Goal: Task Accomplishment & Management: Complete application form

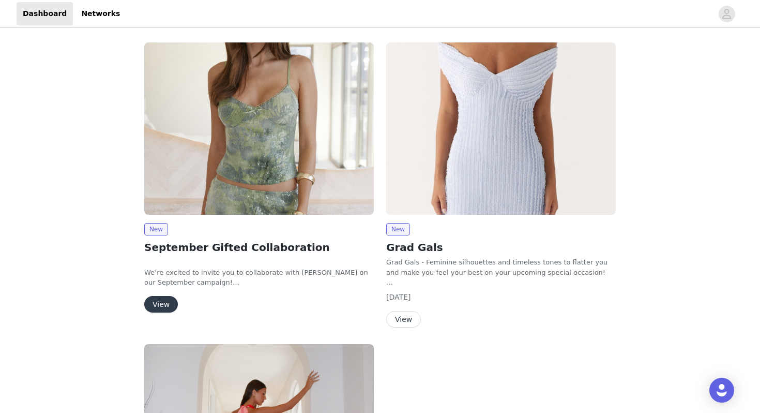
click at [161, 309] on button "View" at bounding box center [161, 304] width 34 height 17
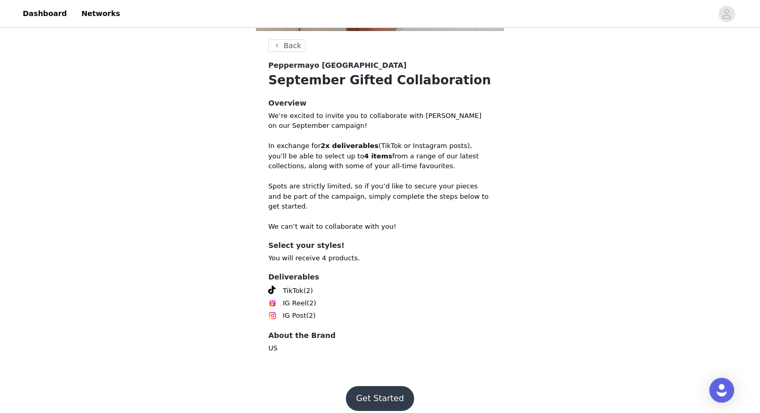
scroll to position [371, 0]
click at [368, 386] on button "Get Started" at bounding box center [380, 398] width 69 height 25
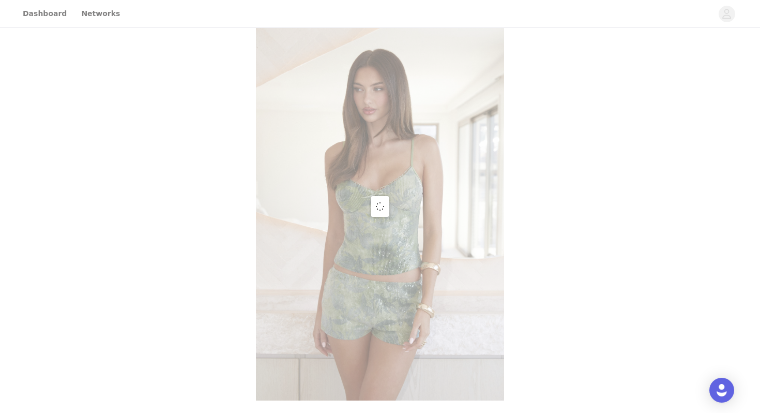
scroll to position [371, 0]
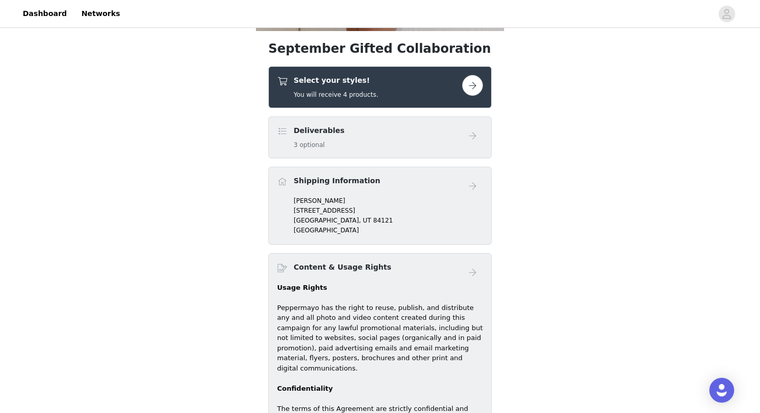
click at [476, 89] on button "button" at bounding box center [472, 85] width 21 height 21
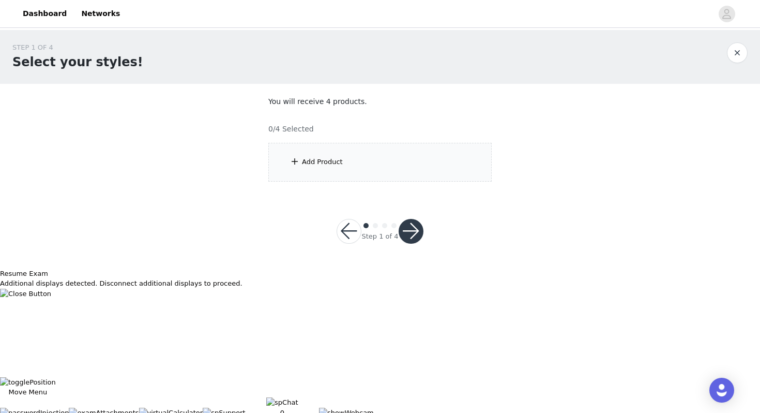
click at [349, 191] on section "You will receive 4 products. 0/4 Selected Add Product" at bounding box center [380, 139] width 248 height 110
click at [351, 159] on div "Add Product" at bounding box center [379, 162] width 223 height 39
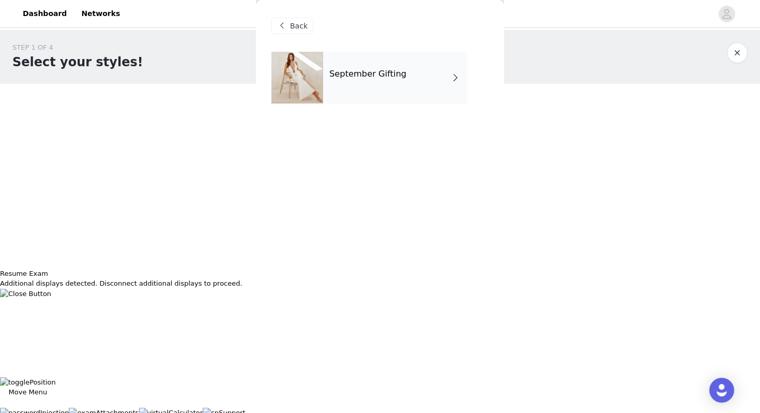
click at [391, 94] on div "September Gifting" at bounding box center [395, 78] width 144 height 52
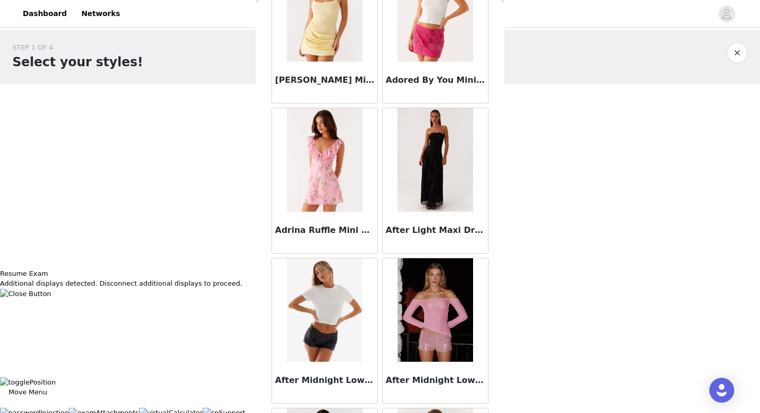
scroll to position [242, 0]
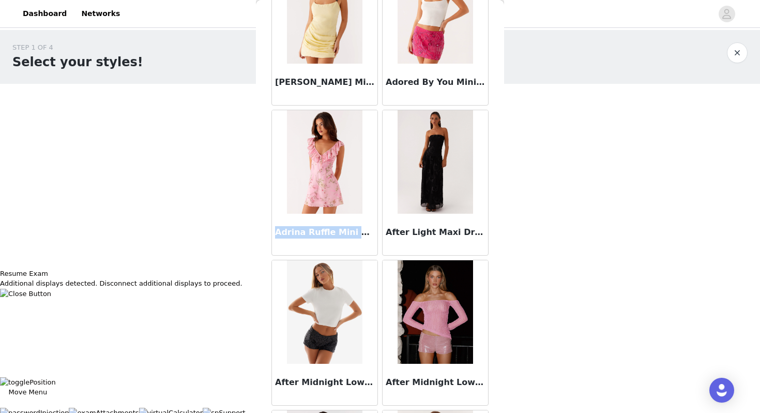
drag, startPoint x: 268, startPoint y: 224, endPoint x: 362, endPoint y: 227, distance: 94.1
click at [362, 227] on div "Back Aamari Maxi Dress - Red Abby Mini Dress - Floral Print [PERSON_NAME] Mini …" at bounding box center [380, 206] width 248 height 413
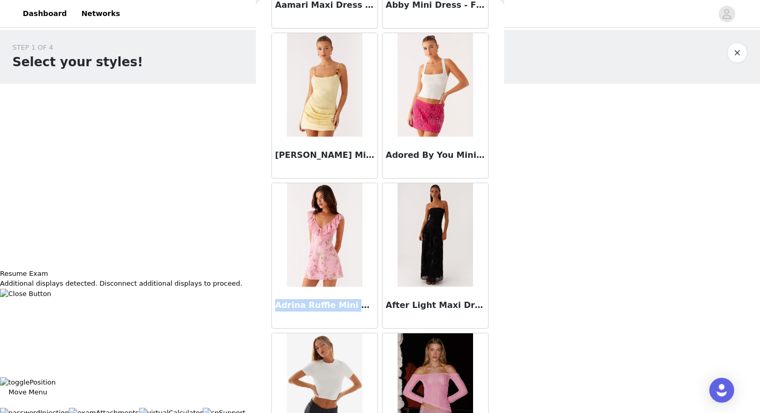
scroll to position [170, 0]
copy h3 "Adrina Ruffle Mini Dre"
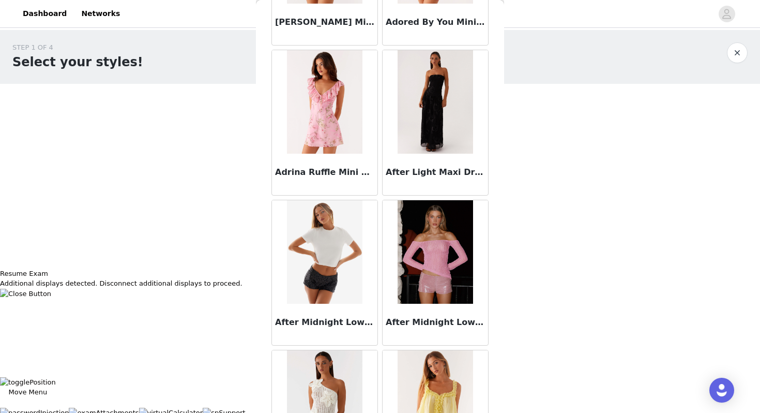
click at [580, 228] on div "STEP 1 OF 4 Select your styles! You will receive 4 products. 0/4 Selected Add P…" at bounding box center [380, 149] width 760 height 238
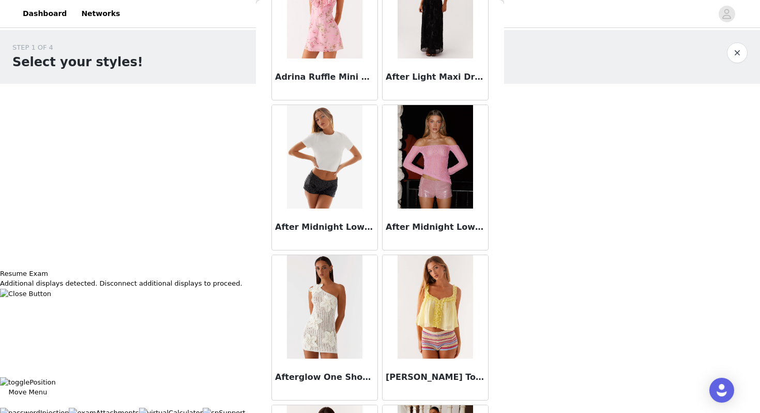
scroll to position [396, 0]
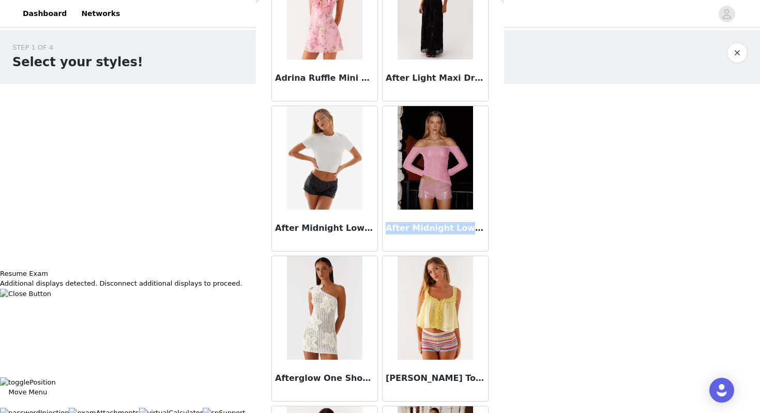
drag, startPoint x: 385, startPoint y: 222, endPoint x: 487, endPoint y: 226, distance: 101.9
click at [487, 226] on div "After Midnight Low Rise Sequin Mini Shorts - Pink" at bounding box center [435, 229] width 105 height 41
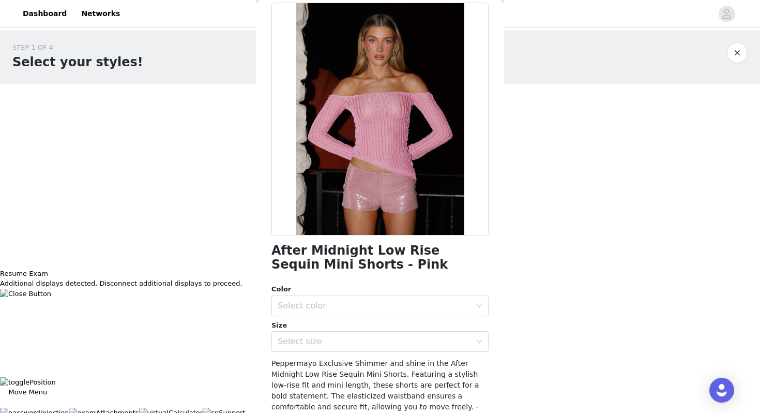
scroll to position [0, 0]
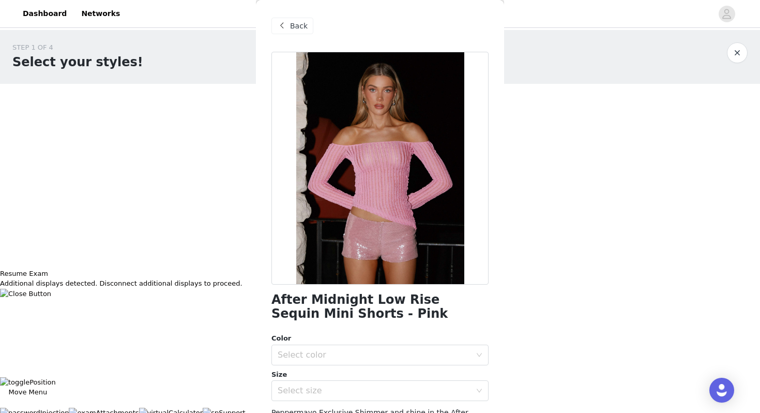
click at [279, 29] on span at bounding box center [282, 26] width 12 height 12
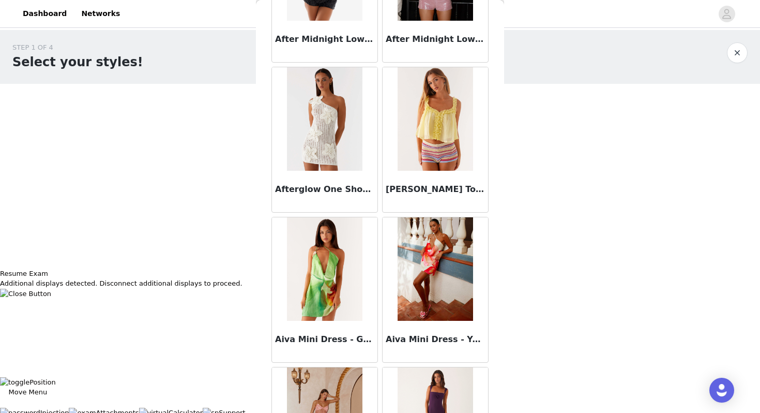
scroll to position [584, 0]
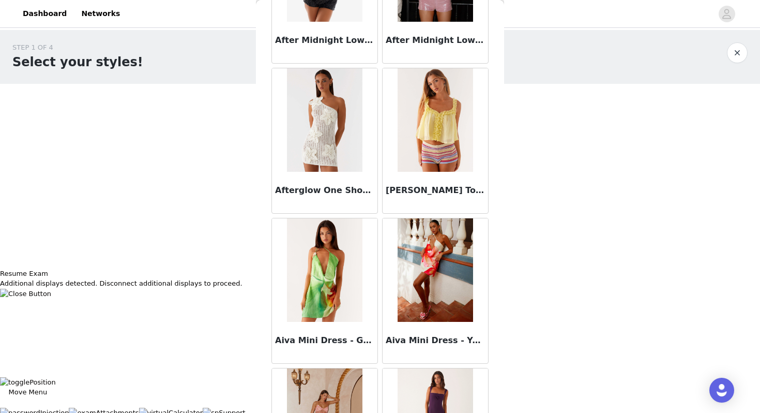
click at [293, 307] on img at bounding box center [324, 269] width 75 height 103
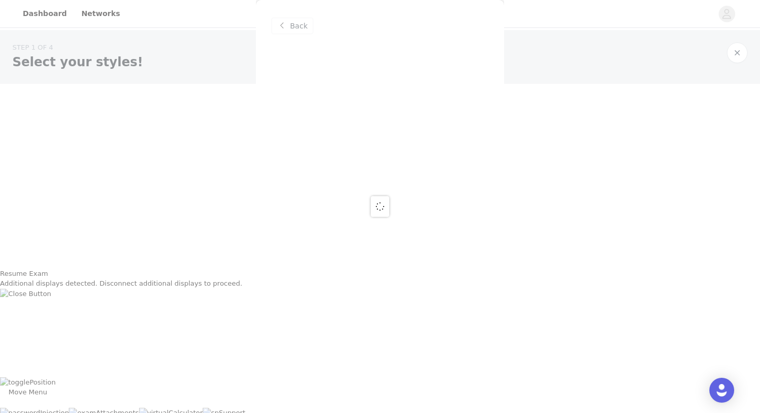
scroll to position [0, 0]
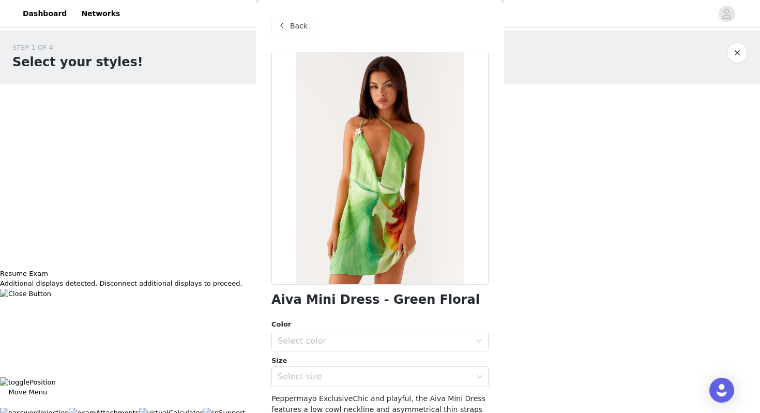
click at [296, 17] on div "Back" at bounding box center [379, 26] width 217 height 52
click at [299, 21] on span "Back" at bounding box center [299, 26] width 18 height 11
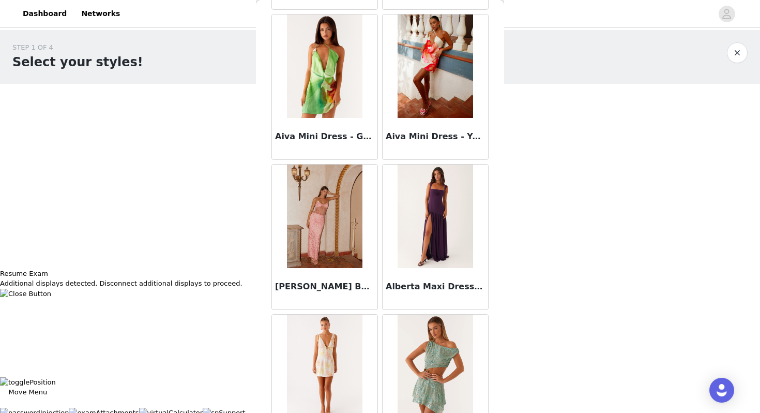
scroll to position [952, 0]
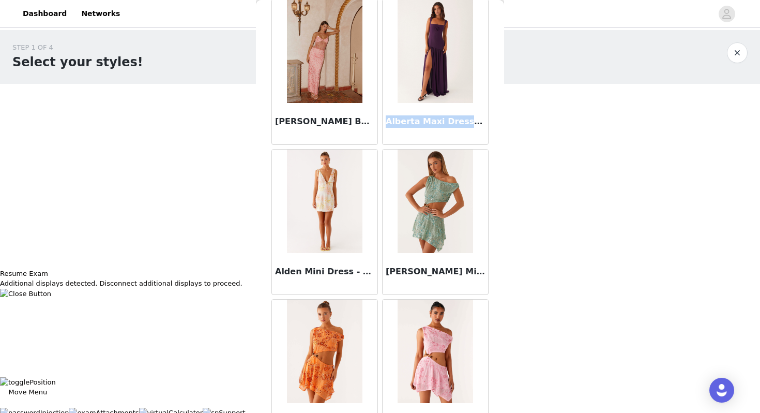
drag, startPoint x: 388, startPoint y: 121, endPoint x: 478, endPoint y: 116, distance: 90.6
click at [479, 116] on h3 "Alberta Maxi Dress - Mulberry" at bounding box center [435, 121] width 99 height 12
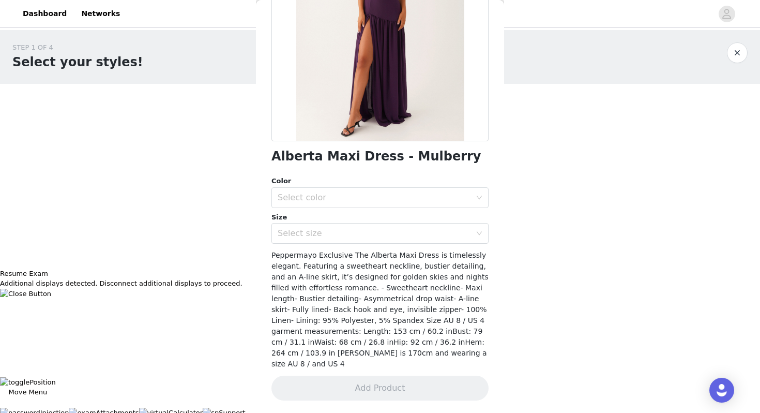
scroll to position [0, 0]
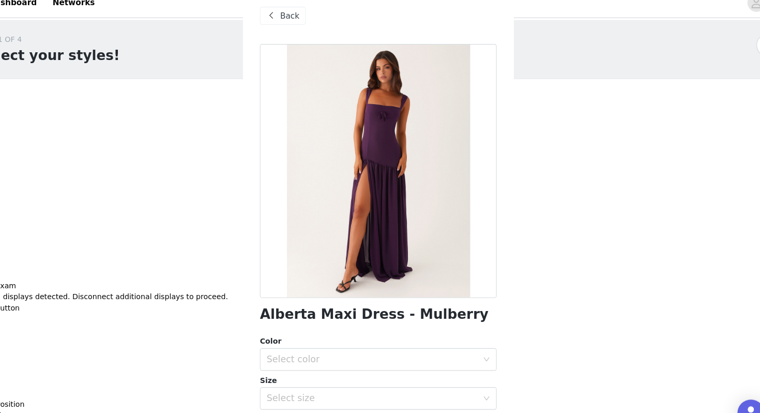
click at [286, 28] on span at bounding box center [282, 26] width 12 height 12
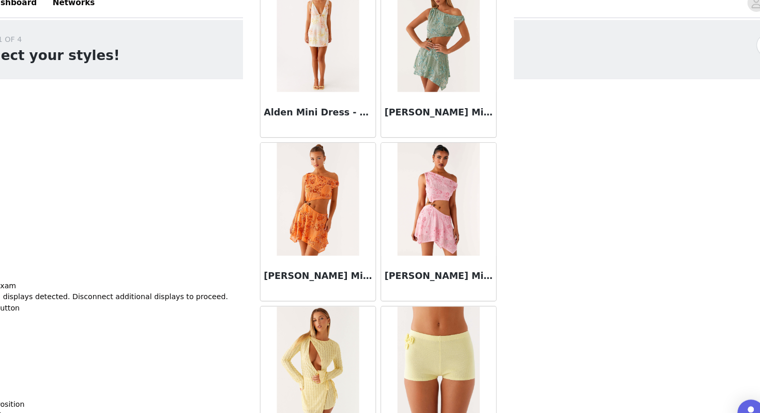
scroll to position [1169, 0]
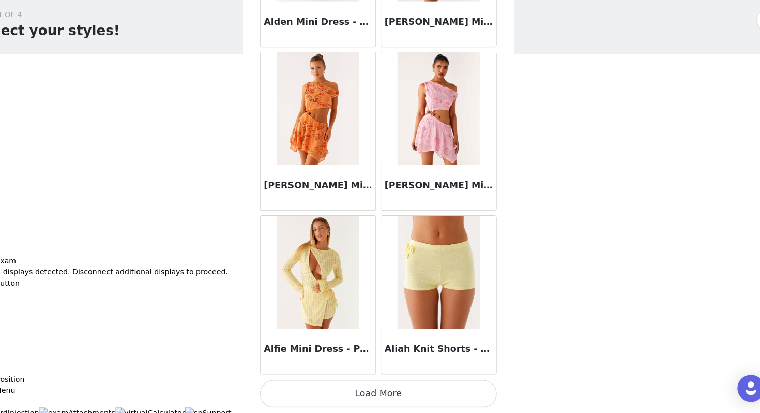
click at [417, 392] on button "Load More" at bounding box center [379, 395] width 217 height 25
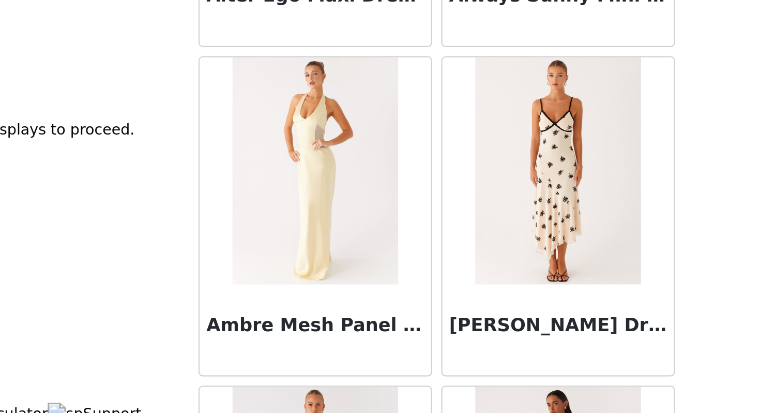
scroll to position [2503, 0]
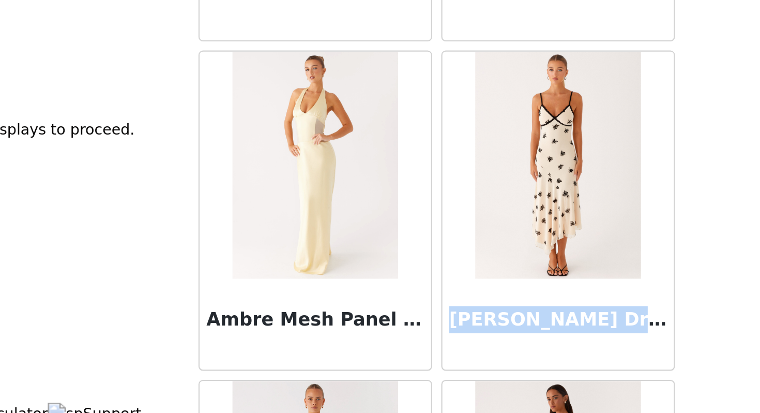
drag, startPoint x: 387, startPoint y: 368, endPoint x: 482, endPoint y: 368, distance: 95.1
click at [483, 368] on h3 "[PERSON_NAME] Dress - Nude" at bounding box center [435, 369] width 99 height 12
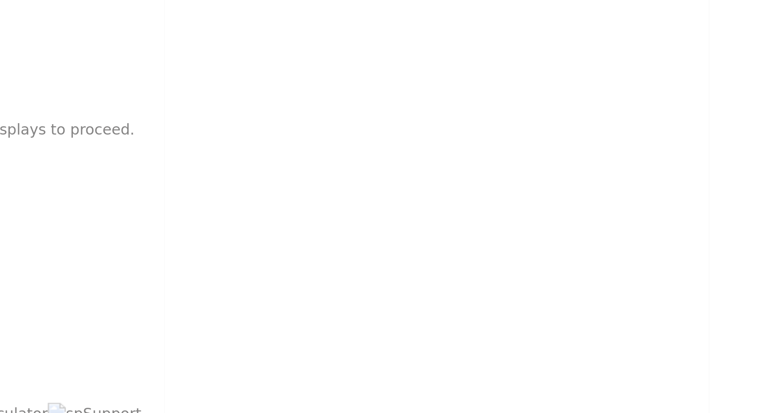
scroll to position [0, 0]
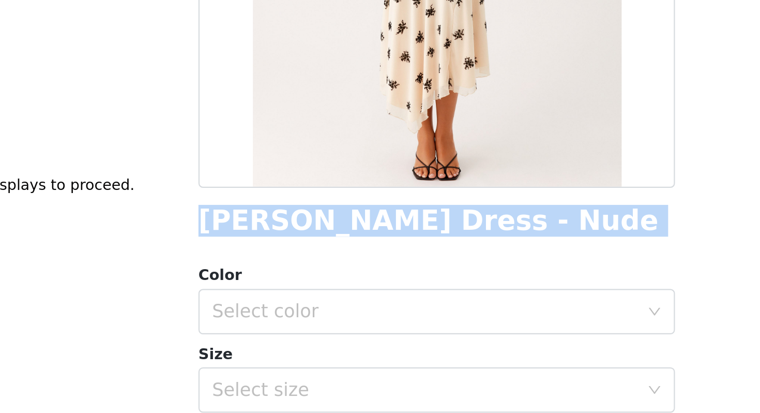
drag, startPoint x: 270, startPoint y: 299, endPoint x: 443, endPoint y: 314, distance: 172.8
click at [445, 314] on div "Back [PERSON_NAME] Midi Dress - Nude Color Select color Size Select size Pepper…" at bounding box center [380, 206] width 248 height 413
copy div "[PERSON_NAME] Dress - Nude"
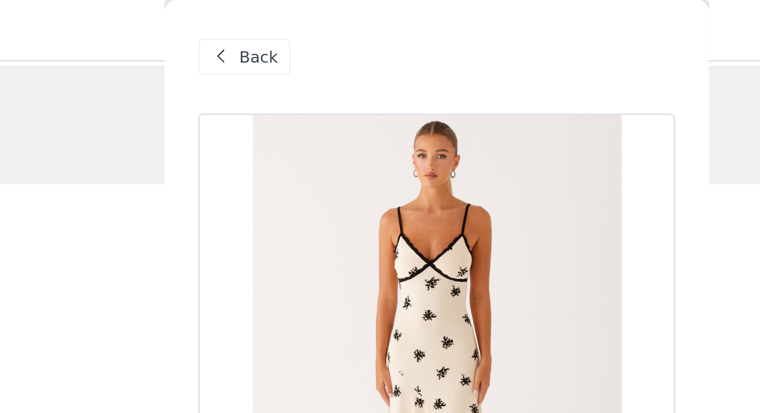
click at [283, 23] on span at bounding box center [282, 26] width 12 height 12
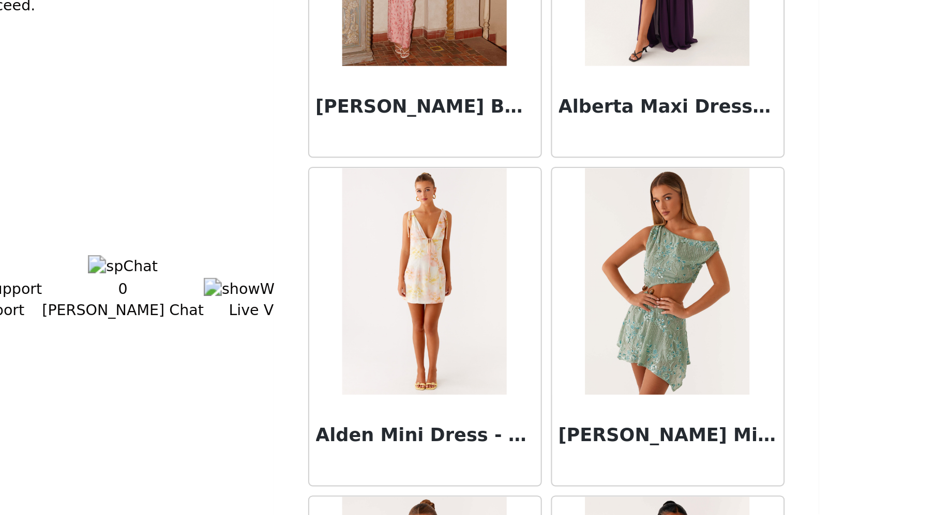
click at [552, 375] on img at bounding box center [530, 408] width 75 height 103
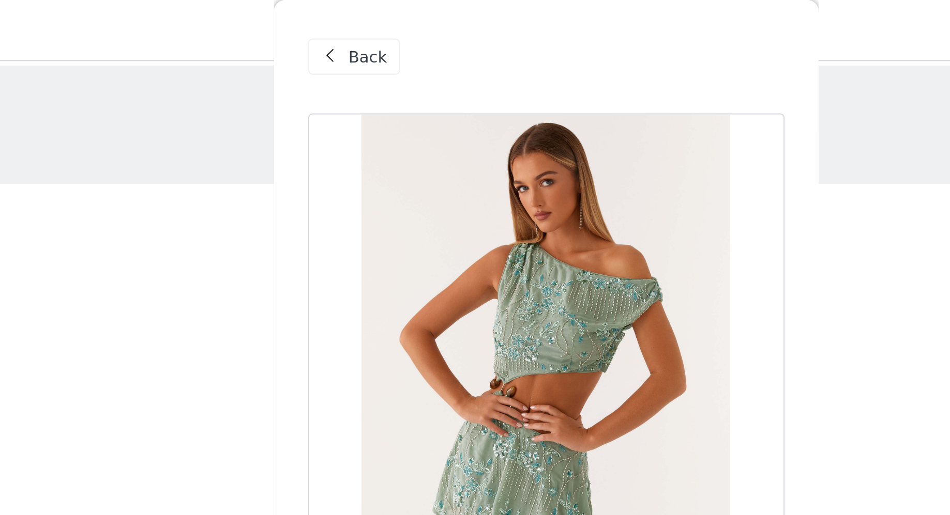
click at [380, 25] on span at bounding box center [377, 26] width 12 height 12
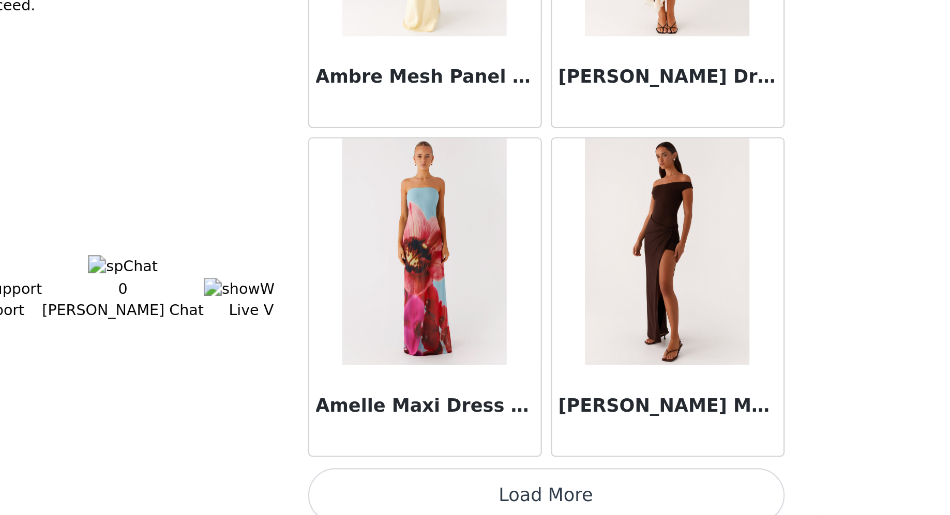
scroll to position [2557, 0]
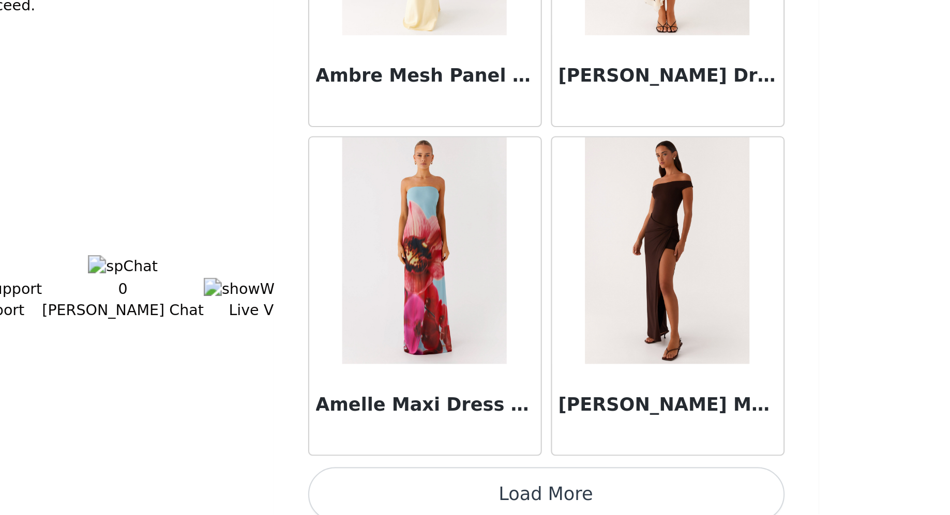
click at [430, 412] on button "Load More" at bounding box center [475, 506] width 217 height 25
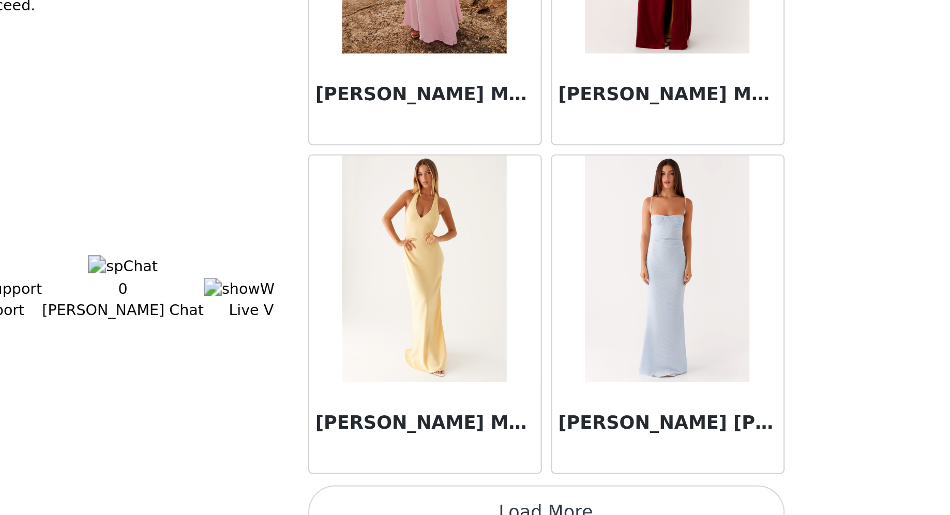
scroll to position [4053, 0]
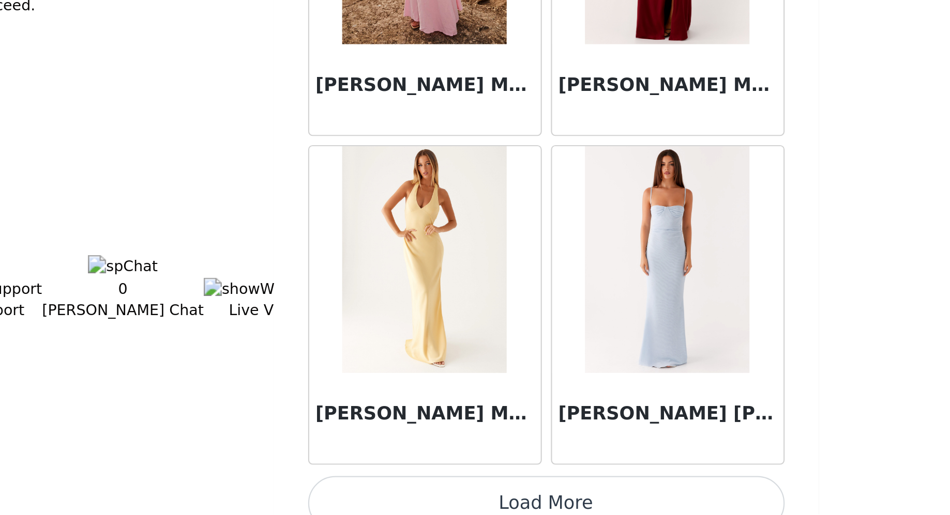
click at [433, 412] on button "Load More" at bounding box center [475, 510] width 217 height 25
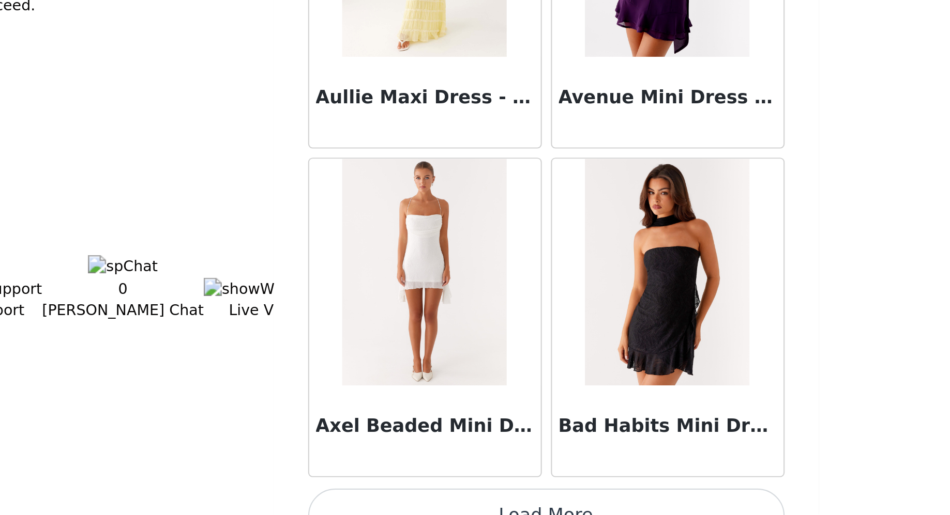
scroll to position [5548, 0]
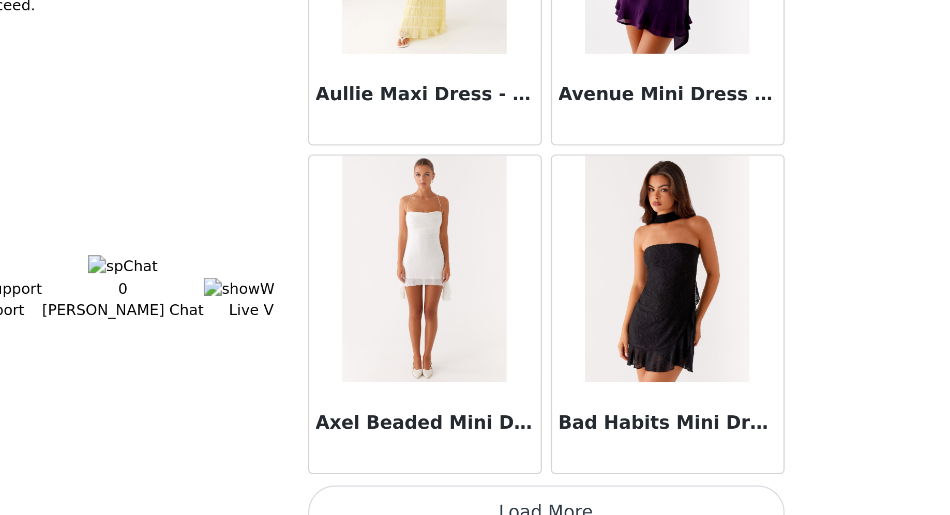
click at [511, 412] on button "Load More" at bounding box center [475, 514] width 217 height 25
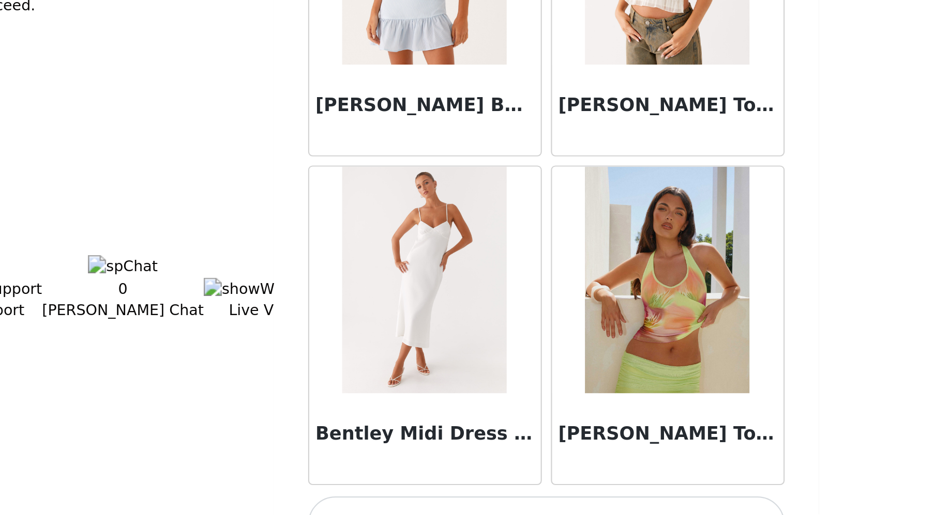
scroll to position [7043, 0]
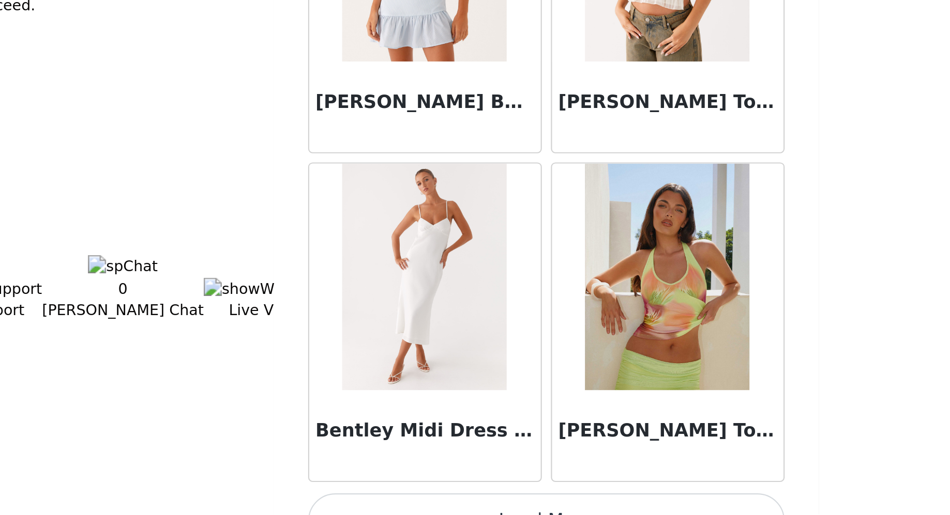
click at [511, 412] on button "Load More" at bounding box center [475, 518] width 217 height 25
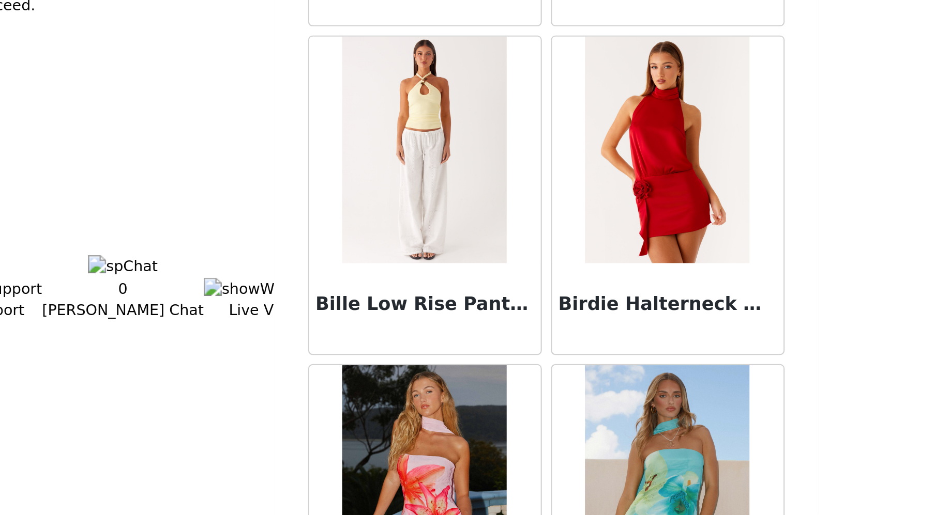
scroll to position [7250, 0]
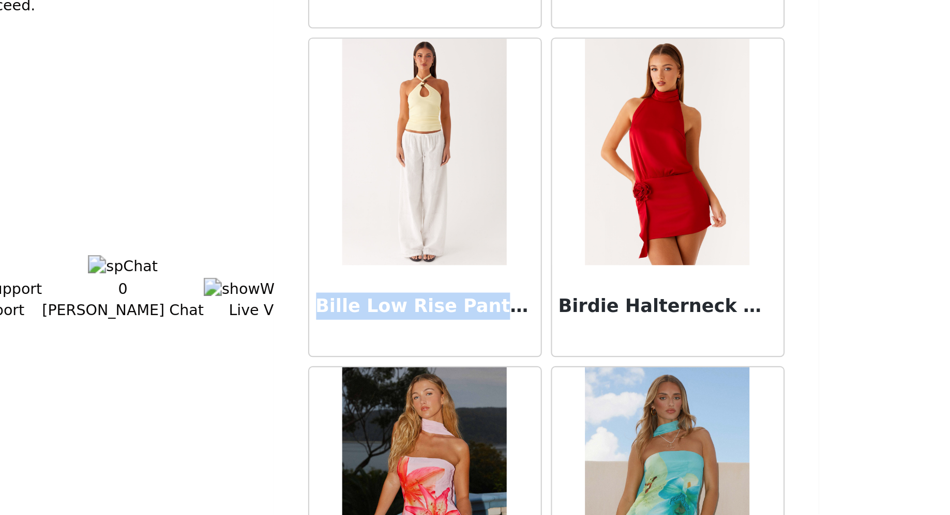
drag, startPoint x: 358, startPoint y: 376, endPoint x: 430, endPoint y: 418, distance: 83.2
click at [430, 412] on div "Back Aamari Maxi Dress - Red Abby Mini Dress - Floral Print [PERSON_NAME] Mini …" at bounding box center [475, 257] width 248 height 515
copy article "Bille Low Rise Pants - White"
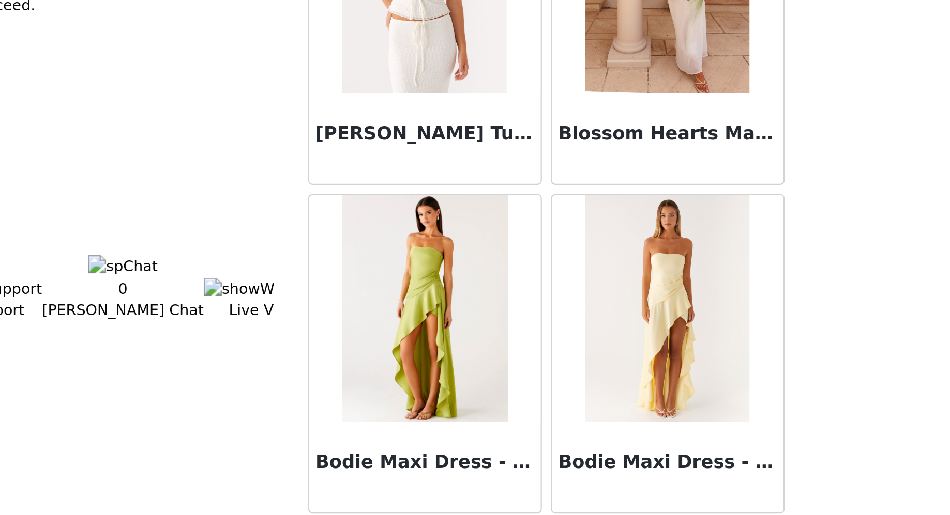
scroll to position [7819, 0]
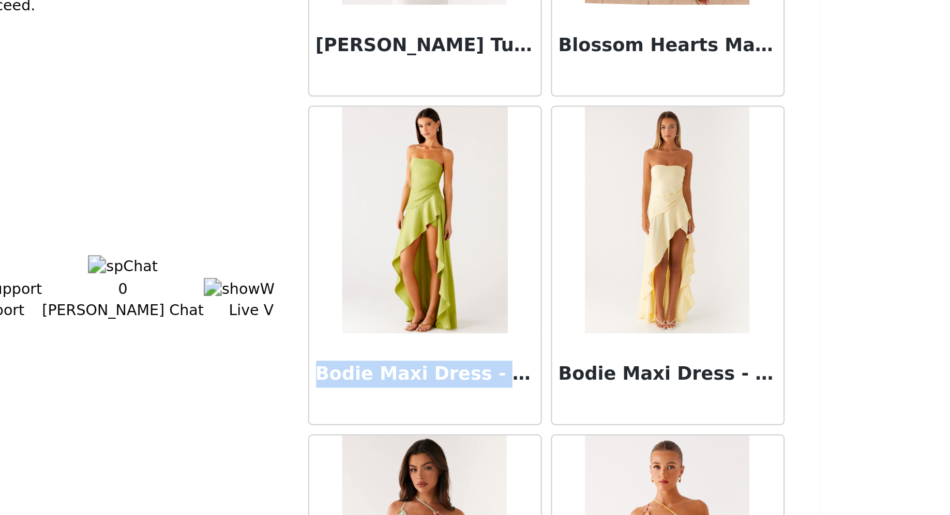
drag, startPoint x: 352, startPoint y: 423, endPoint x: 466, endPoint y: 431, distance: 114.5
click at [466, 412] on div "Back Aamari Maxi Dress - Red Abby Mini Dress - Floral Print [PERSON_NAME] Mini …" at bounding box center [475, 257] width 248 height 515
copy h3 "Bodie Maxi Dress - Lime"
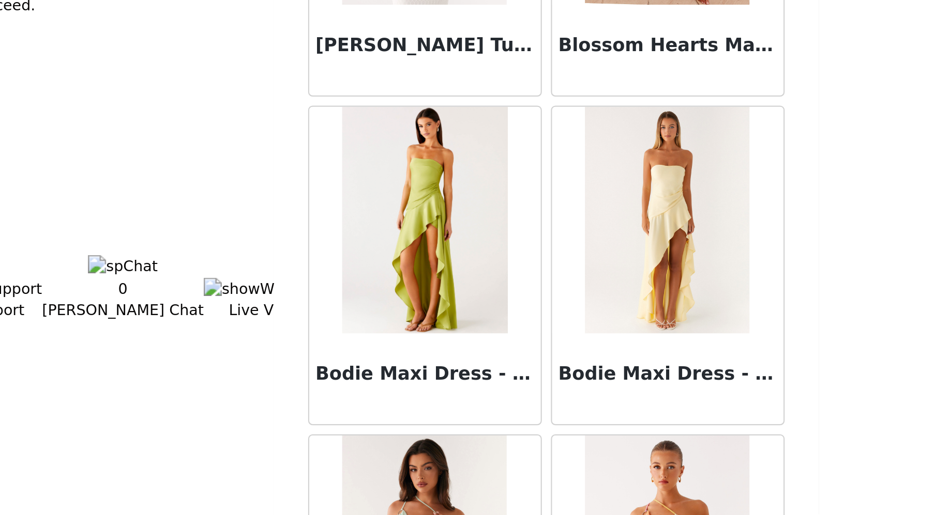
click at [642, 349] on body "Dashboard Networks STEP 1 OF 4 Select your styles! You will receive 4 products.…" at bounding box center [475, 257] width 950 height 515
click at [639, 327] on body "Dashboard Networks STEP 1 OF 4 Select your styles! You will receive 4 products.…" at bounding box center [475, 257] width 950 height 515
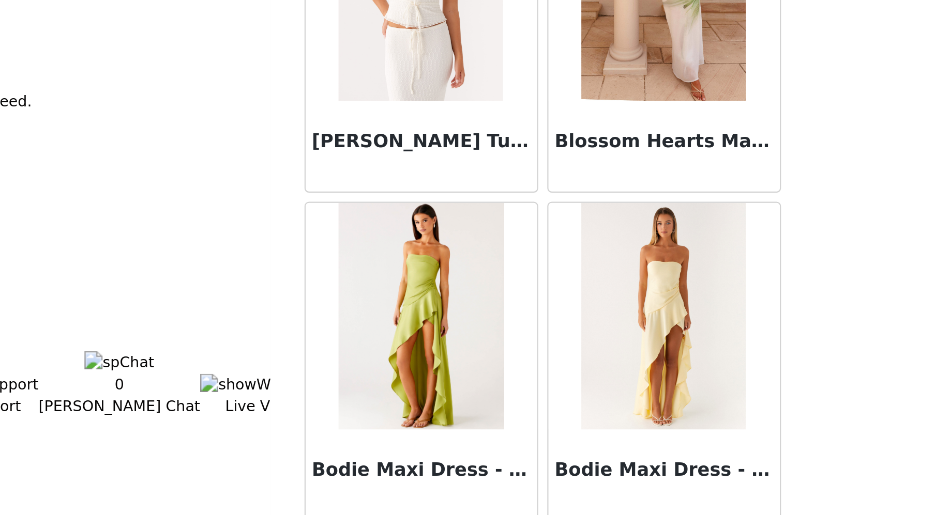
scroll to position [0, 0]
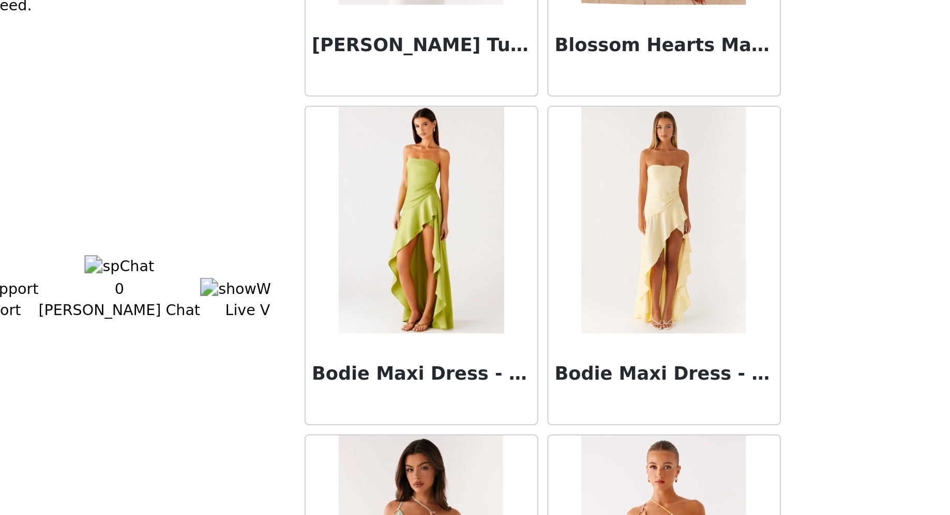
click at [638, 322] on body "Dashboard Networks STEP 1 OF 4 Select your styles! You will receive 4 products.…" at bounding box center [475, 257] width 950 height 515
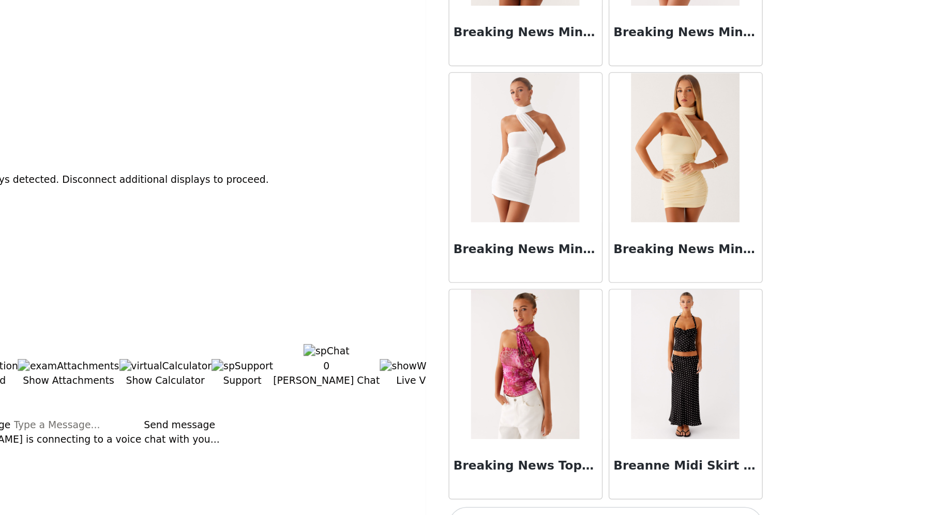
scroll to position [8538, 0]
click at [513, 412] on button "Load More" at bounding box center [475, 522] width 217 height 25
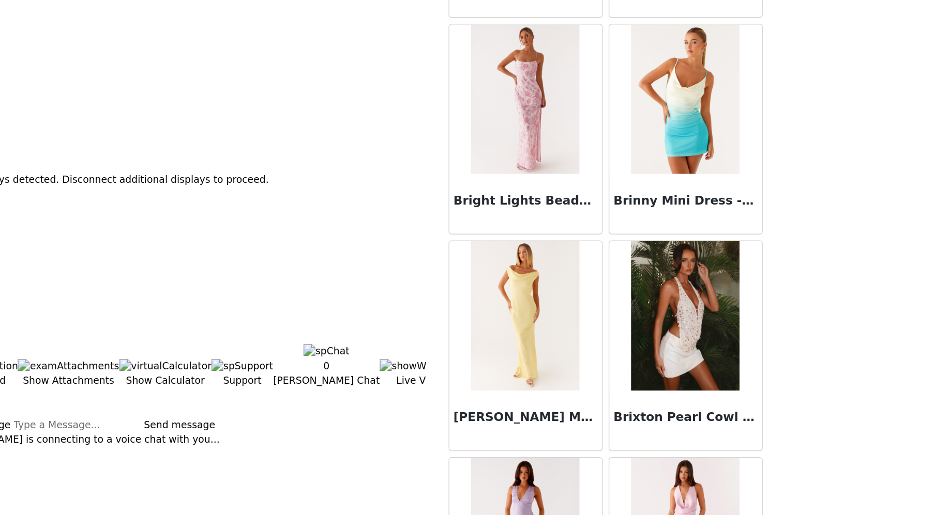
scroll to position [9021, 0]
drag, startPoint x: 599, startPoint y: 411, endPoint x: 576, endPoint y: 423, distance: 25.5
click at [576, 412] on div "Back Aamari Maxi Dress - Red Abby Mini Dress - Floral Print [PERSON_NAME] Mini …" at bounding box center [475, 257] width 248 height 515
copy h3 "Brixton Pearl Cowl Neck"
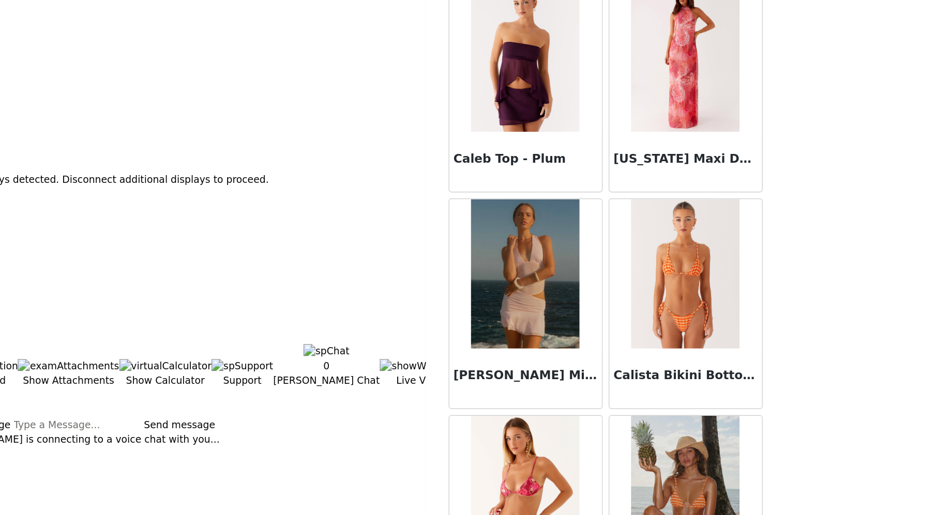
scroll to position [10034, 0]
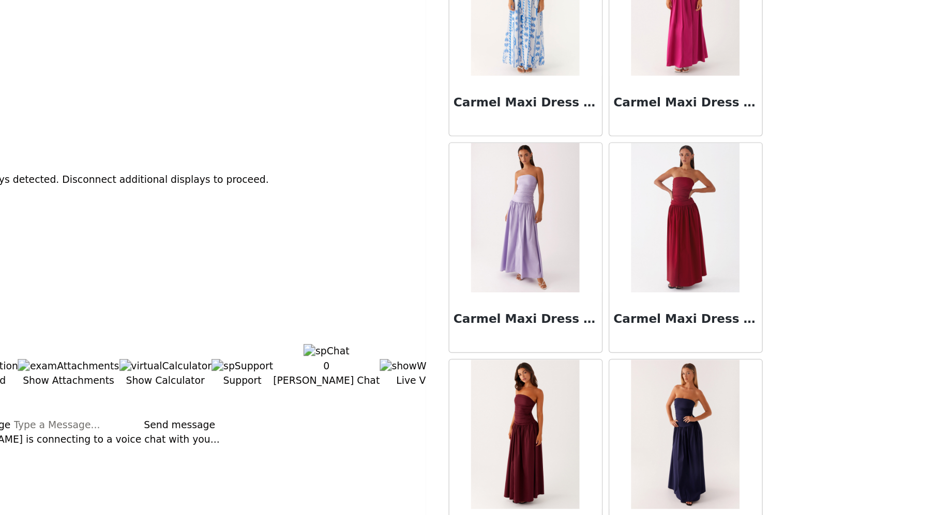
scroll to position [11529, 0]
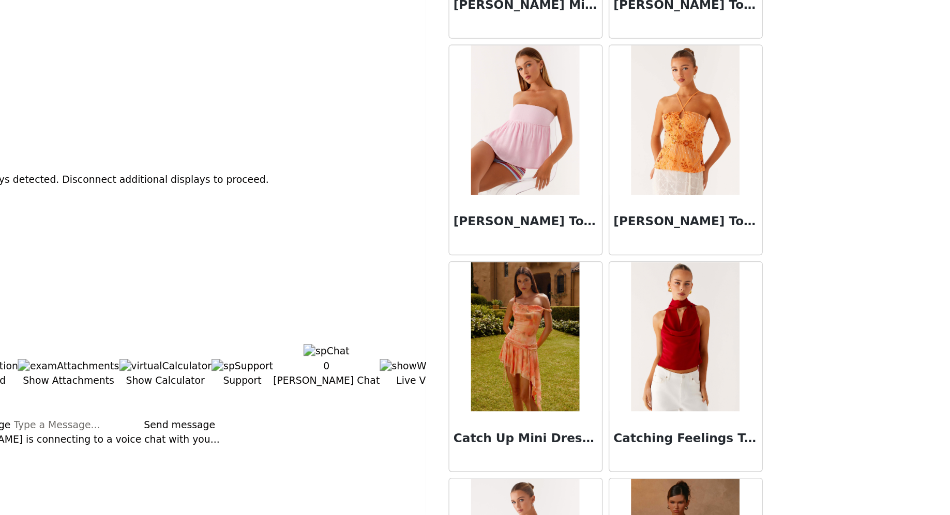
scroll to position [13024, 0]
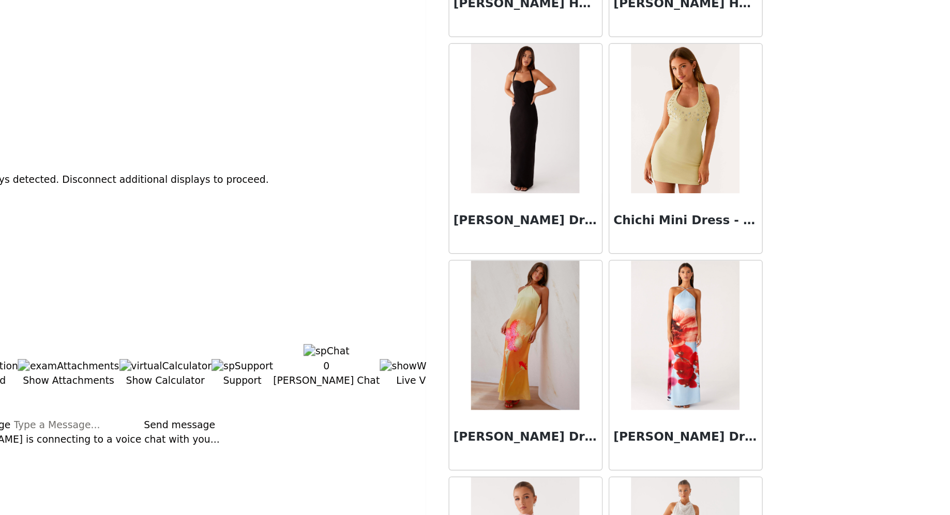
scroll to position [14520, 0]
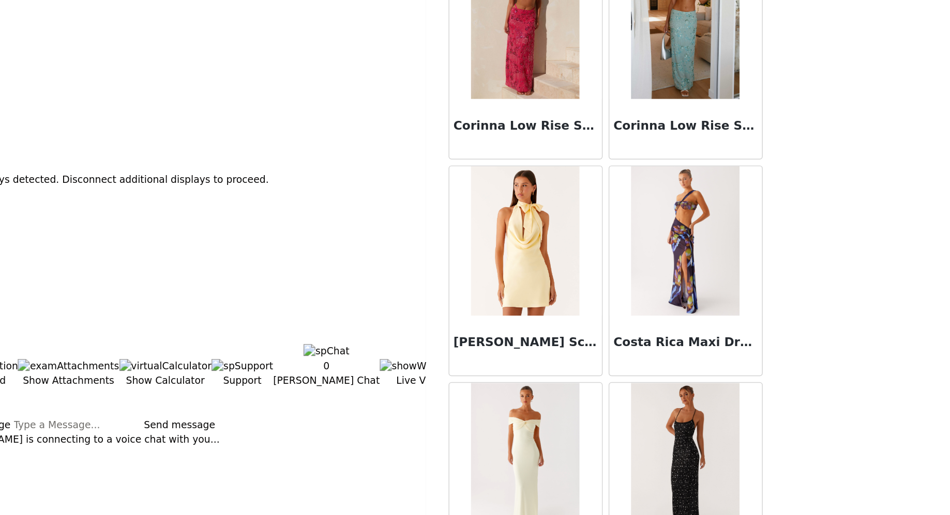
scroll to position [16015, 0]
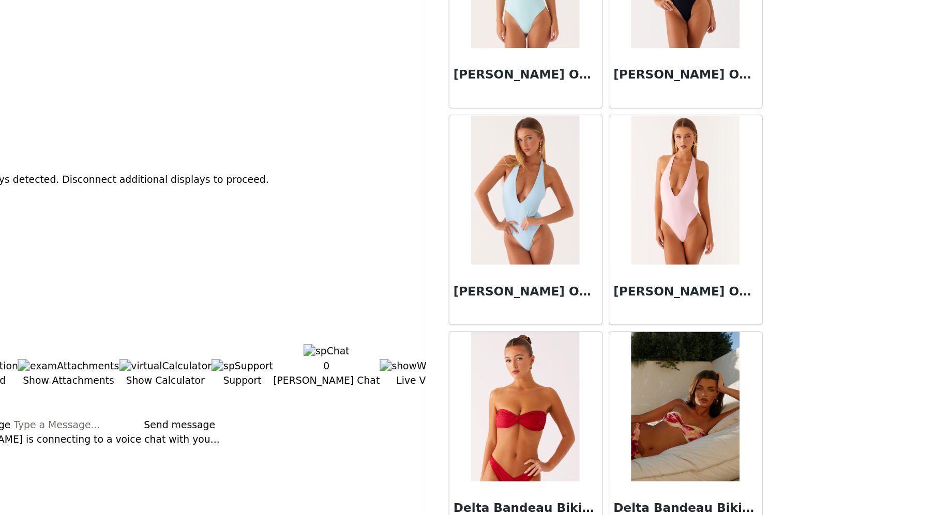
scroll to position [17509, 0]
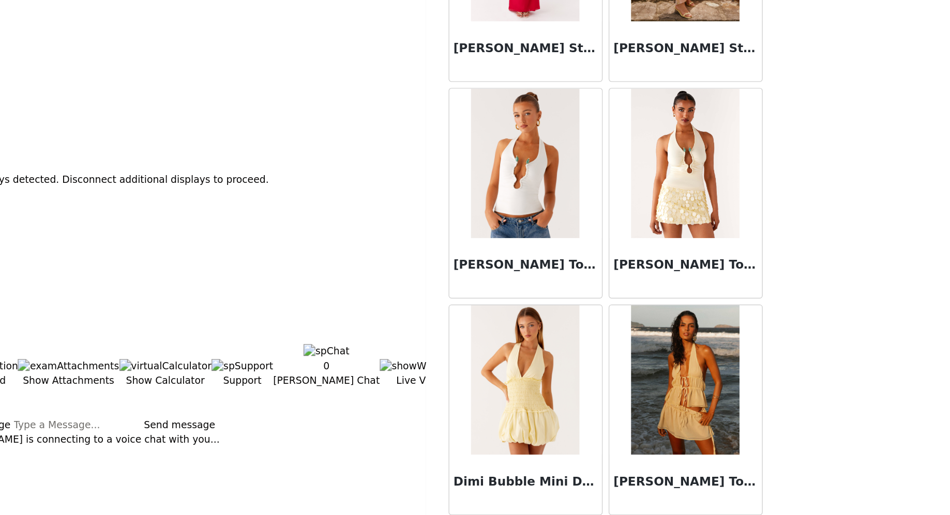
scroll to position [18883, 0]
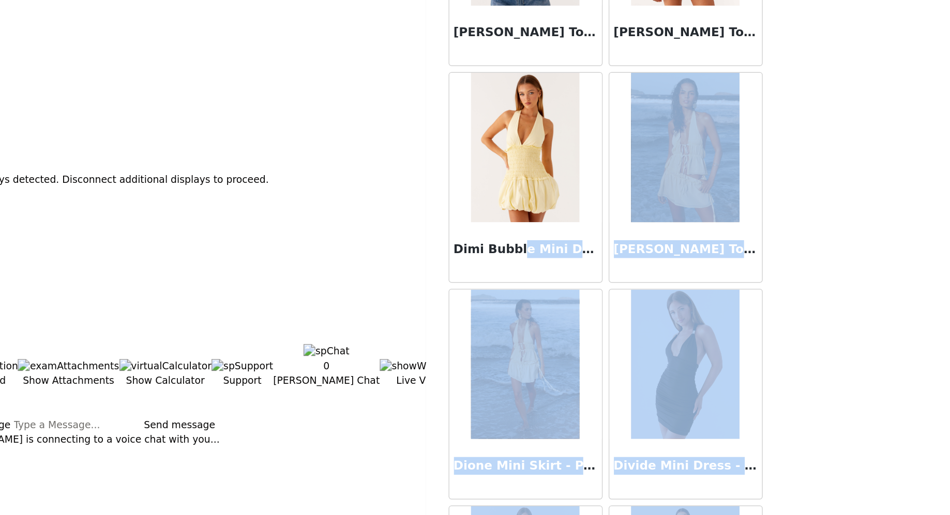
drag, startPoint x: 347, startPoint y: 273, endPoint x: 408, endPoint y: 282, distance: 61.1
click at [410, 282] on body "Dashboard Networks STEP 1 OF 4 Select your styles! You will receive 4 products.…" at bounding box center [475, 257] width 950 height 515
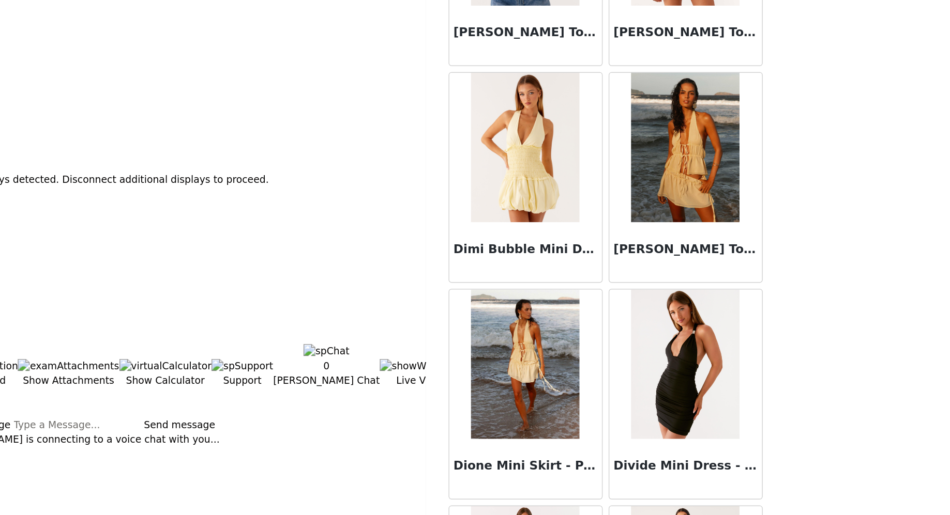
click at [301, 281] on body "Dashboard Networks STEP 1 OF 4 Select your styles! You will receive 4 products.…" at bounding box center [475, 257] width 950 height 515
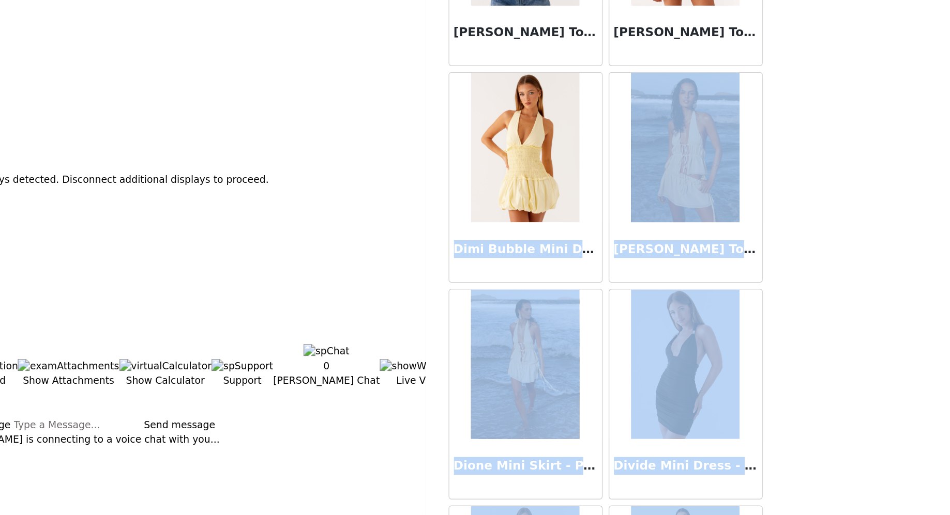
drag, startPoint x: 348, startPoint y: 263, endPoint x: 409, endPoint y: 270, distance: 60.9
click at [410, 268] on div "STEP 1 OF 4 Select your styles! You will receive 4 products. 0/4 Selected Add P…" at bounding box center [475, 149] width 950 height 238
click at [338, 303] on body "Dashboard Networks STEP 1 OF 4 Select your styles! You will receive 4 products.…" at bounding box center [475, 257] width 950 height 515
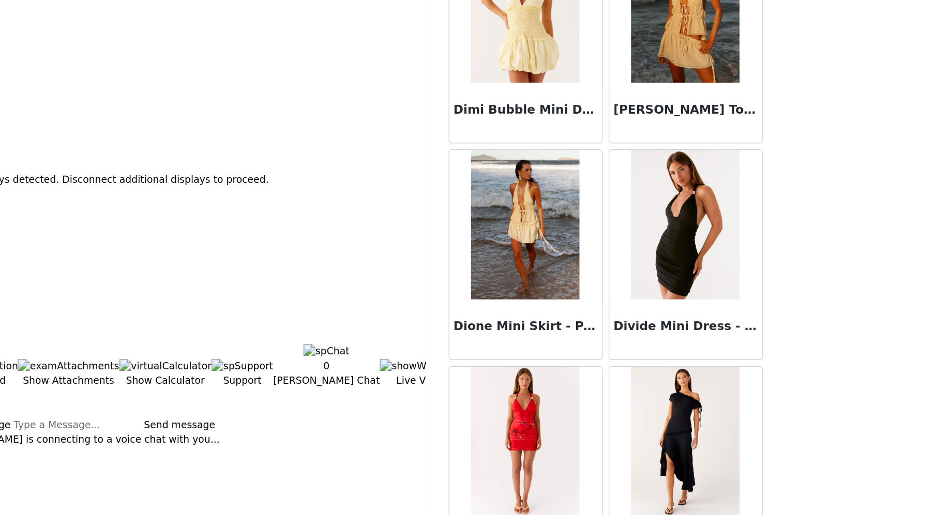
scroll to position [19005, 0]
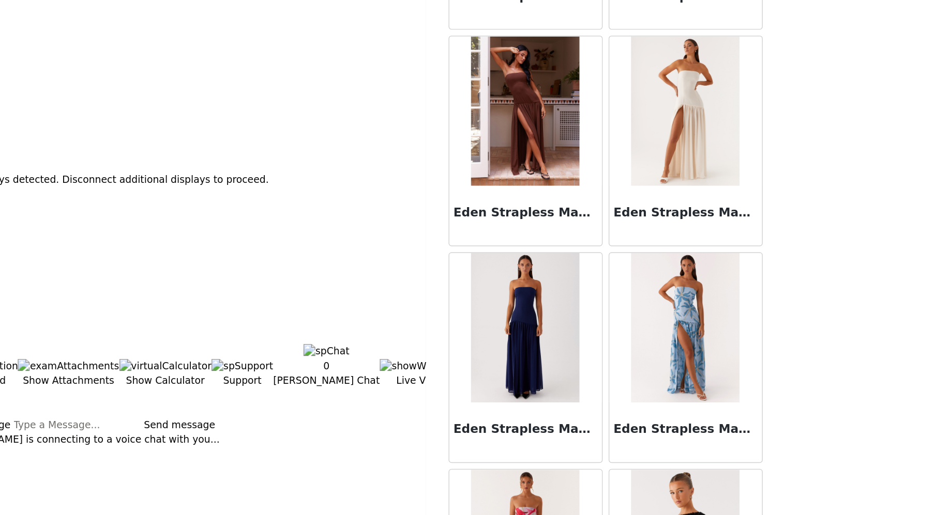
scroll to position [20500, 0]
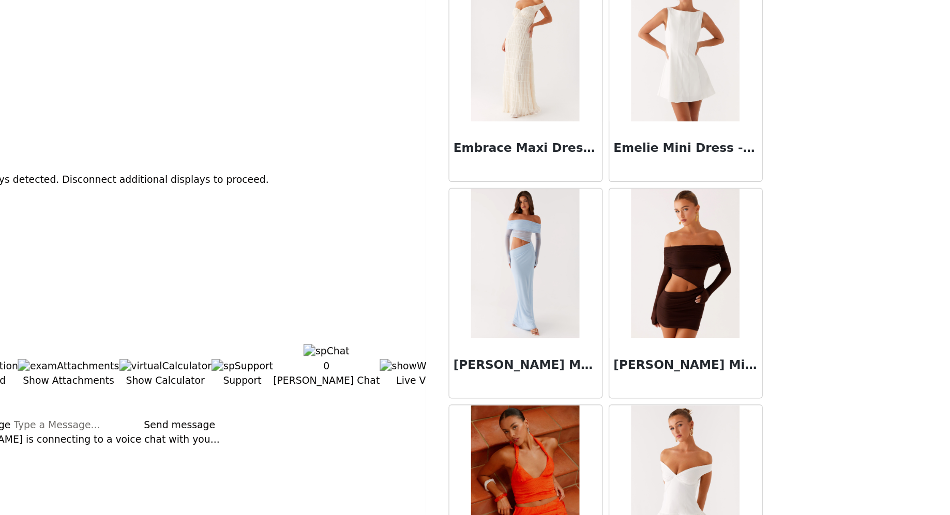
scroll to position [21996, 0]
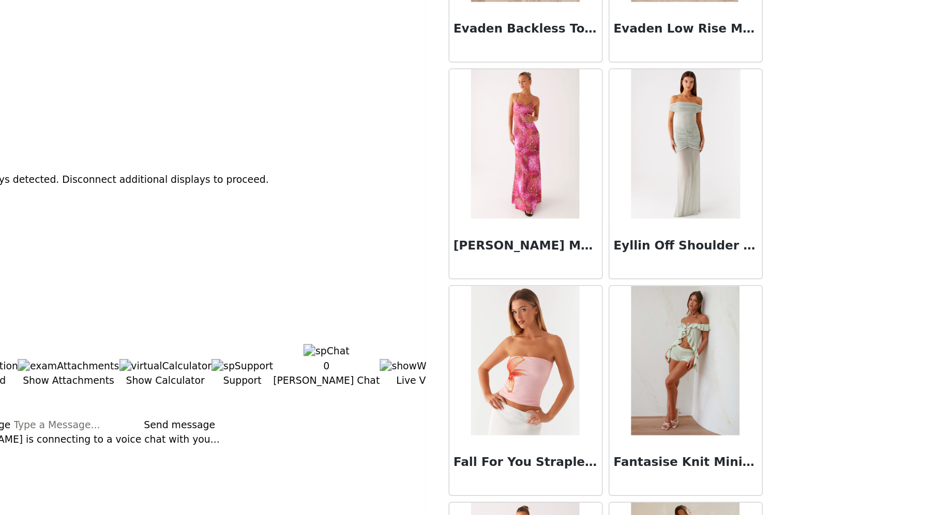
scroll to position [23491, 0]
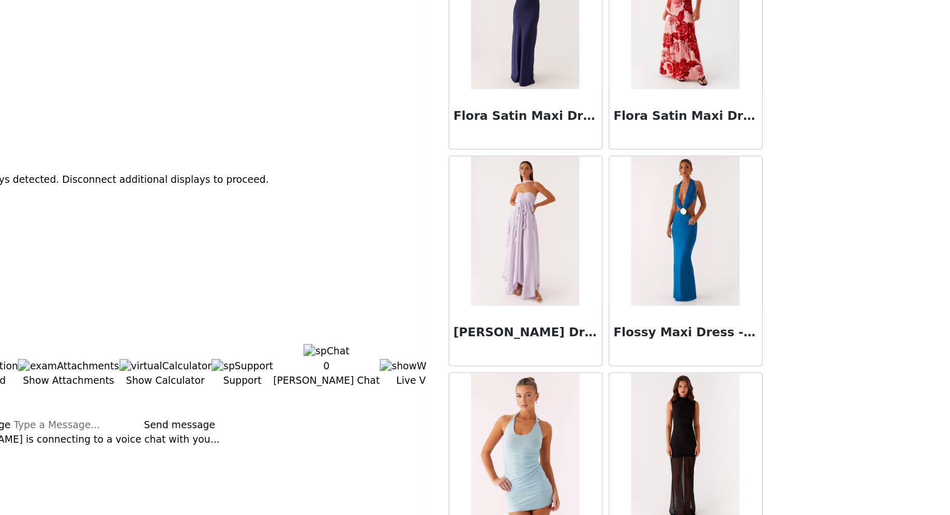
scroll to position [24987, 0]
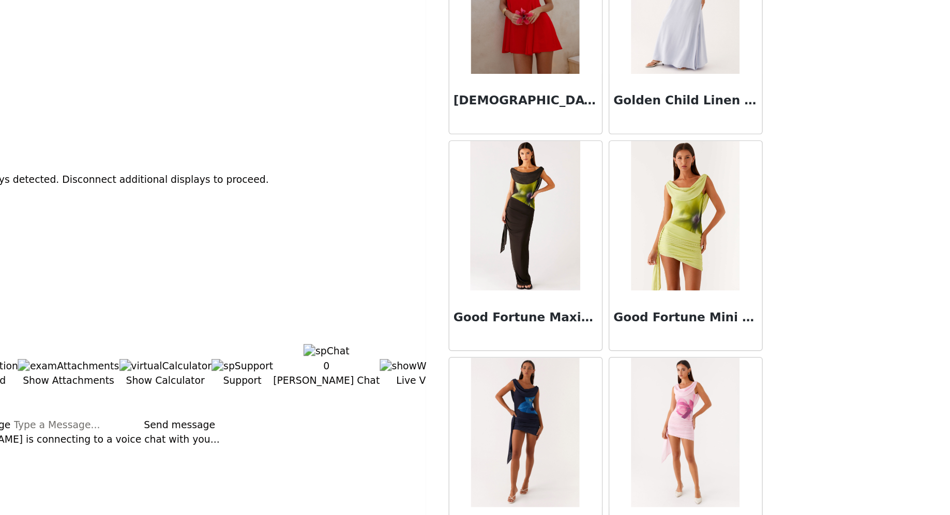
scroll to position [26482, 0]
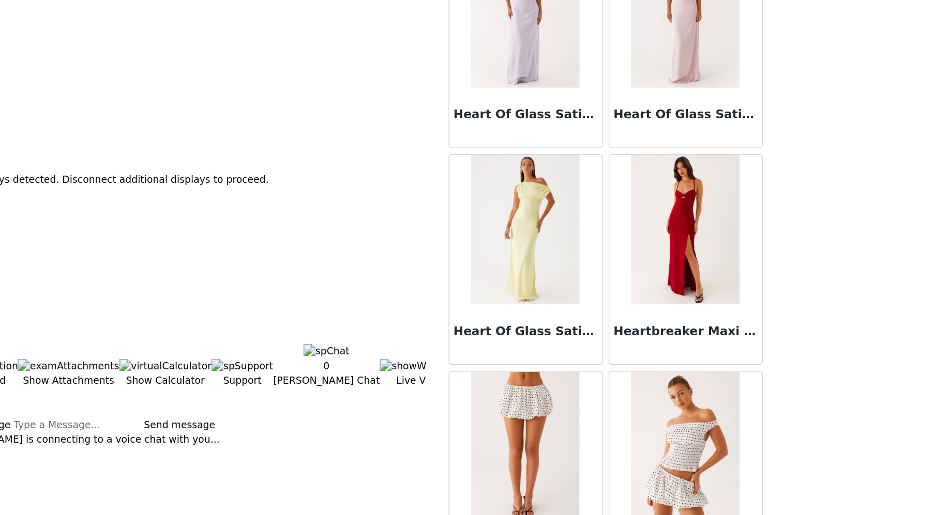
scroll to position [27839, 0]
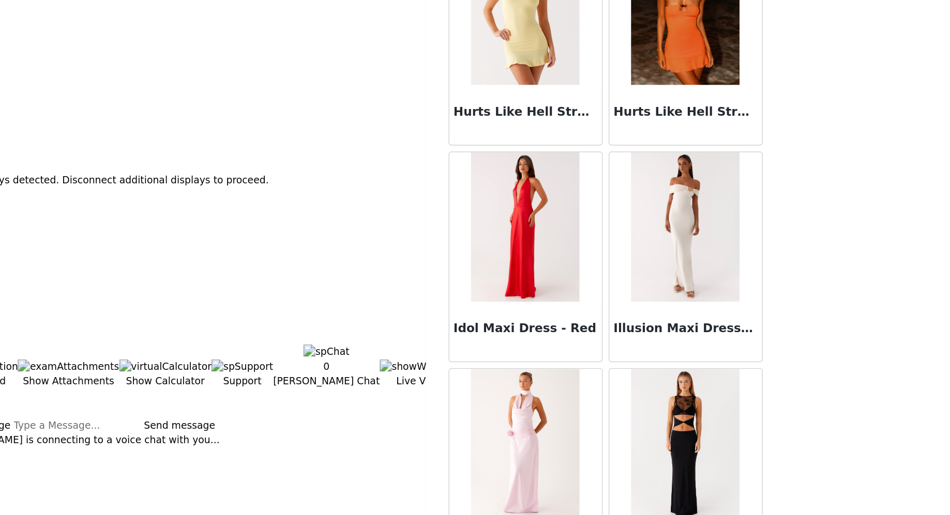
scroll to position [29472, 0]
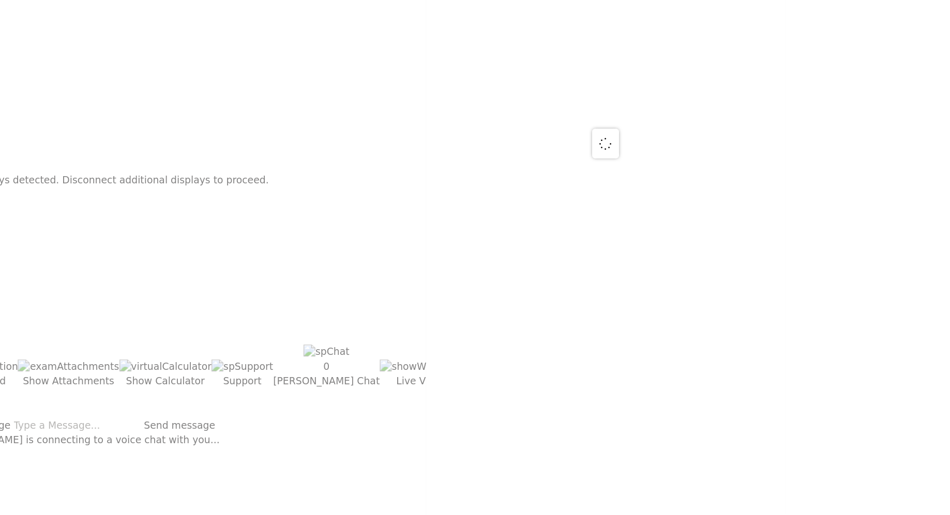
scroll to position [0, 0]
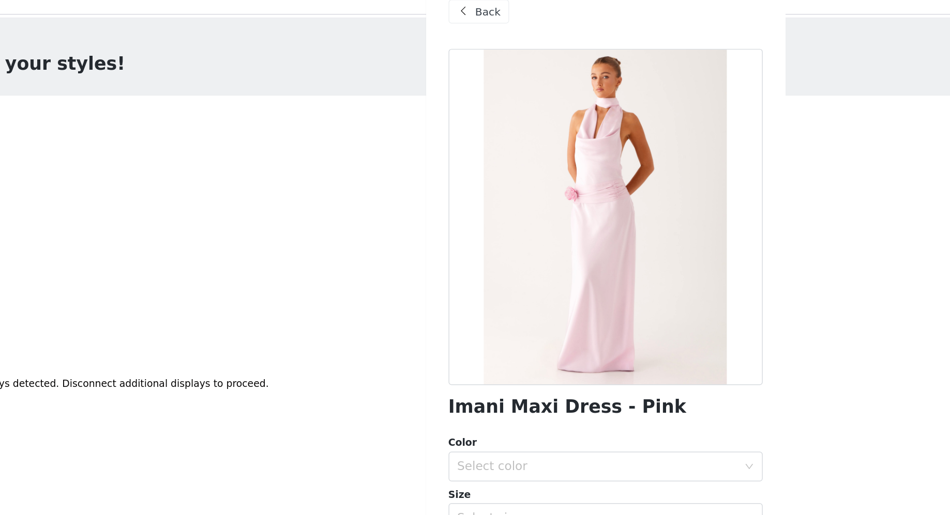
click at [375, 22] on span at bounding box center [377, 26] width 12 height 12
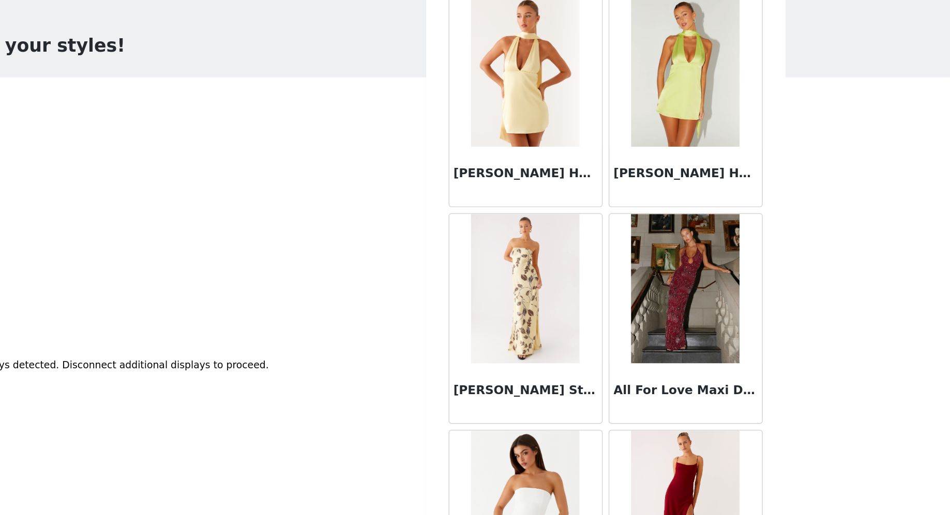
scroll to position [1974, 0]
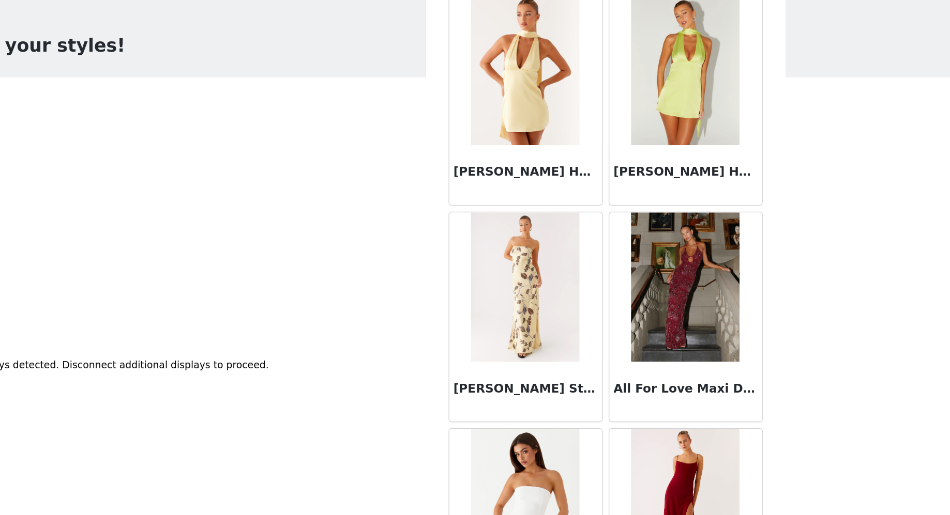
click at [518, 212] on img at bounding box center [530, 228] width 75 height 103
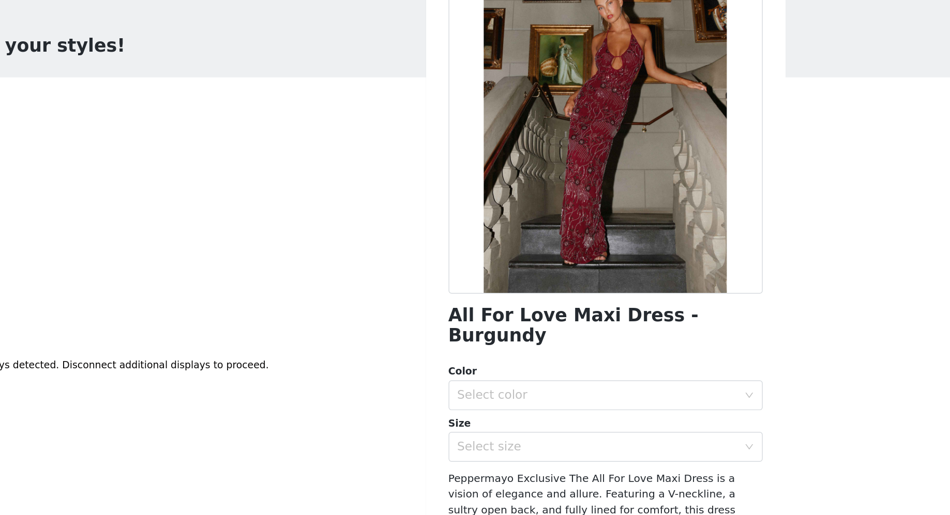
scroll to position [0, 0]
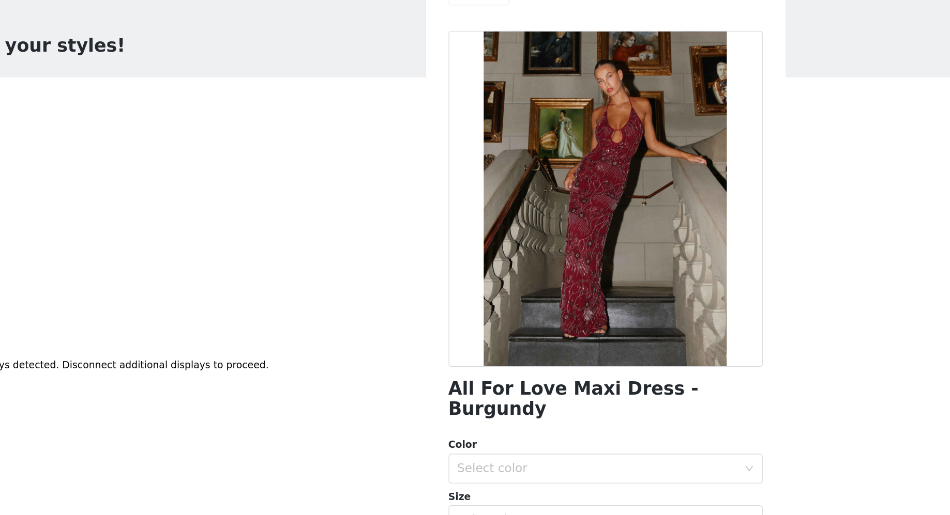
click at [444, 304] on h1 "All For Love Maxi Dress - Burgundy" at bounding box center [475, 307] width 217 height 28
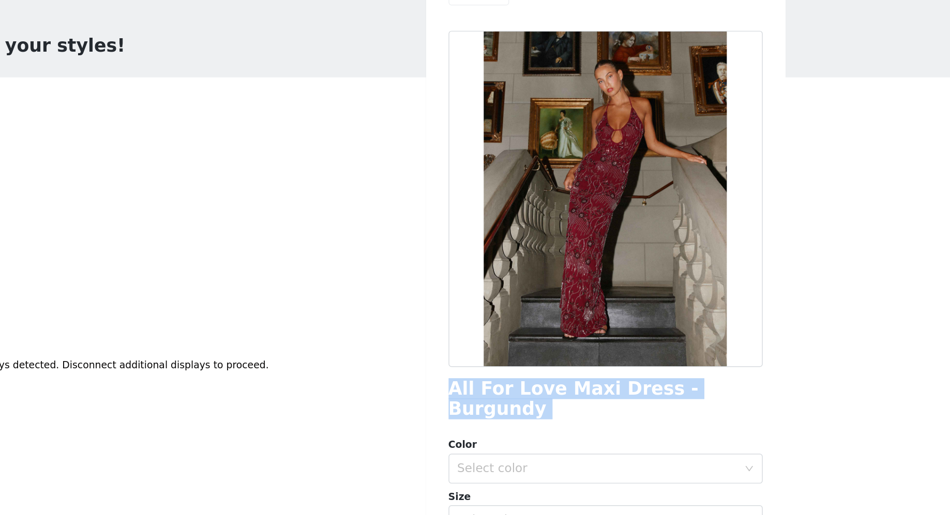
click at [444, 304] on h1 "All For Love Maxi Dress - Burgundy" at bounding box center [475, 307] width 217 height 28
copy div "All For Love Maxi Dress - Burgundy"
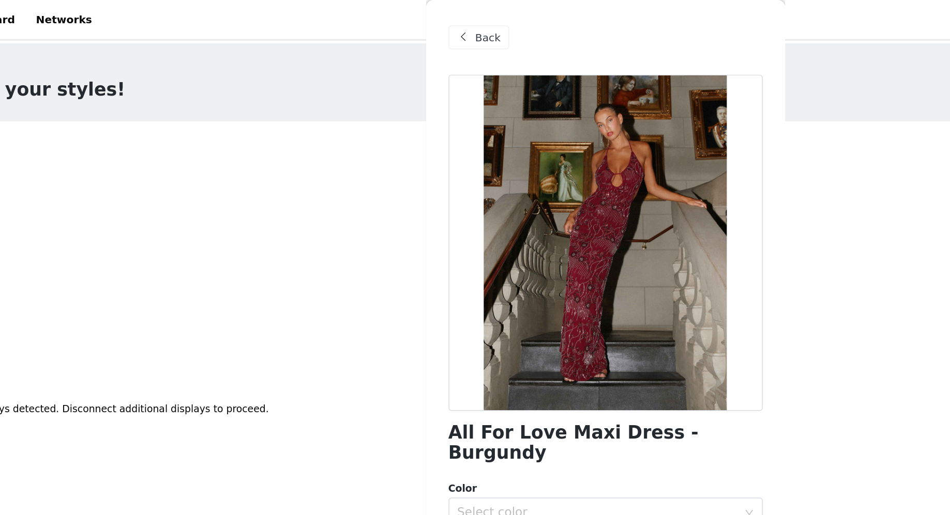
click at [377, 25] on span at bounding box center [377, 26] width 12 height 12
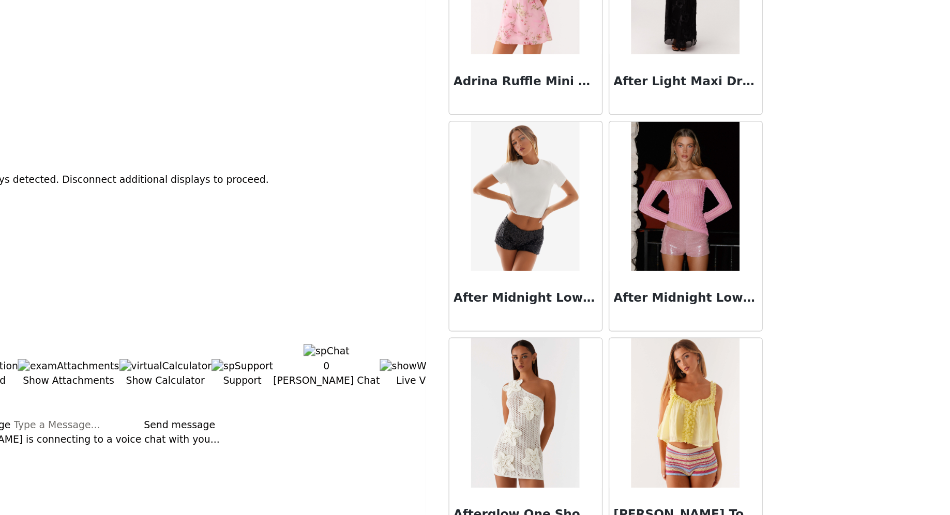
scroll to position [284, 0]
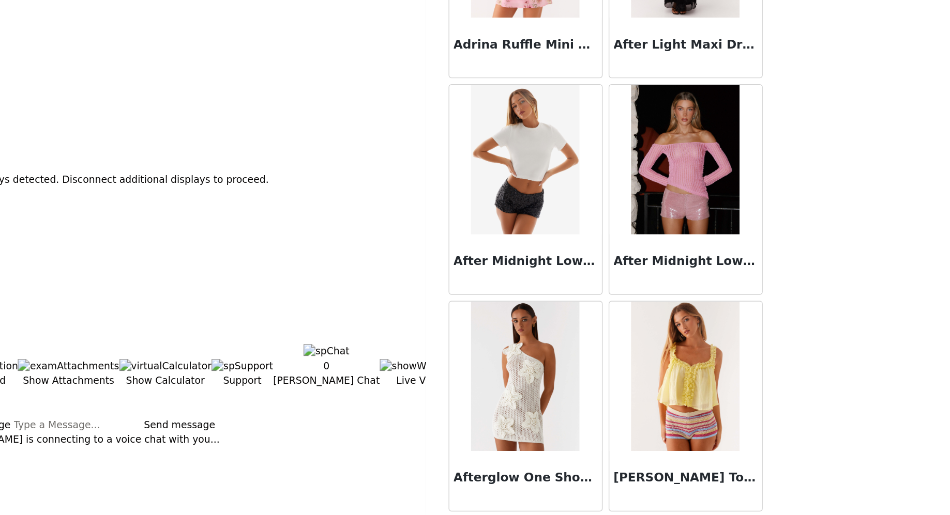
click at [511, 293] on img at bounding box center [530, 269] width 75 height 103
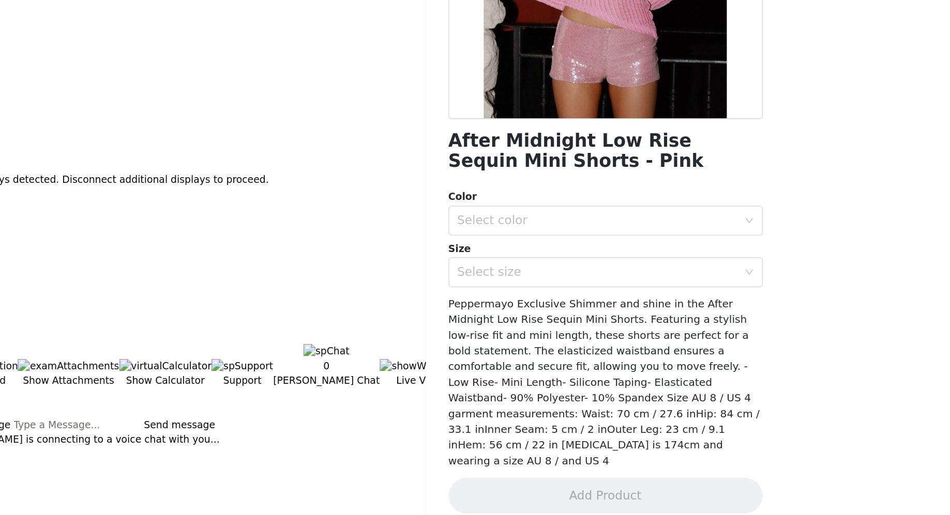
scroll to position [0, 0]
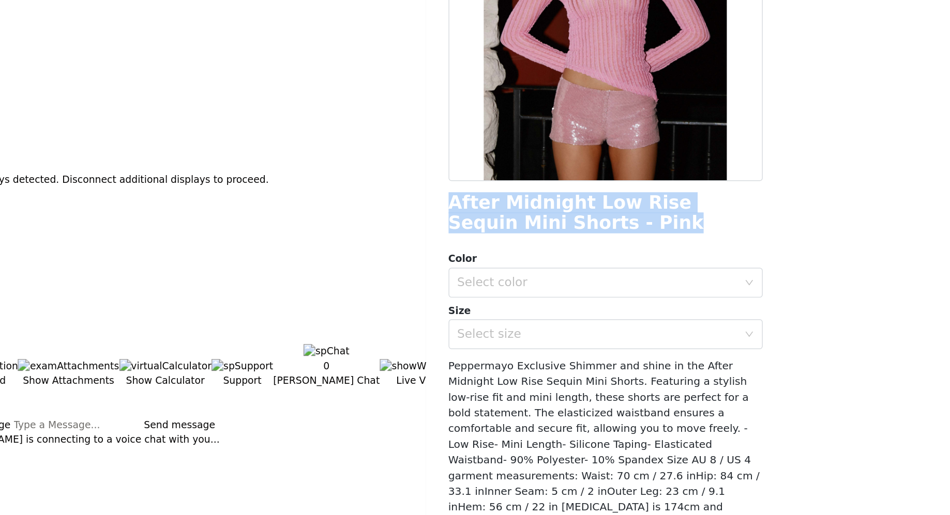
drag, startPoint x: 368, startPoint y: 299, endPoint x: 459, endPoint y: 313, distance: 92.6
click at [460, 313] on h1 "After Midnight Low Rise Sequin Mini Shorts - Pink" at bounding box center [475, 307] width 217 height 28
copy h1 "After Midnight Low Rise Sequin Mini Shorts - Pink"
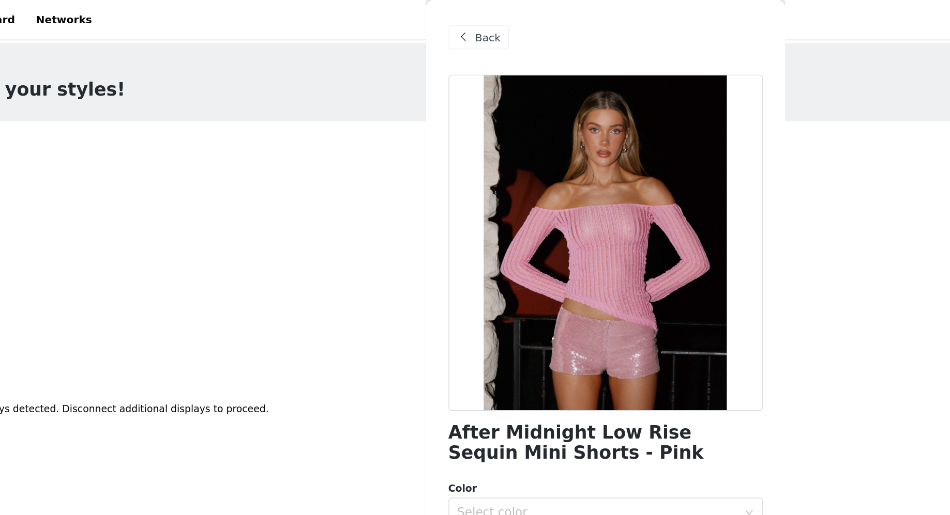
click at [384, 24] on div "Back" at bounding box center [388, 26] width 42 height 17
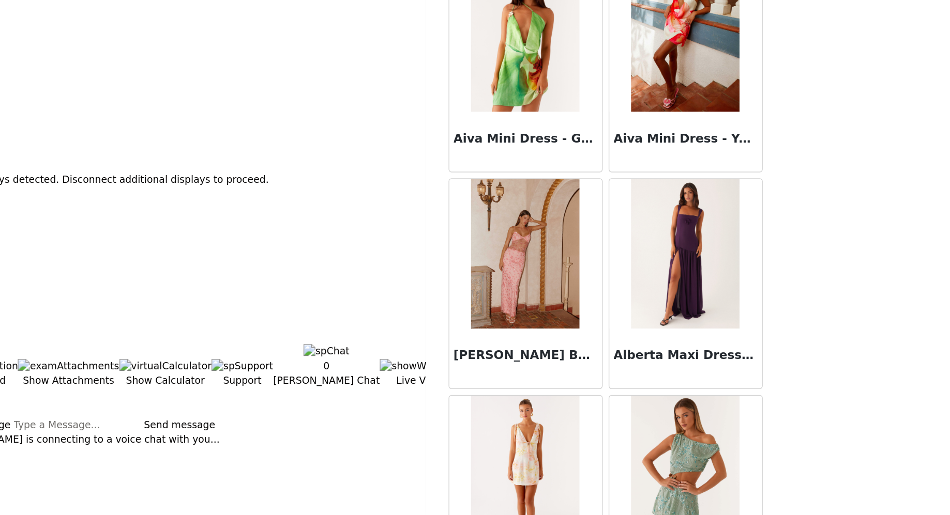
scroll to position [670, 0]
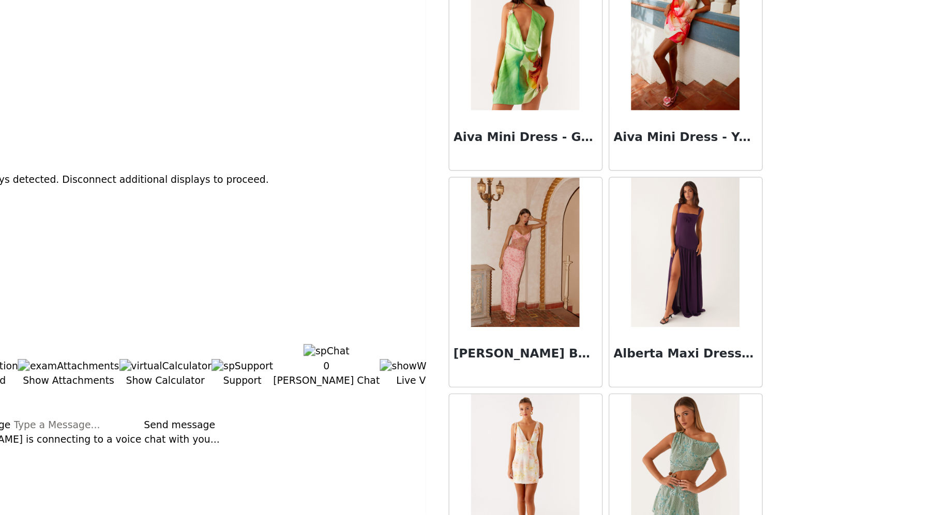
click at [552, 399] on h3 "Alberta Maxi Dress - Mulberry" at bounding box center [530, 404] width 99 height 12
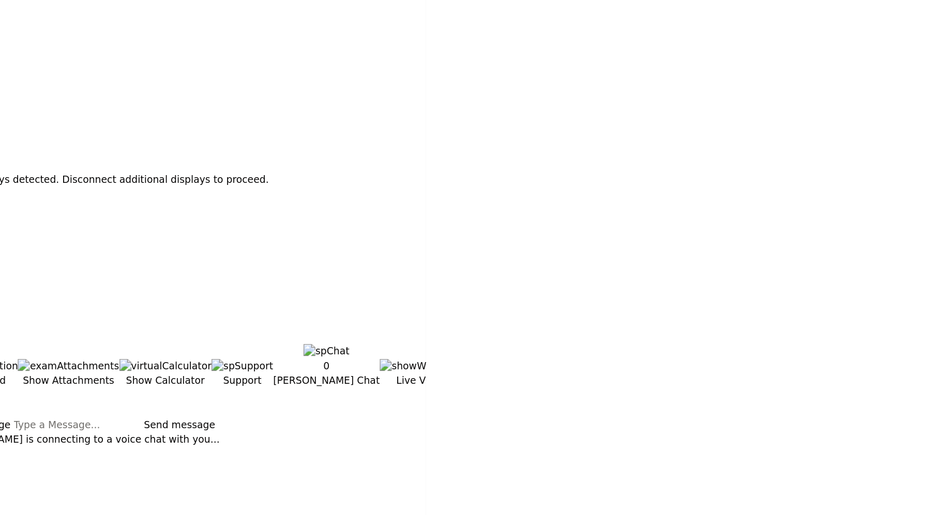
scroll to position [29, 0]
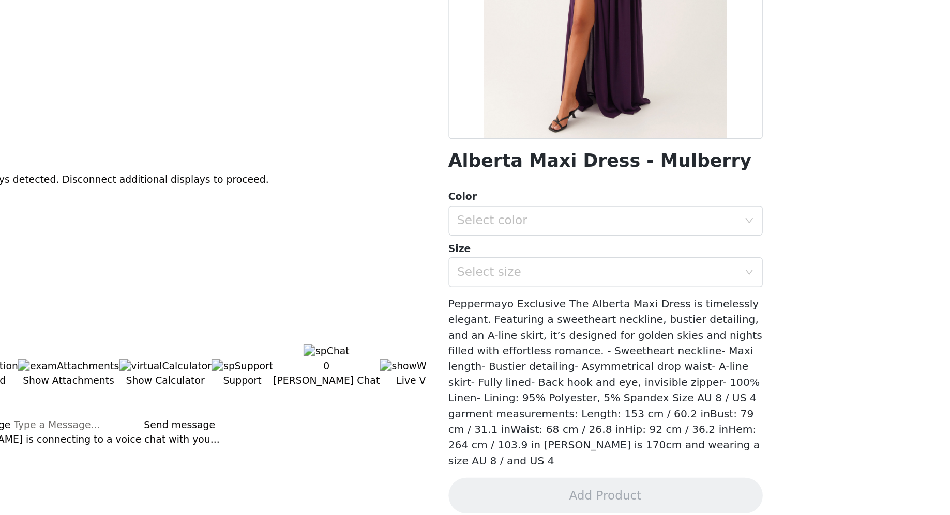
click at [386, 272] on h1 "Alberta Maxi Dress - Mulberry" at bounding box center [472, 271] width 210 height 14
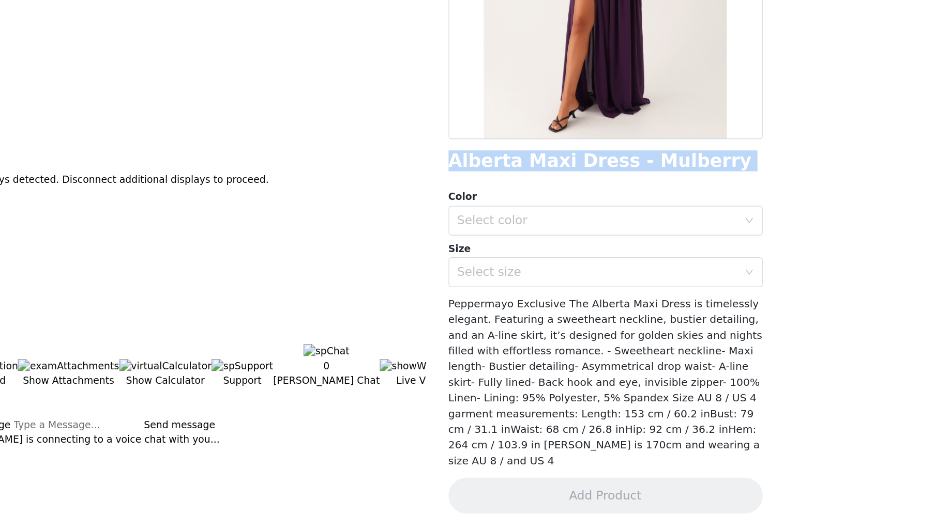
click at [386, 272] on h1 "Alberta Maxi Dress - Mulberry" at bounding box center [472, 271] width 210 height 14
copy div "Alberta Maxi Dress - Mulberry"
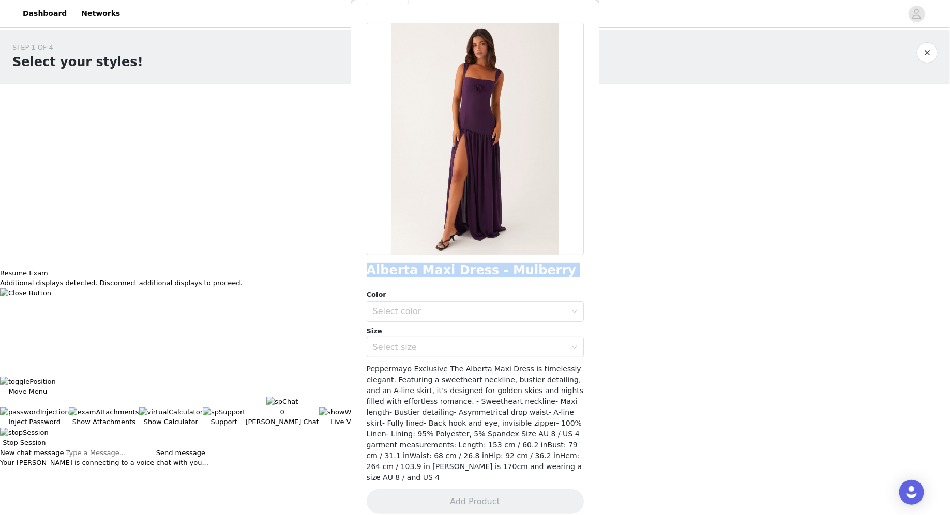
scroll to position [0, 0]
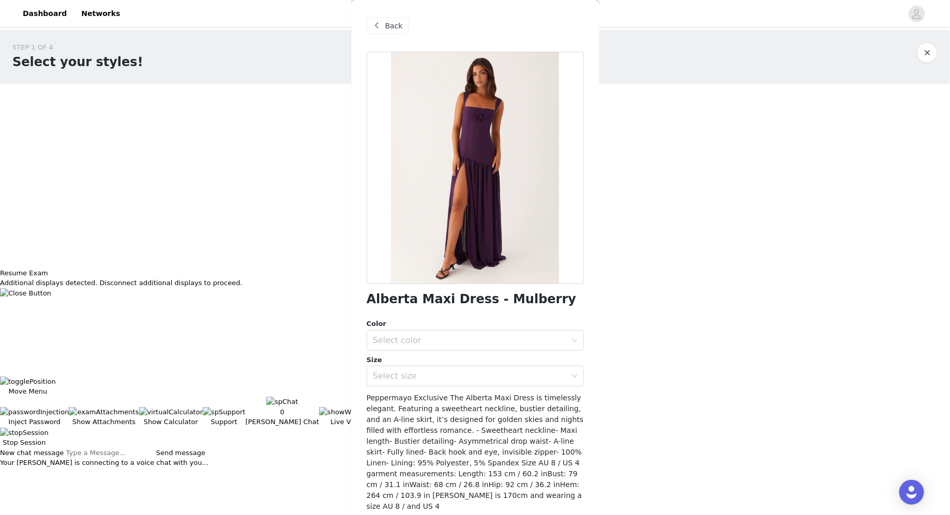
click at [371, 32] on span at bounding box center [377, 26] width 12 height 12
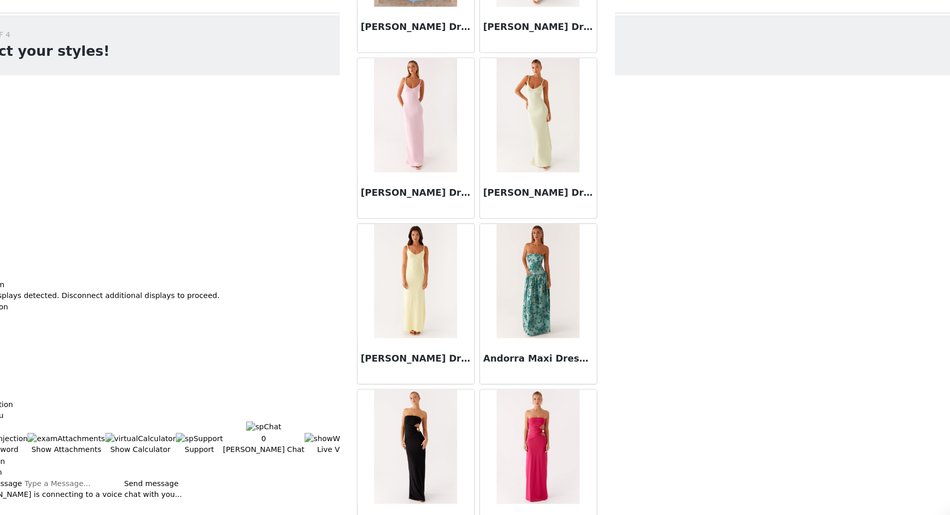
scroll to position [3270, 0]
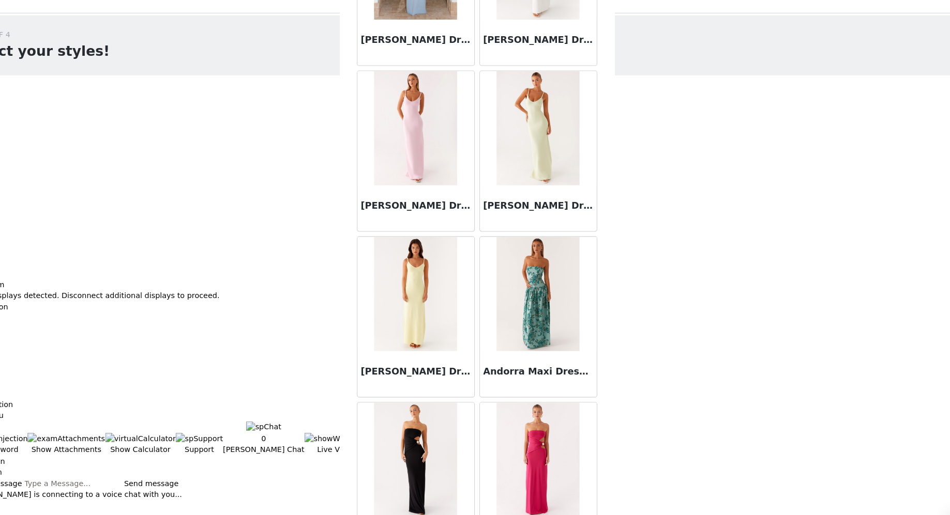
click at [542, 142] on img at bounding box center [530, 131] width 75 height 103
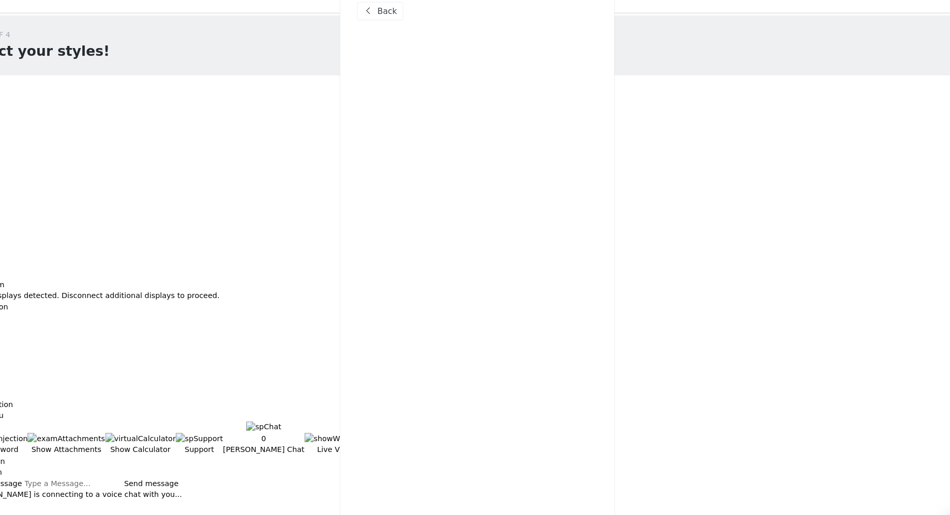
scroll to position [0, 0]
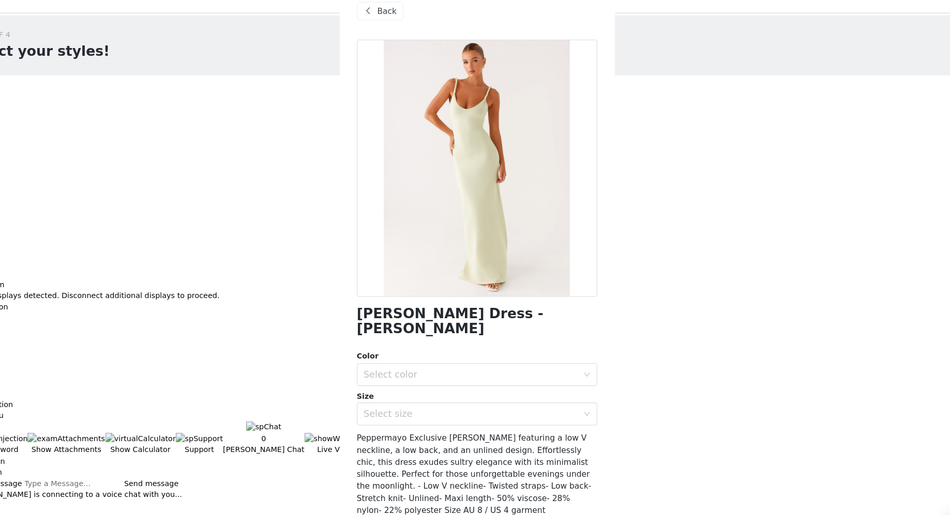
click at [422, 302] on h1 "[PERSON_NAME] Dress - [PERSON_NAME]" at bounding box center [475, 307] width 217 height 28
copy div "[PERSON_NAME] Dress - [PERSON_NAME]"
click at [484, 349] on div "Select color" at bounding box center [469, 354] width 193 height 10
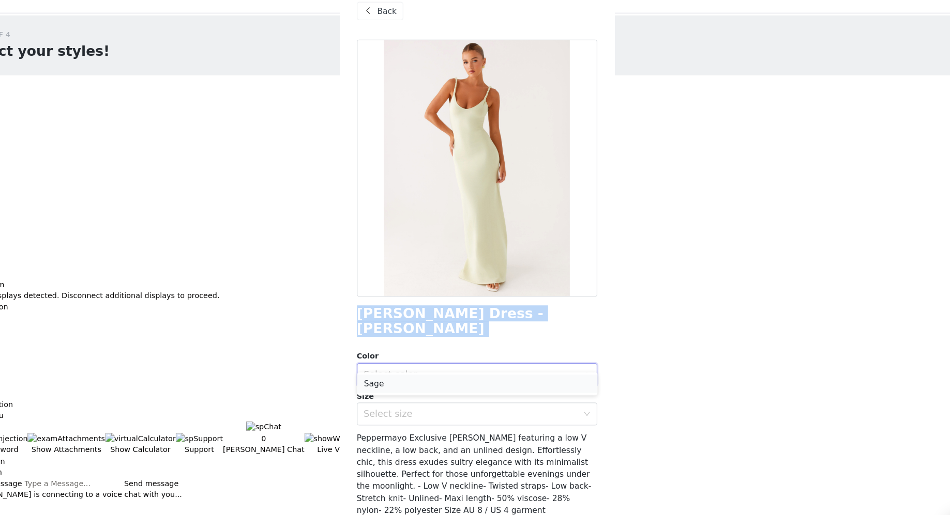
click at [476, 358] on li "Sage" at bounding box center [475, 363] width 217 height 17
click at [476, 385] on div "Select size" at bounding box center [469, 390] width 193 height 10
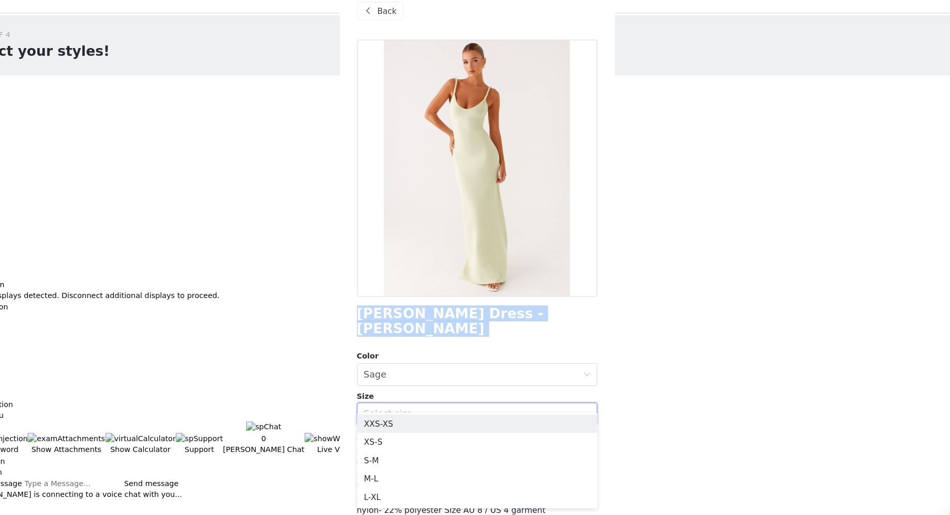
scroll to position [26, 0]
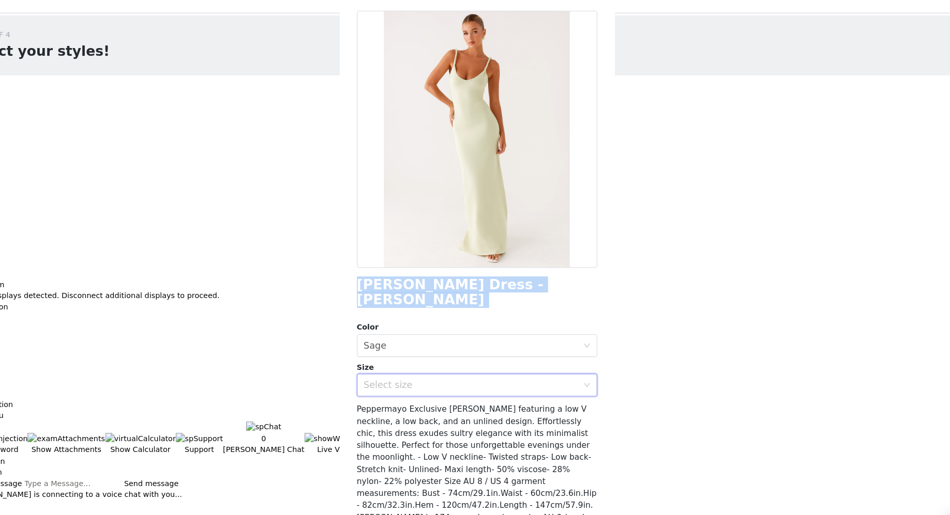
click at [459, 359] on div "Select size" at bounding box center [469, 364] width 193 height 10
click at [374, 359] on div "Select size" at bounding box center [469, 364] width 193 height 10
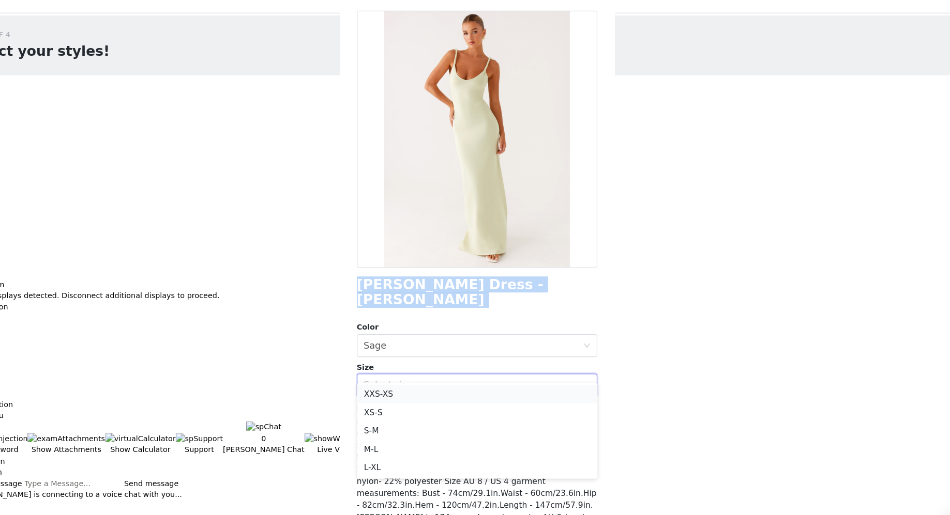
click at [395, 369] on li "XXS-XS" at bounding box center [475, 372] width 217 height 17
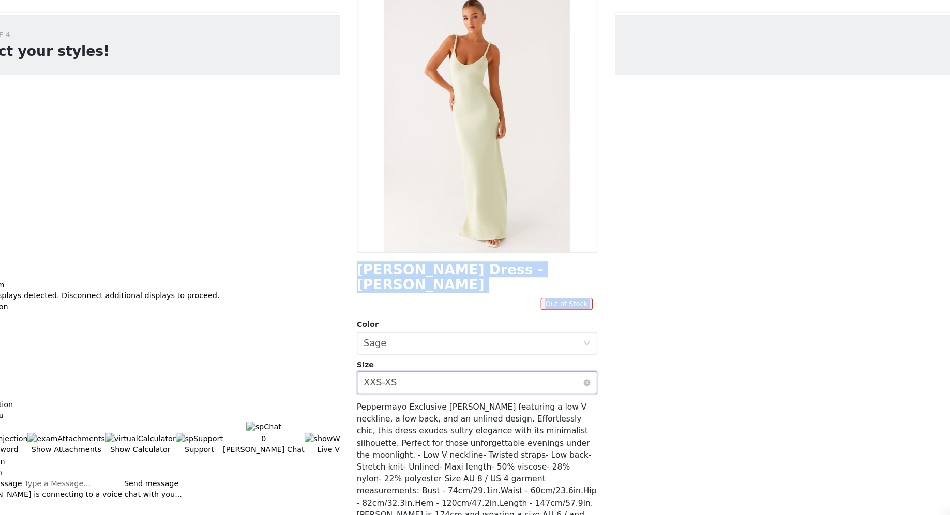
scroll to position [0, 0]
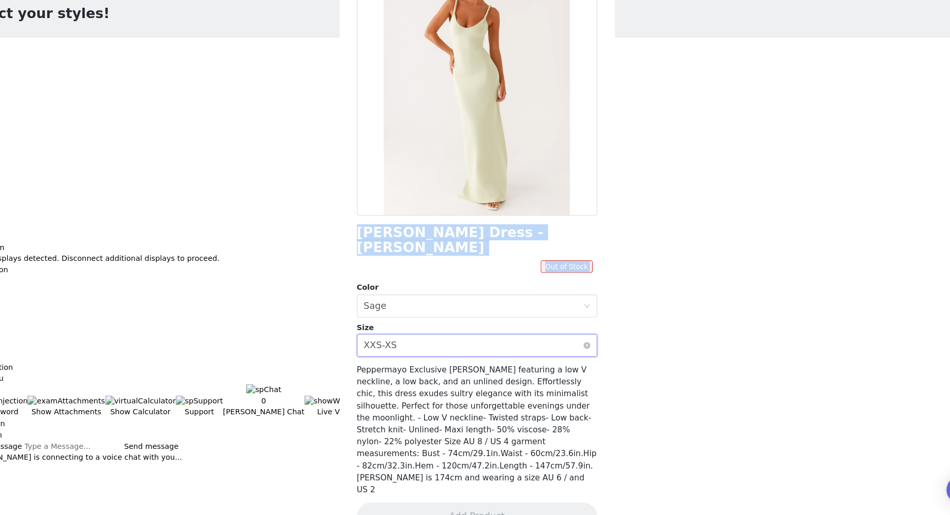
click at [449, 352] on div "Select size XXS-XS" at bounding box center [472, 362] width 198 height 20
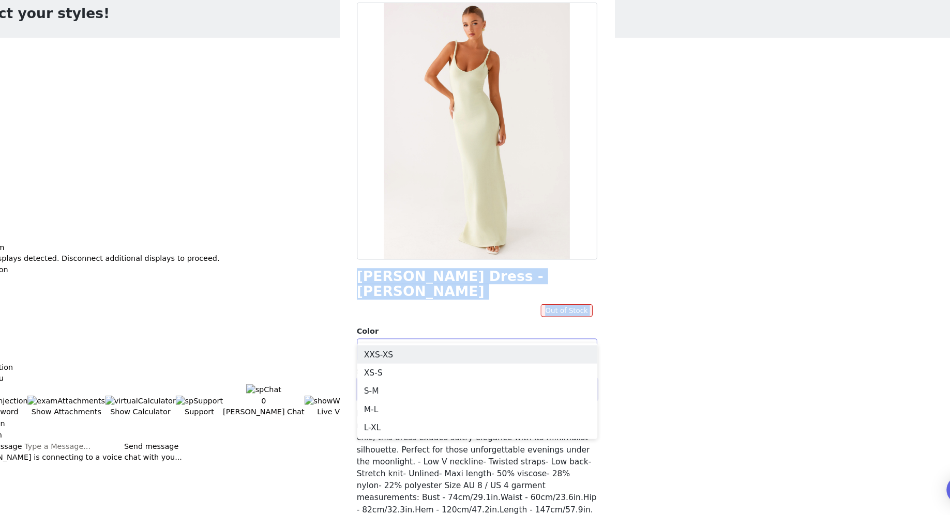
click at [401, 356] on div "Select color Sage" at bounding box center [472, 366] width 198 height 20
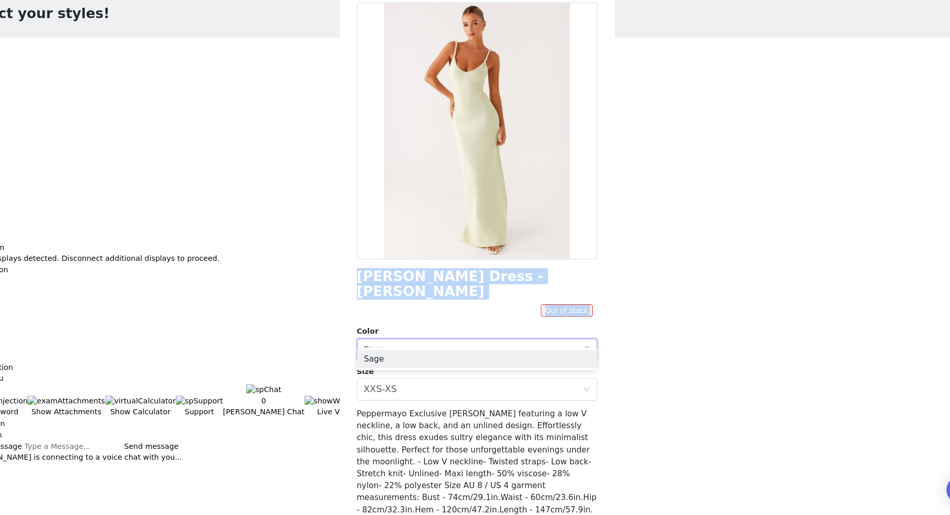
click at [401, 356] on div "Select color Sage" at bounding box center [472, 366] width 198 height 20
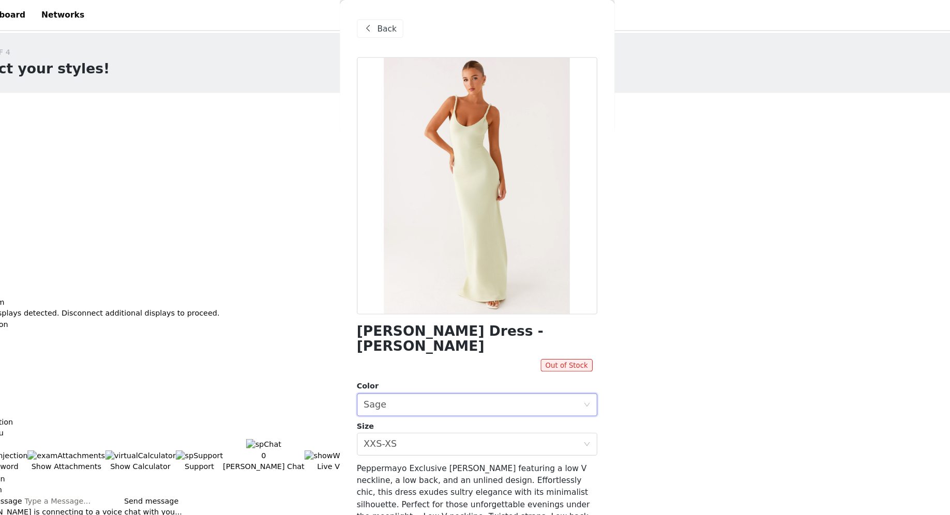
click at [379, 25] on span at bounding box center [377, 26] width 12 height 12
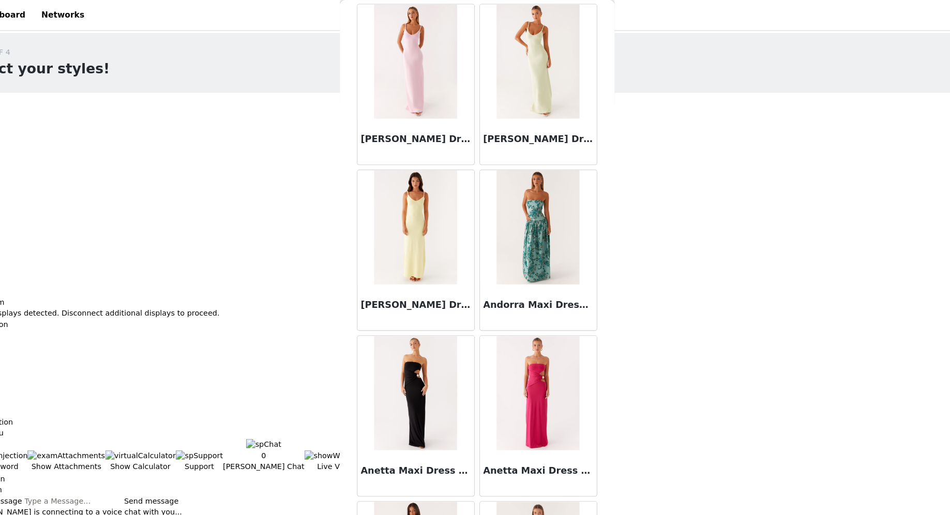
scroll to position [3347, 0]
click at [526, 218] on img at bounding box center [530, 205] width 75 height 103
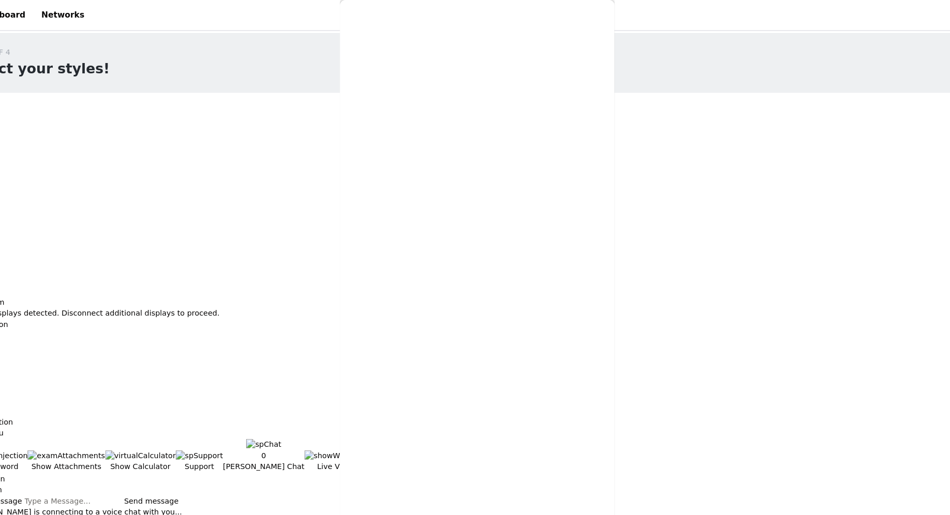
scroll to position [0, 0]
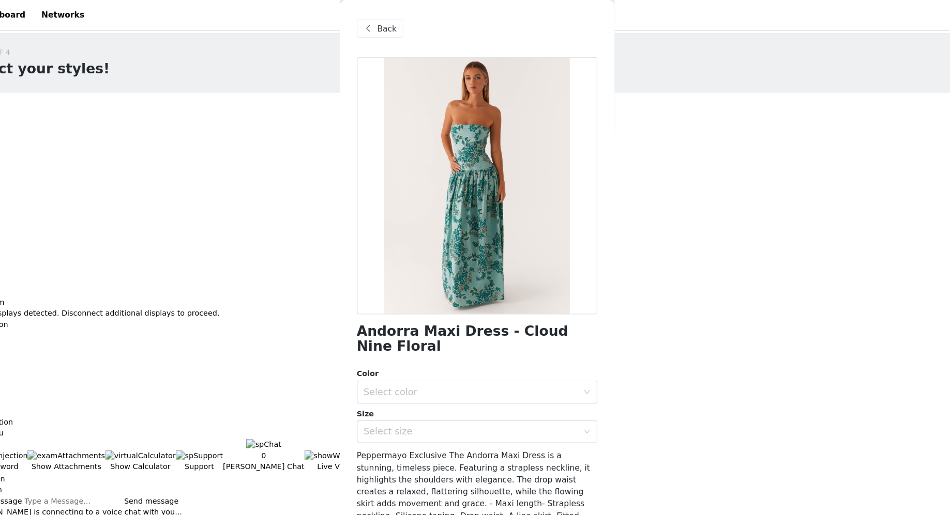
click at [437, 300] on h1 "Andorra Maxi Dress - Cloud Nine Floral" at bounding box center [475, 307] width 217 height 28
copy div "Andorra Maxi Dress - Cloud Nine Floral"
click at [405, 349] on div "Select color" at bounding box center [469, 354] width 193 height 10
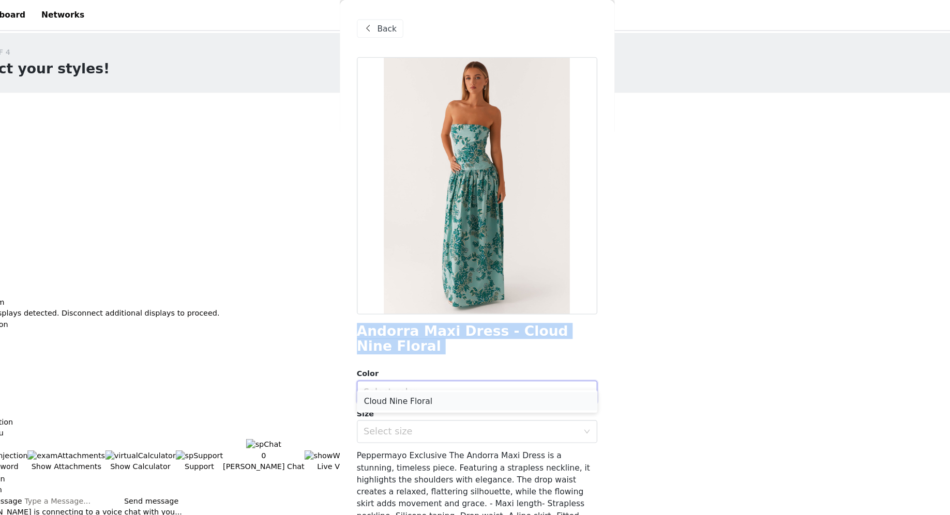
click at [408, 361] on li "Cloud Nine Floral" at bounding box center [475, 363] width 217 height 17
click at [408, 380] on div "Select size" at bounding box center [472, 390] width 198 height 20
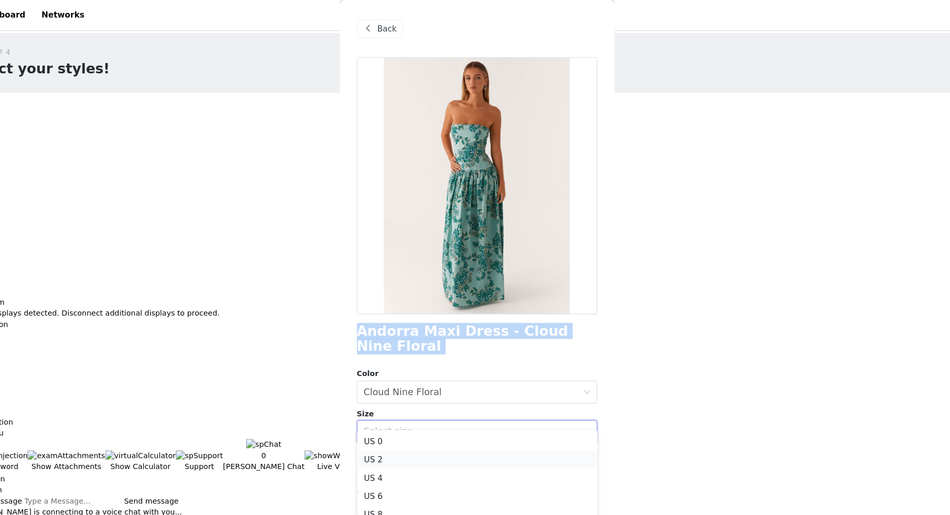
click at [411, 411] on li "US 2" at bounding box center [475, 415] width 217 height 17
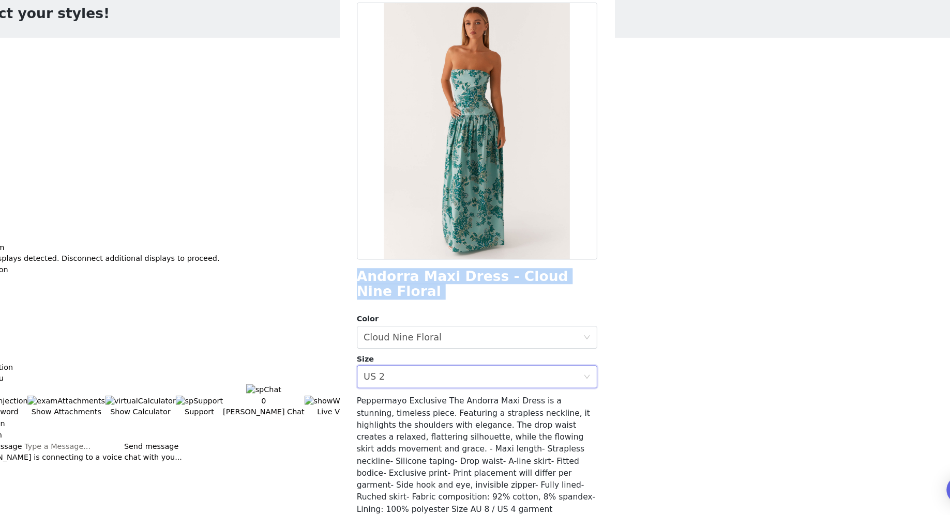
scroll to position [51, 0]
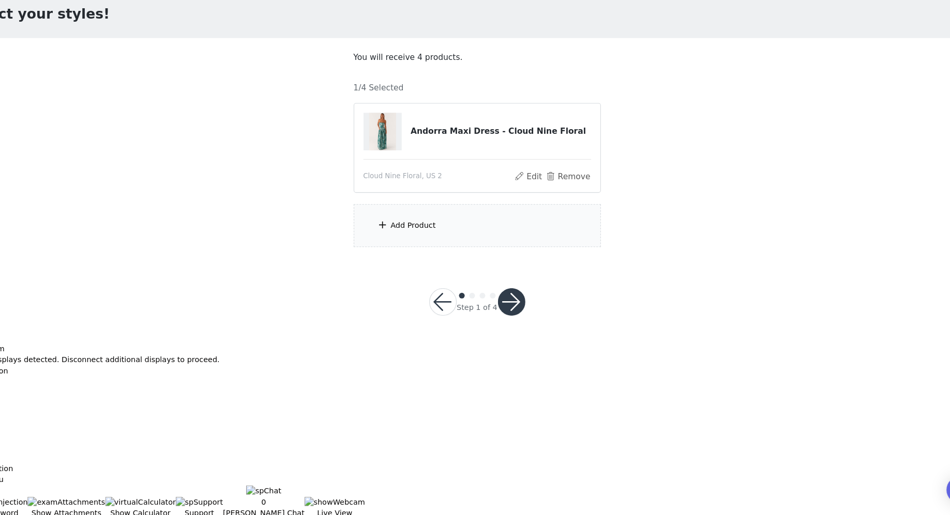
click at [437, 242] on div "Add Product" at bounding box center [474, 253] width 223 height 39
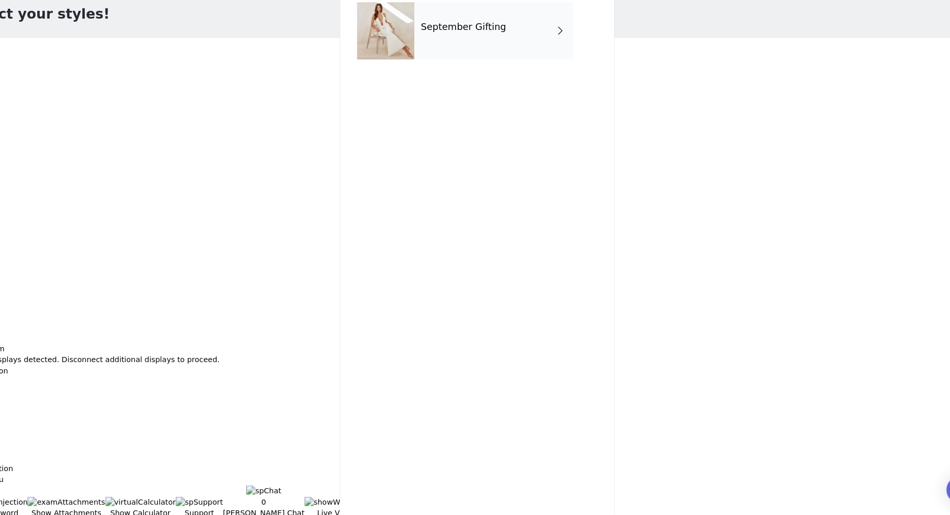
click at [535, 86] on div "September Gifting" at bounding box center [490, 78] width 144 height 52
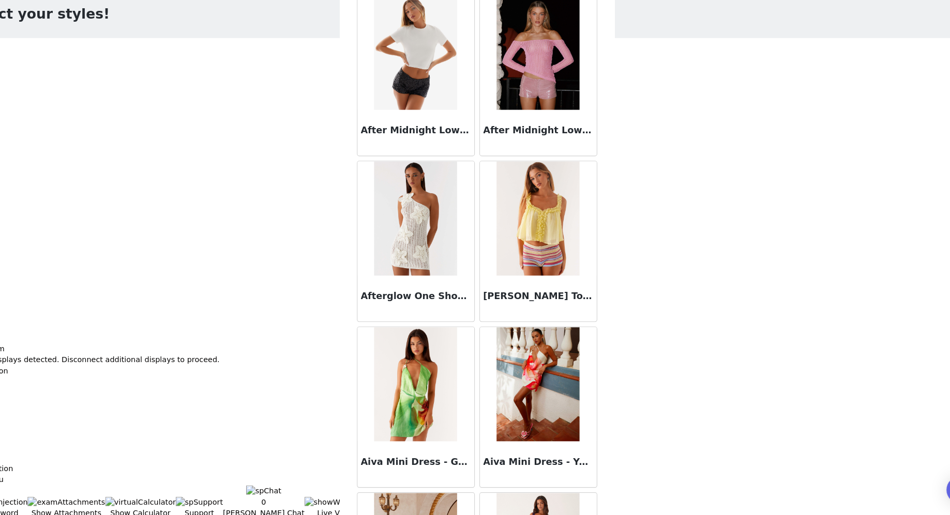
scroll to position [1062, 0]
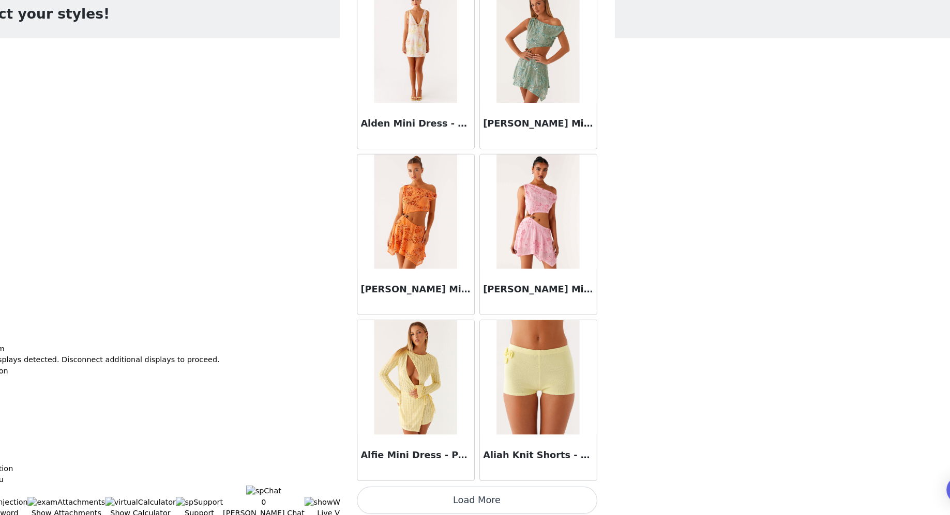
click at [483, 412] on button "Load More" at bounding box center [475, 502] width 217 height 25
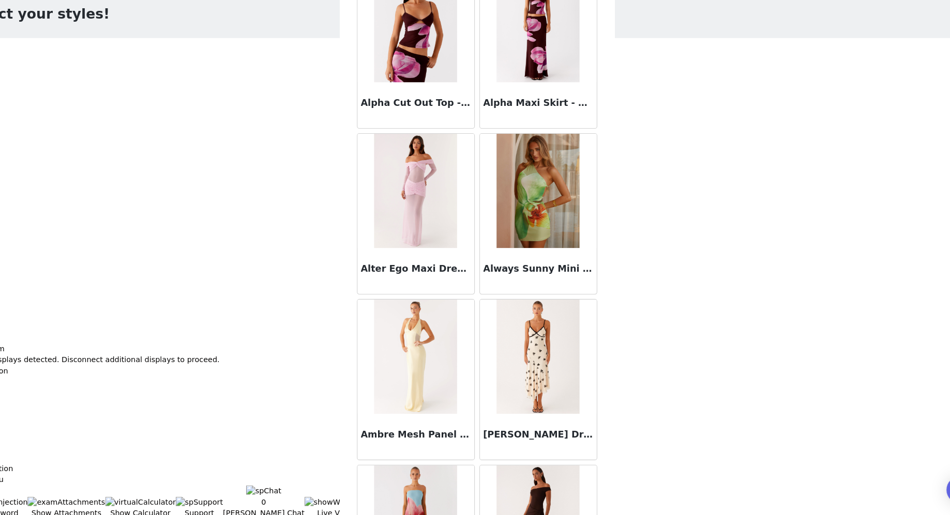
scroll to position [2557, 0]
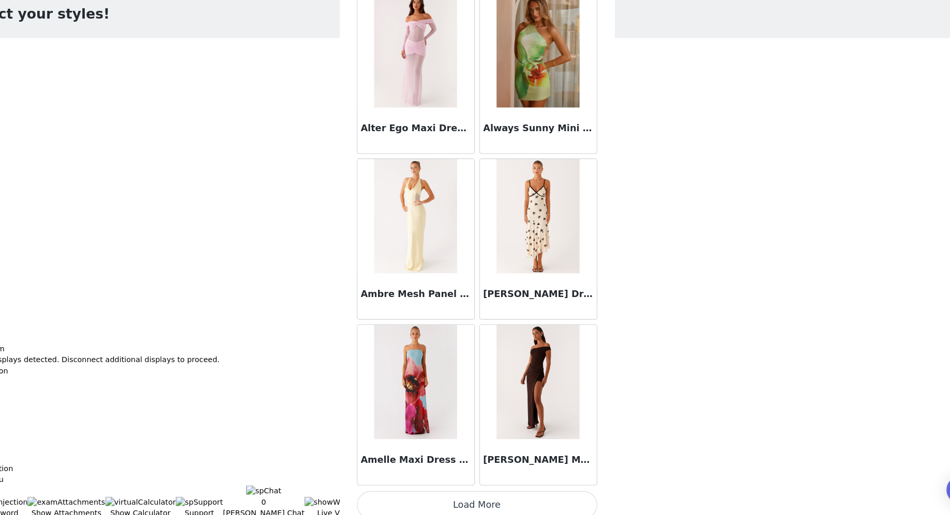
click at [488, 412] on button "Load More" at bounding box center [475, 506] width 217 height 25
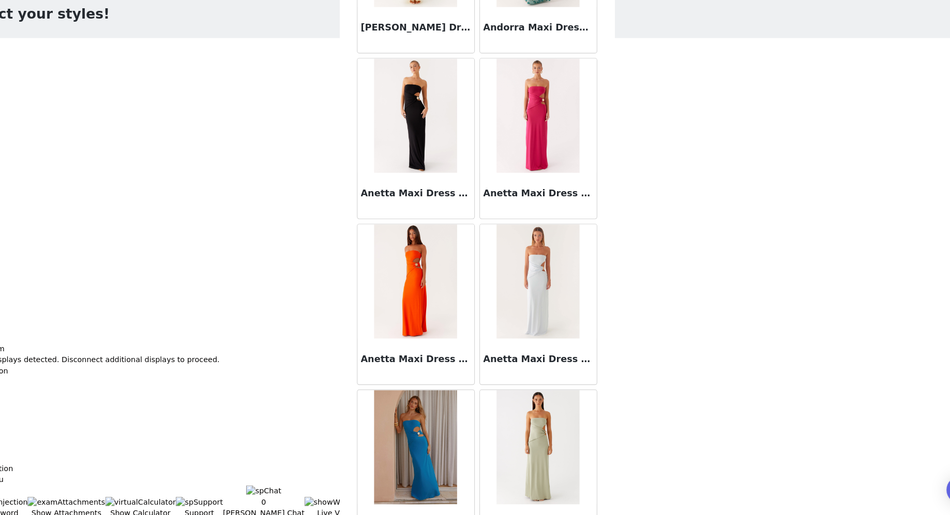
scroll to position [3787, 0]
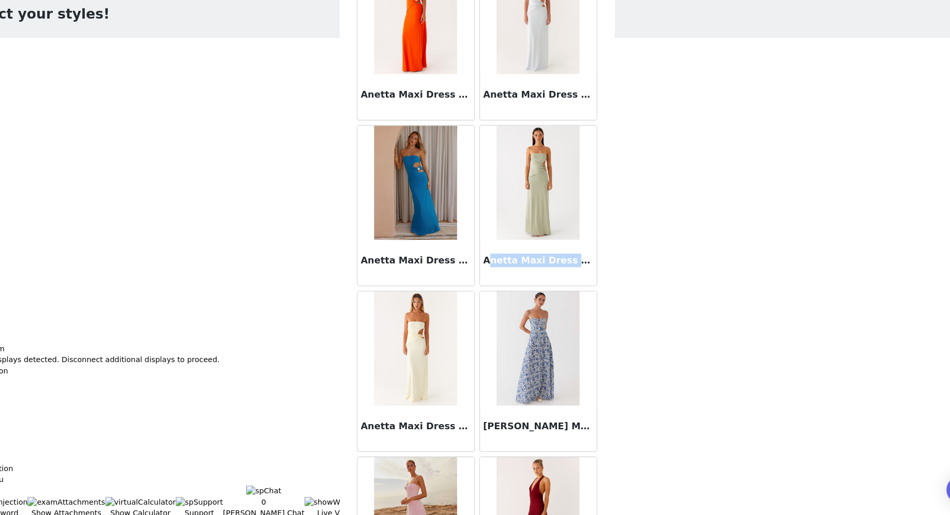
drag, startPoint x: 583, startPoint y: 272, endPoint x: 485, endPoint y: 274, distance: 97.7
click at [485, 274] on div "Anetta Maxi Dress - Sage" at bounding box center [530, 287] width 105 height 41
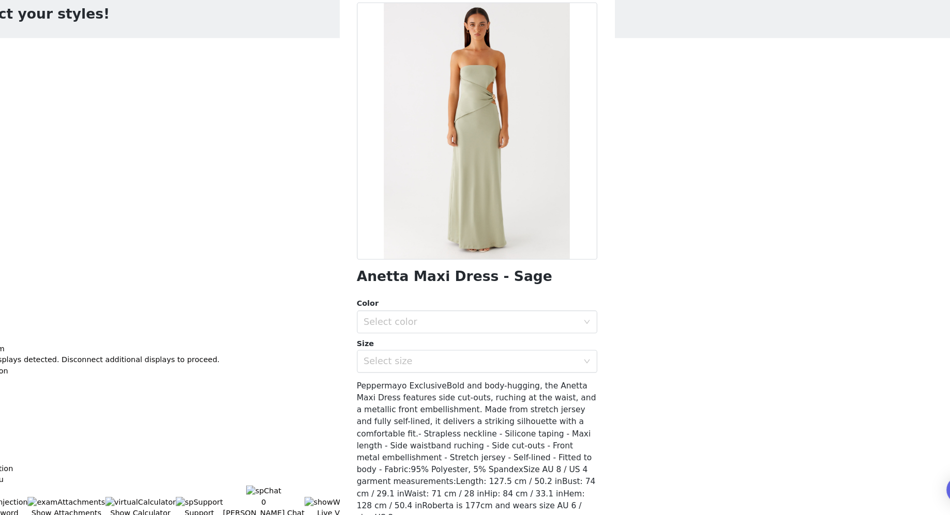
scroll to position [0, 0]
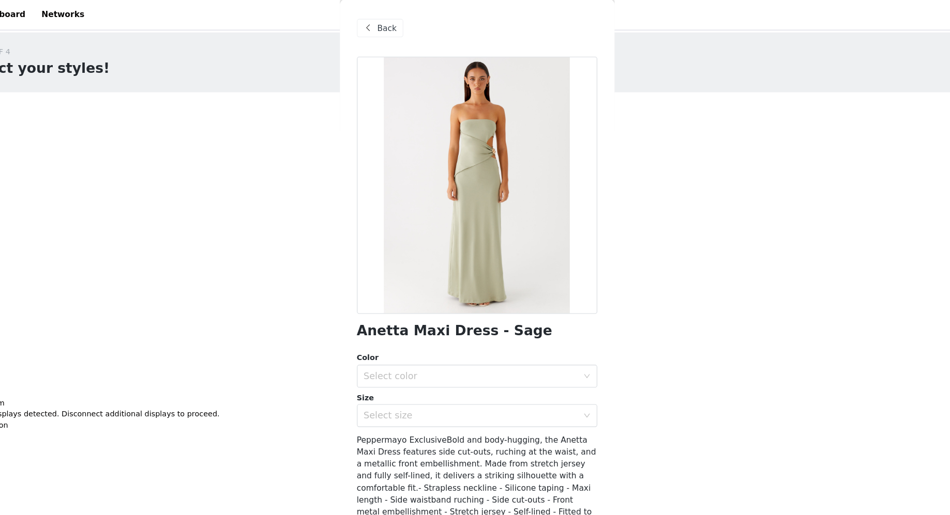
click at [385, 28] on span "Back" at bounding box center [394, 26] width 18 height 11
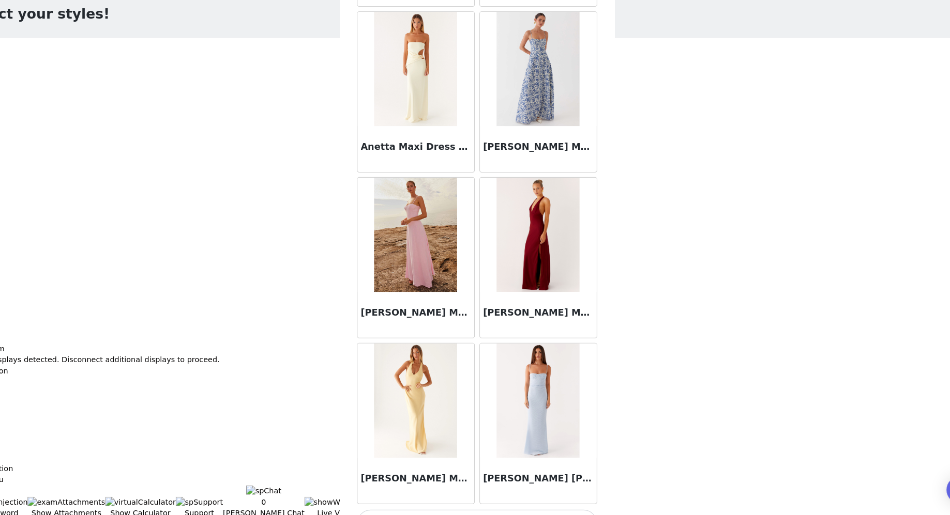
scroll to position [4053, 0]
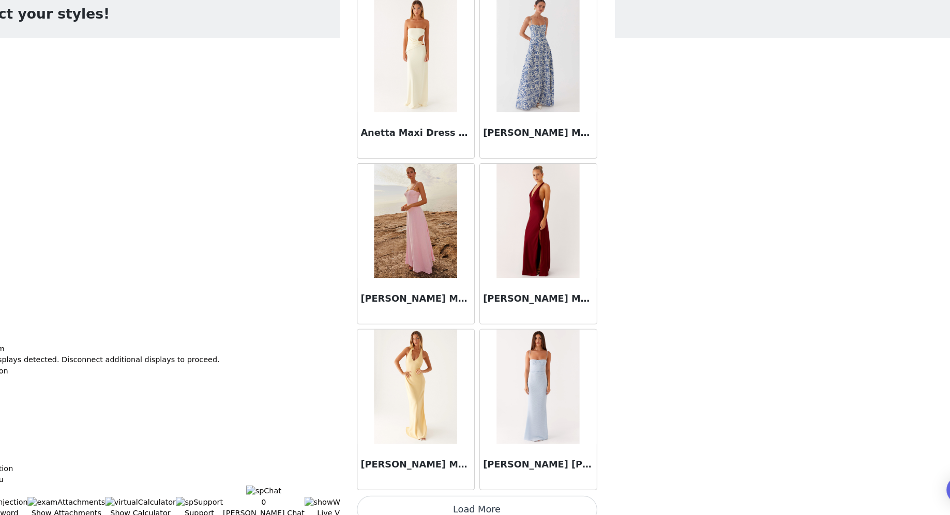
click at [515, 412] on button "Load More" at bounding box center [475, 510] width 217 height 25
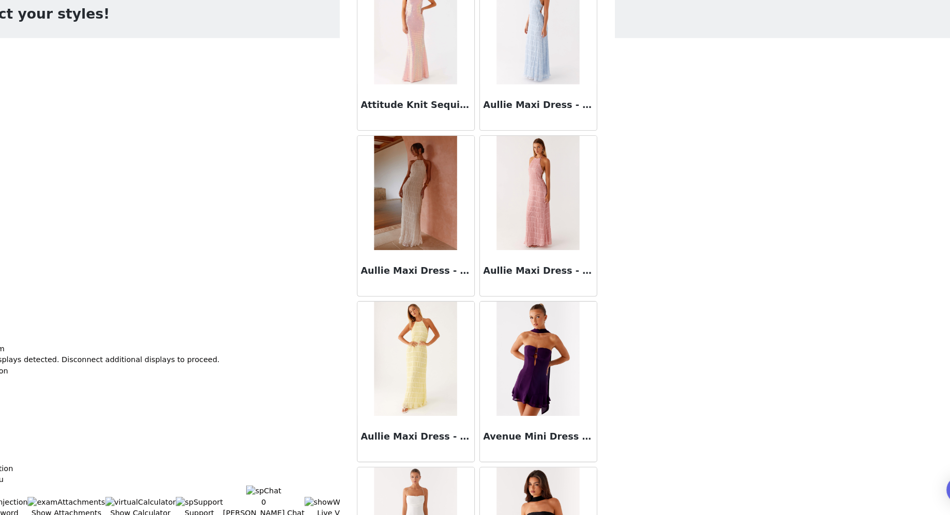
scroll to position [5548, 0]
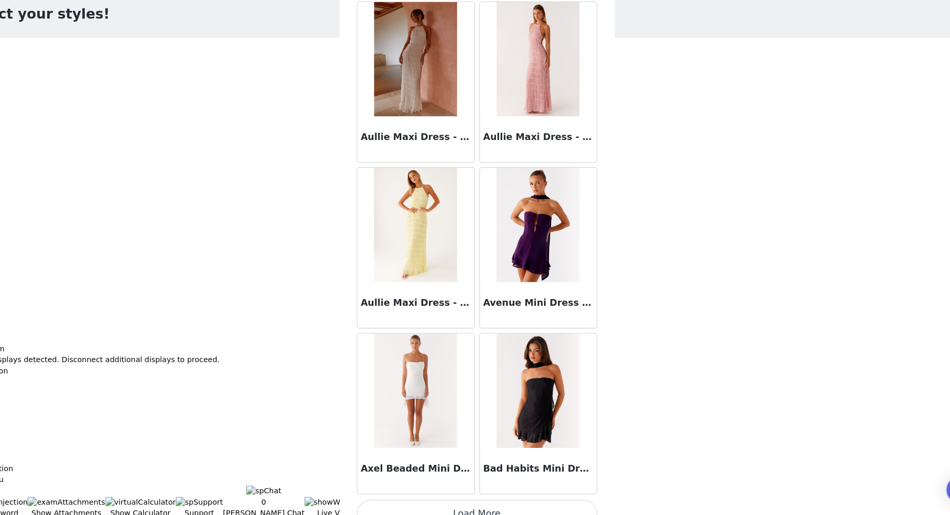
click at [439, 412] on button "Load More" at bounding box center [475, 514] width 217 height 25
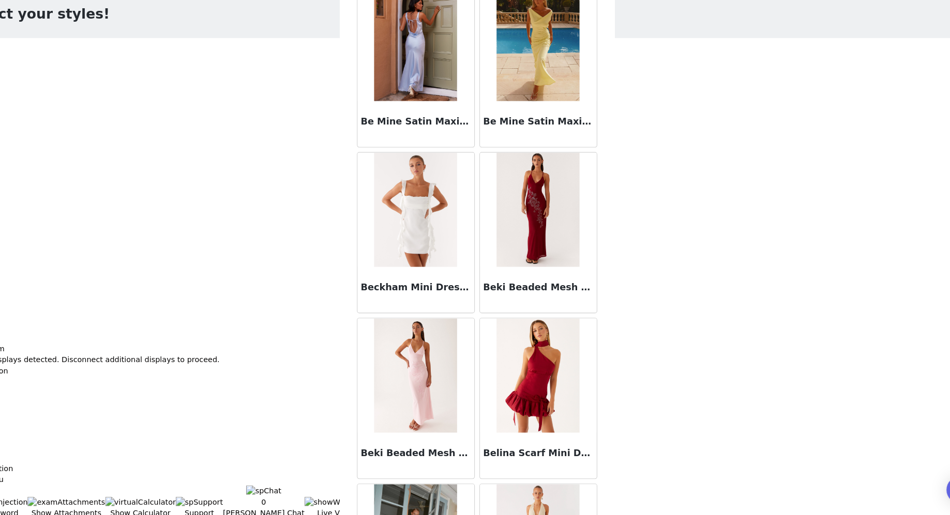
scroll to position [6311, 0]
click at [546, 245] on img at bounding box center [530, 239] width 75 height 103
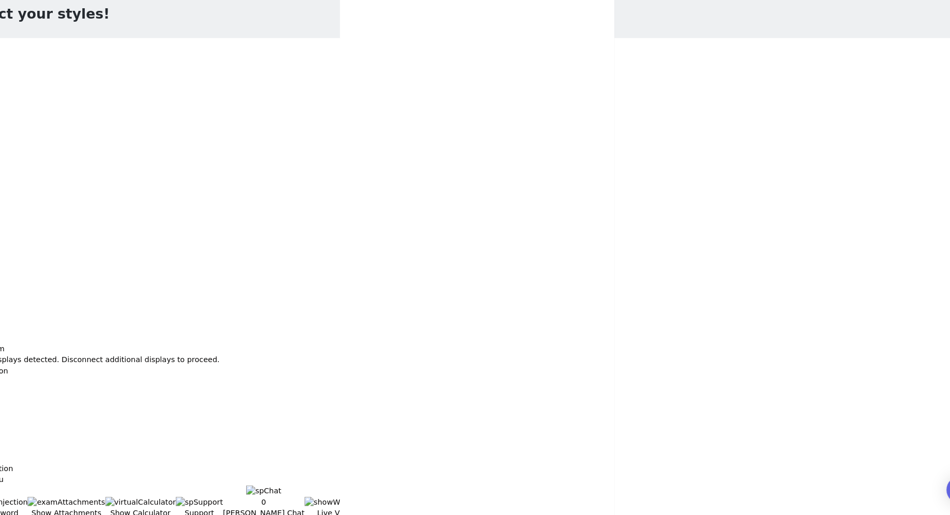
scroll to position [0, 0]
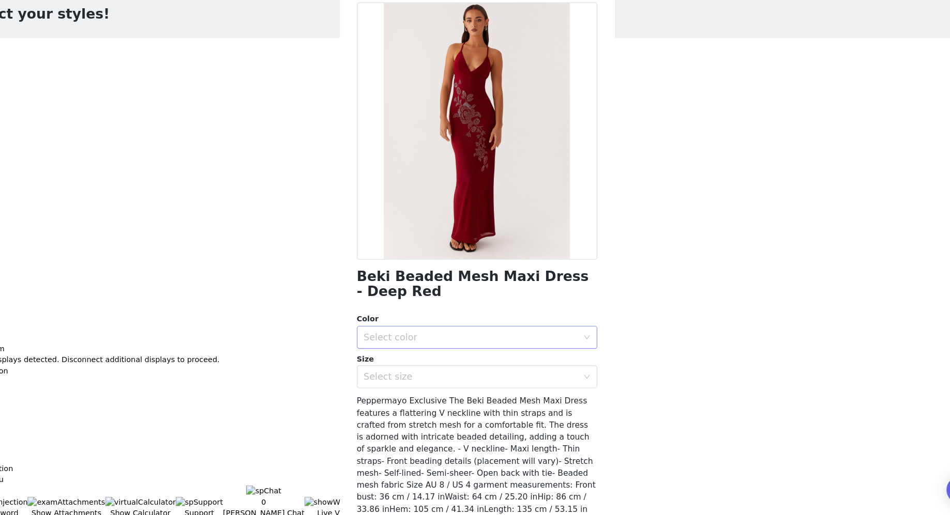
click at [432, 357] on div "Select color" at bounding box center [469, 354] width 193 height 10
click at [428, 380] on li "Deep Red" at bounding box center [475, 377] width 217 height 17
click at [424, 387] on div "Select size" at bounding box center [469, 390] width 193 height 10
click at [464, 392] on div "Select size" at bounding box center [469, 390] width 193 height 10
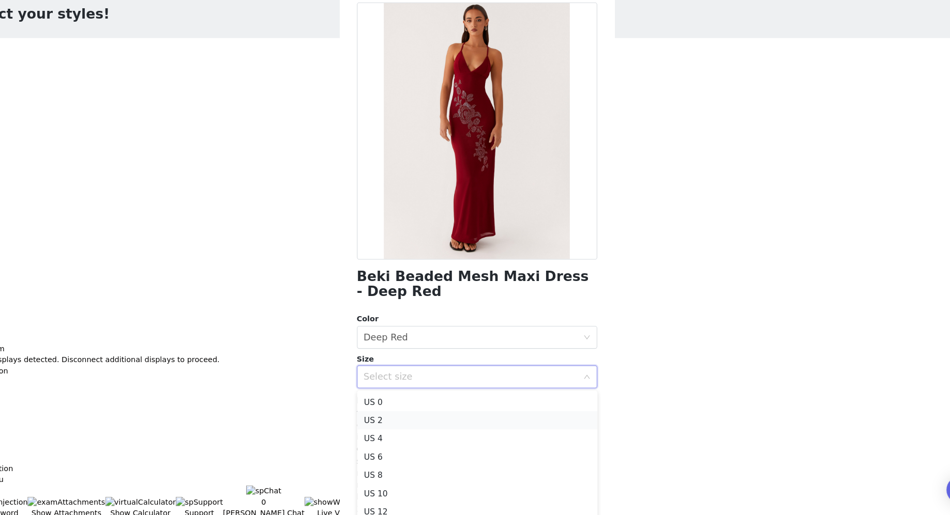
click at [425, 412] on li "US 2" at bounding box center [475, 429] width 217 height 17
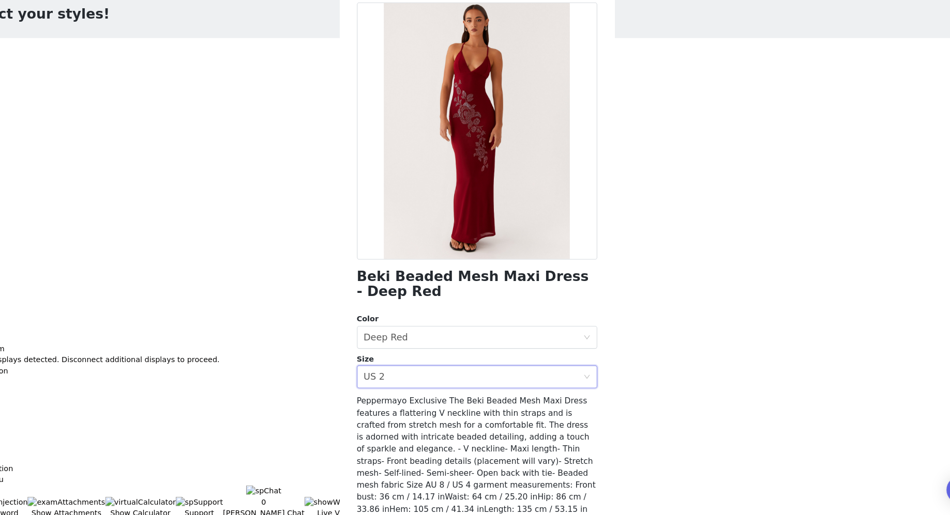
scroll to position [54, 0]
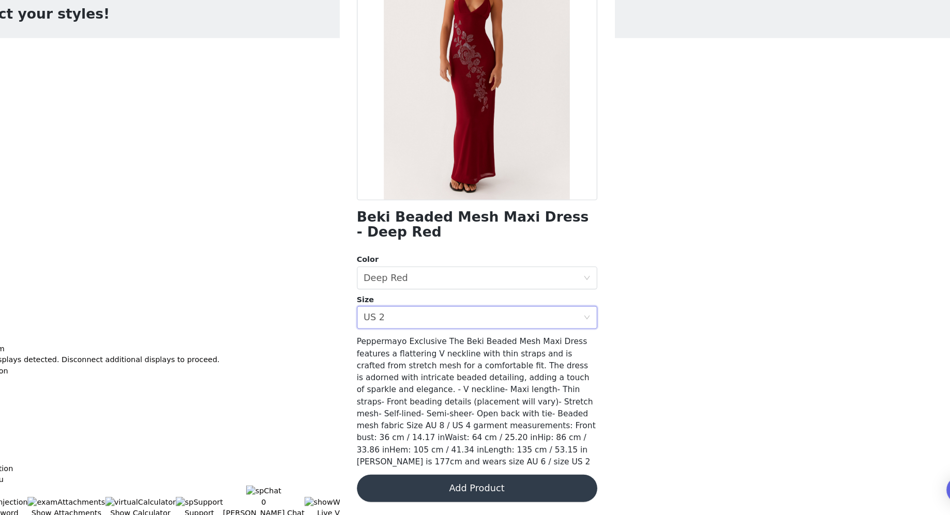
click at [438, 412] on button "Add Product" at bounding box center [475, 491] width 217 height 25
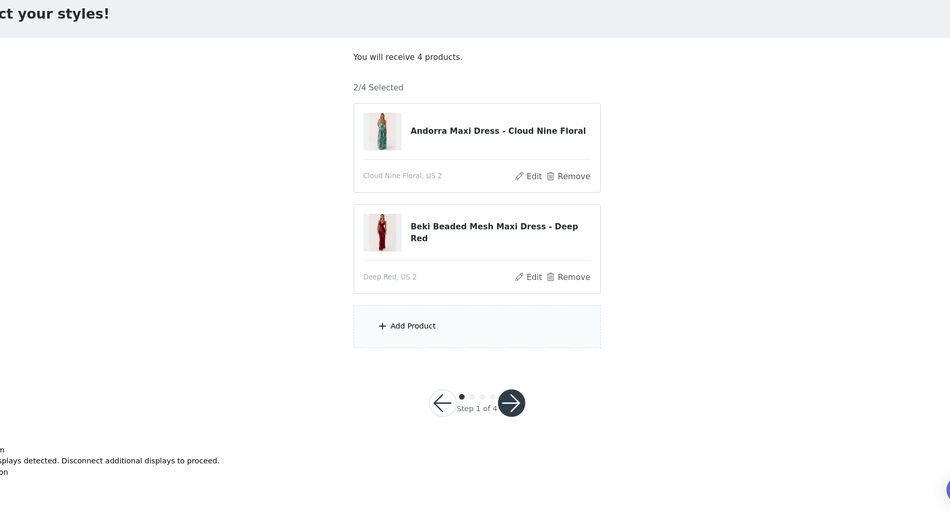
click at [395, 337] on div "Add Product" at bounding box center [474, 345] width 223 height 39
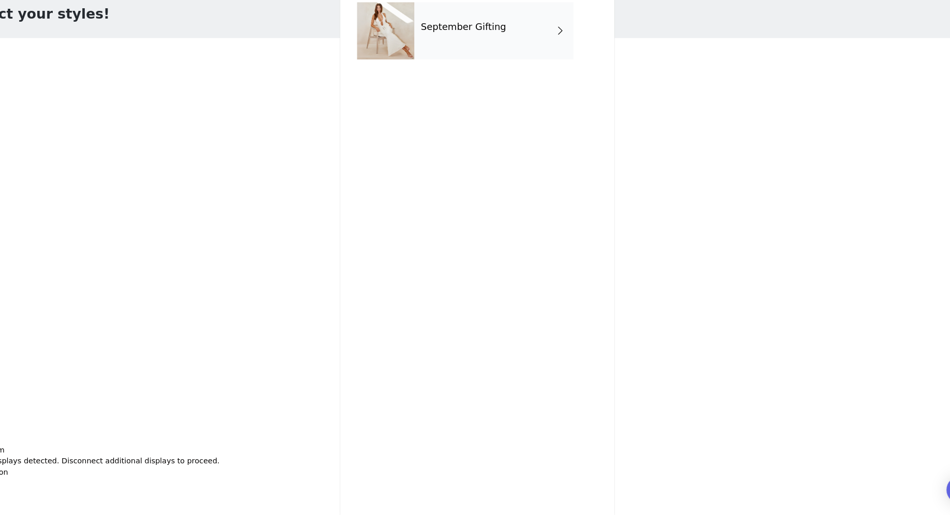
click at [454, 75] on h4 "September Gifting" at bounding box center [462, 73] width 77 height 9
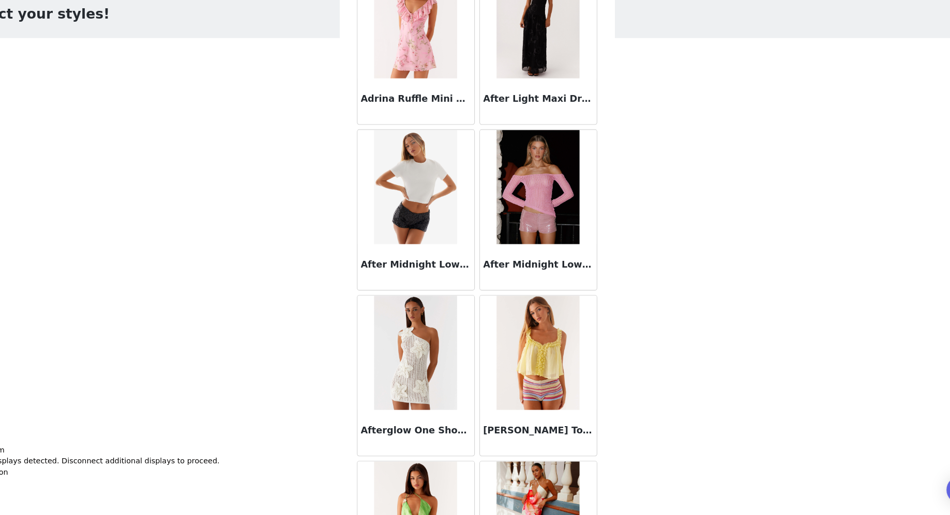
scroll to position [1062, 0]
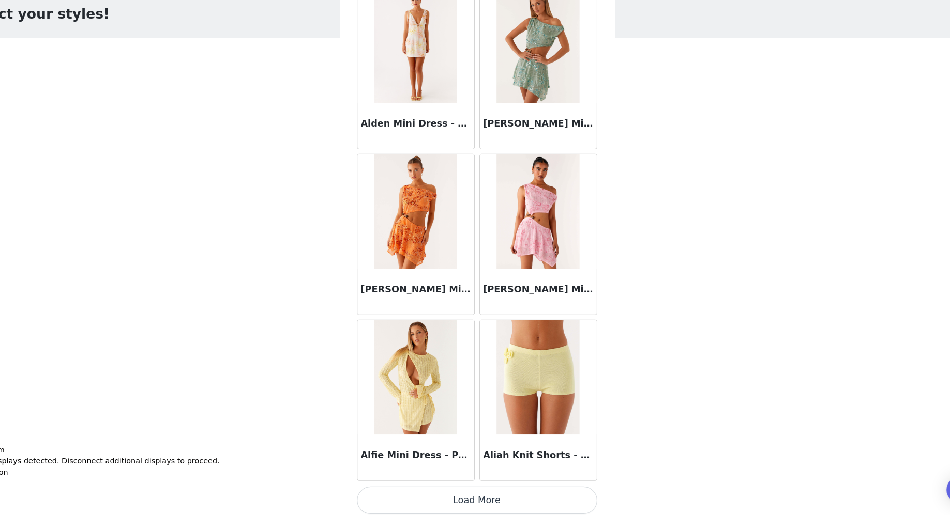
click at [432, 412] on button "Load More" at bounding box center [475, 502] width 217 height 25
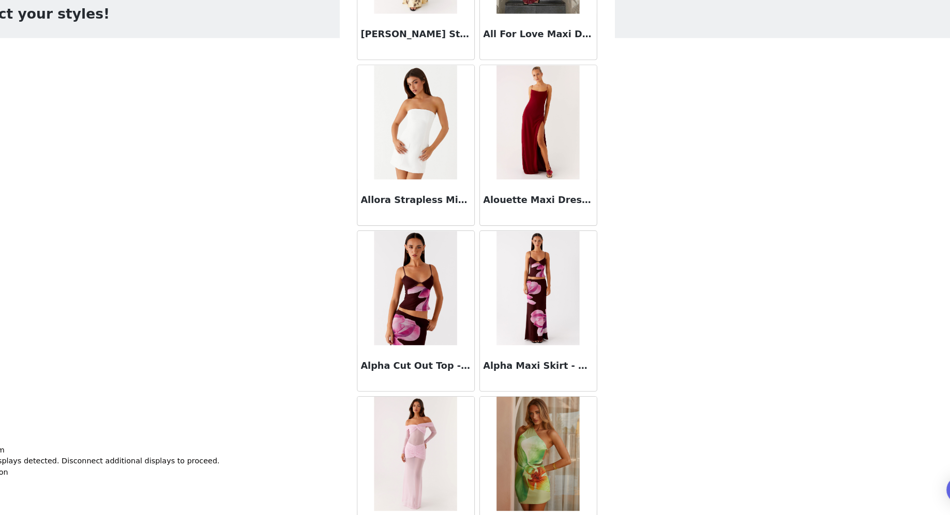
scroll to position [2557, 0]
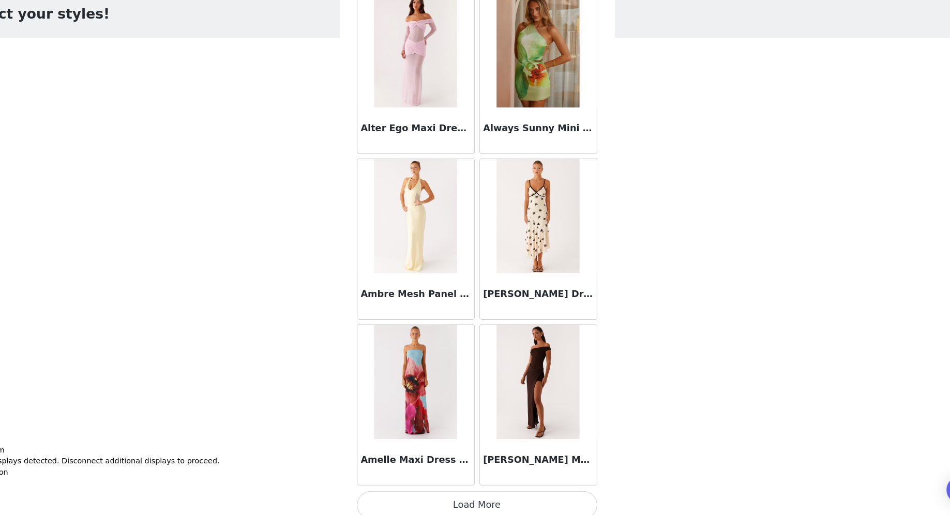
click at [533, 235] on img at bounding box center [530, 244] width 75 height 103
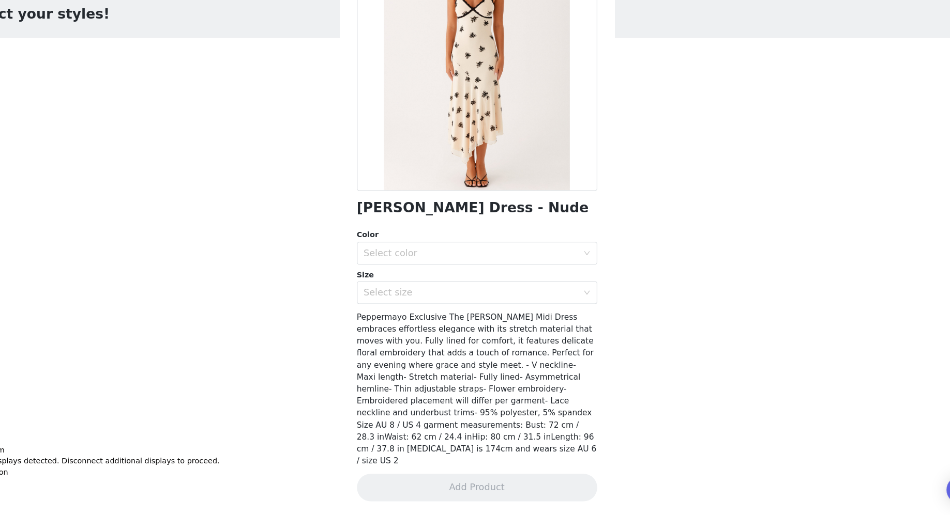
scroll to position [40, 0]
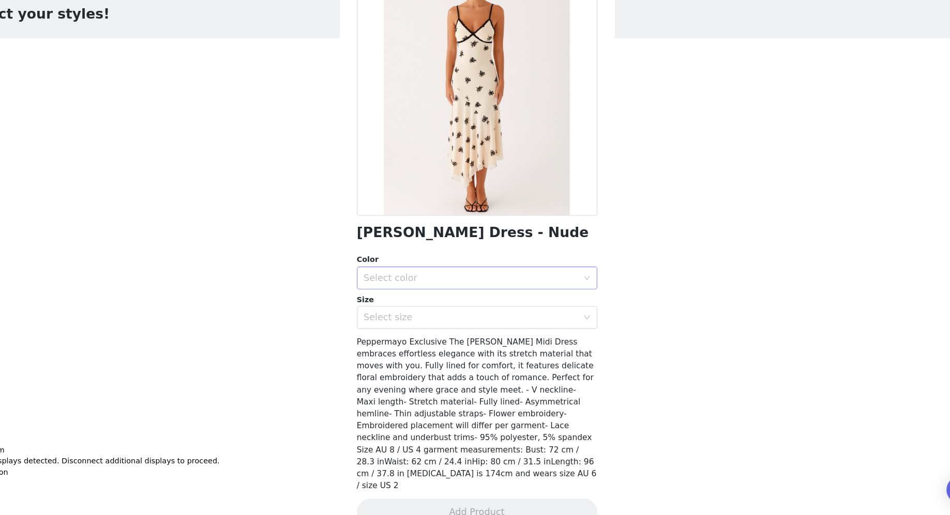
click at [440, 292] on div "Select color" at bounding box center [472, 301] width 198 height 20
click at [433, 325] on li "Nude" at bounding box center [475, 323] width 217 height 17
click at [433, 337] on div "Select size" at bounding box center [469, 336] width 193 height 10
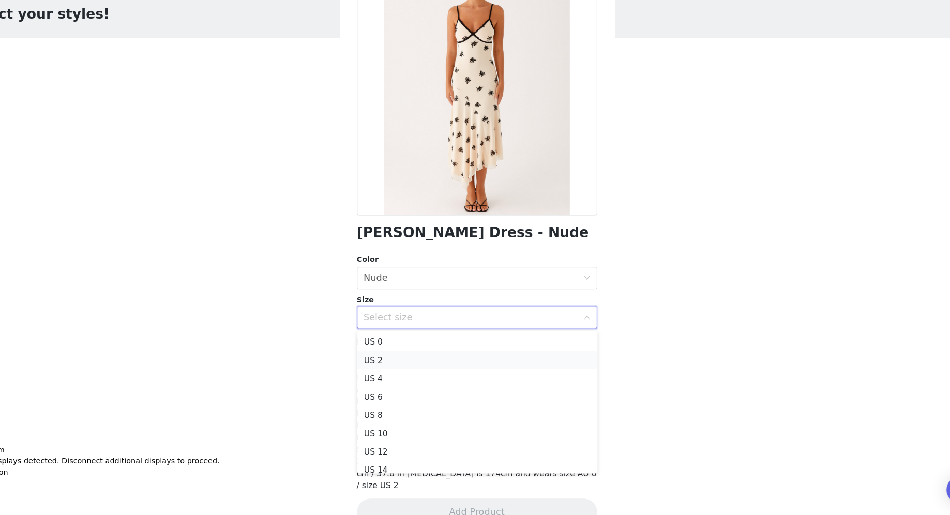
click at [419, 374] on li "US 2" at bounding box center [475, 375] width 217 height 17
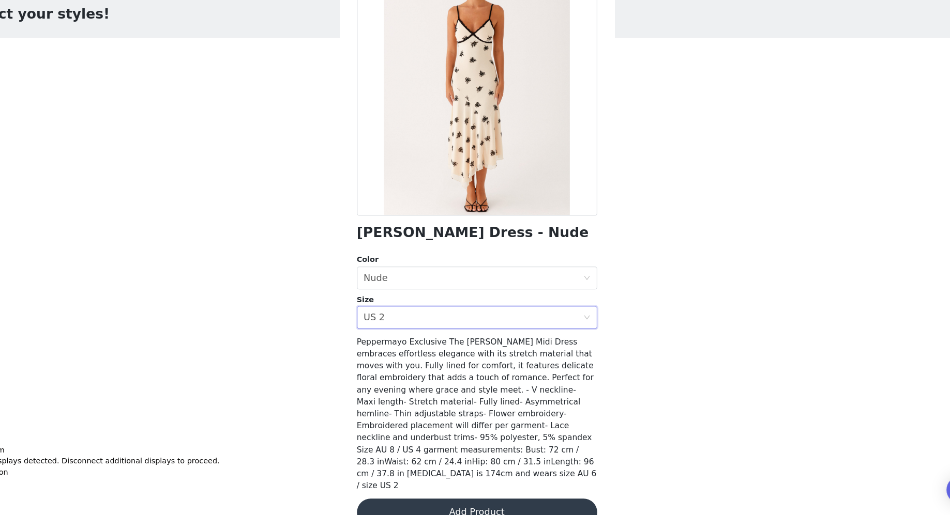
click at [411, 412] on button "Add Product" at bounding box center [475, 512] width 217 height 25
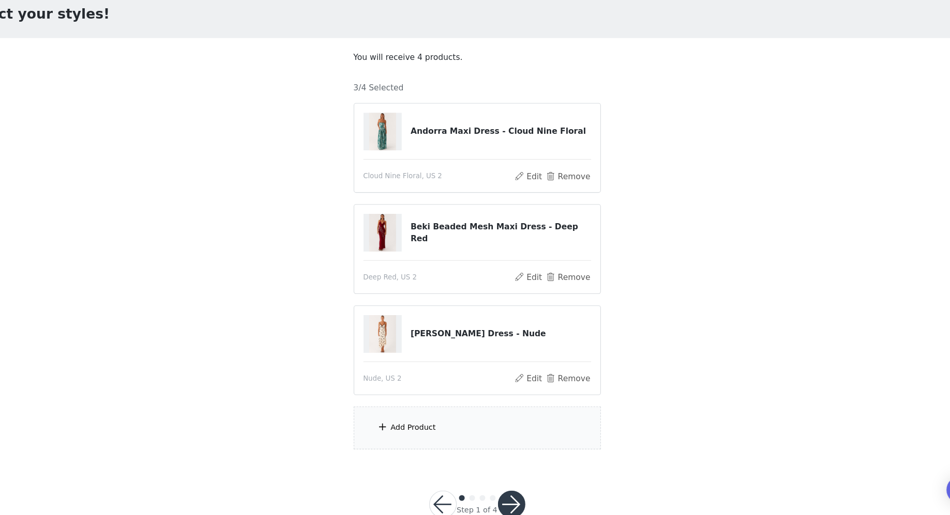
click at [415, 412] on div "Add Product" at bounding box center [474, 436] width 223 height 39
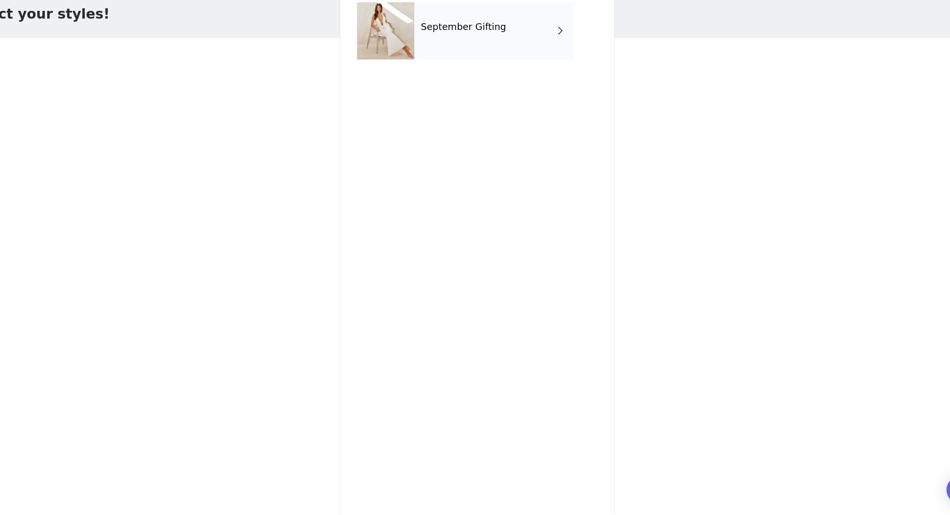
click at [466, 81] on div "September Gifting" at bounding box center [490, 78] width 144 height 52
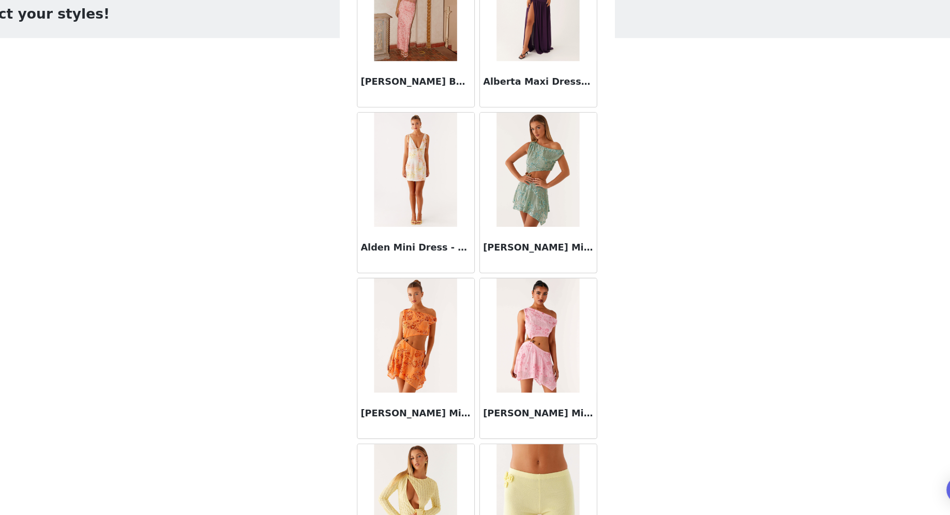
scroll to position [1062, 0]
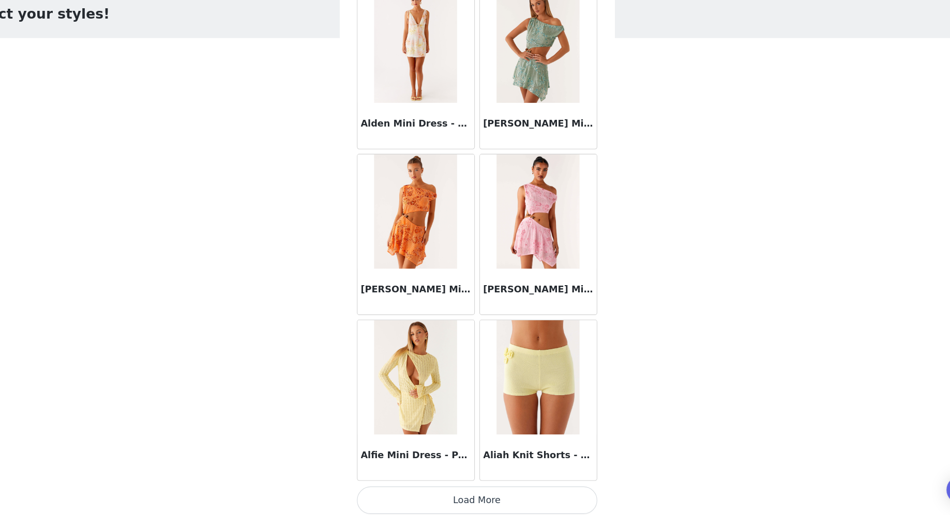
click at [429, 412] on button "Load More" at bounding box center [475, 502] width 217 height 25
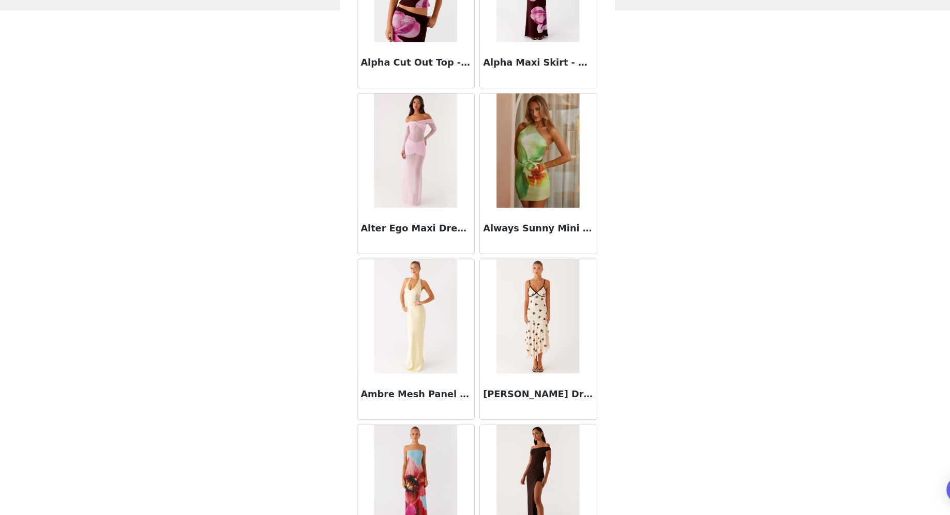
scroll to position [2557, 0]
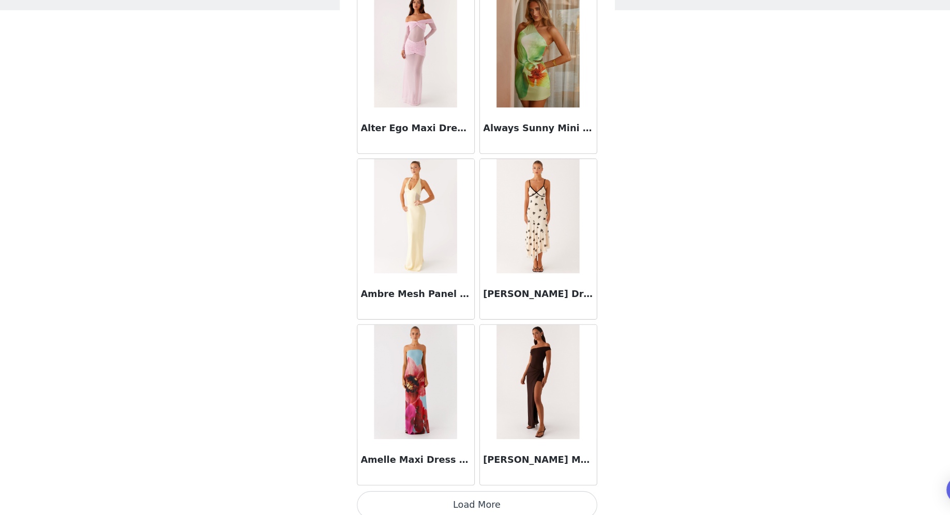
click at [435, 412] on button "Load More" at bounding box center [475, 506] width 217 height 25
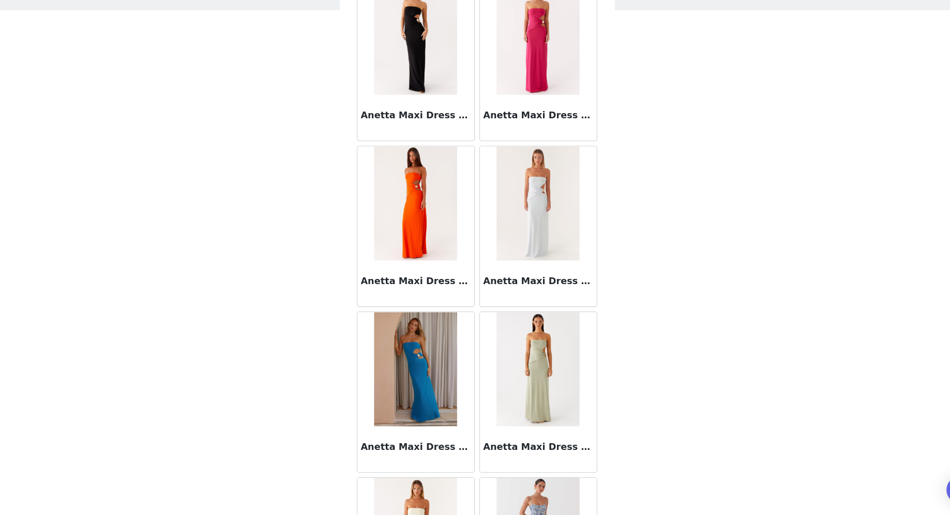
scroll to position [4053, 0]
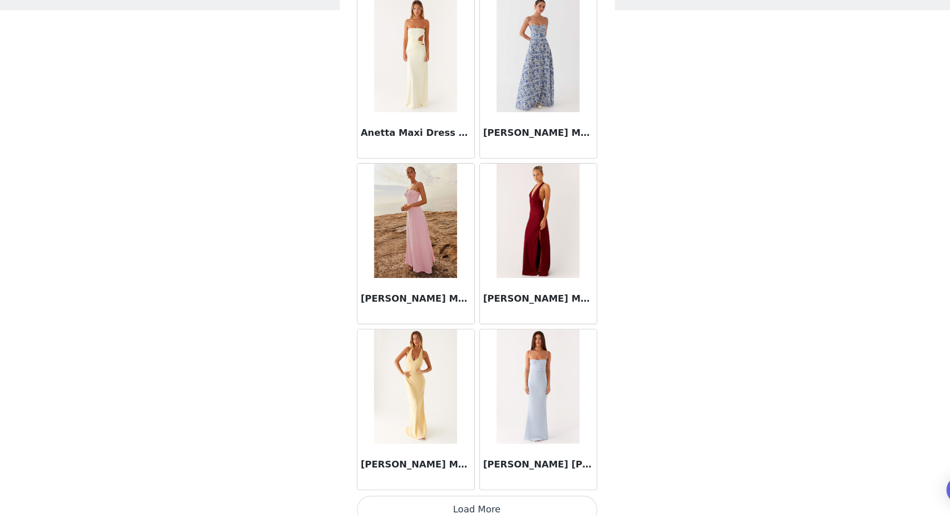
click at [456, 412] on button "Load More" at bounding box center [475, 510] width 217 height 25
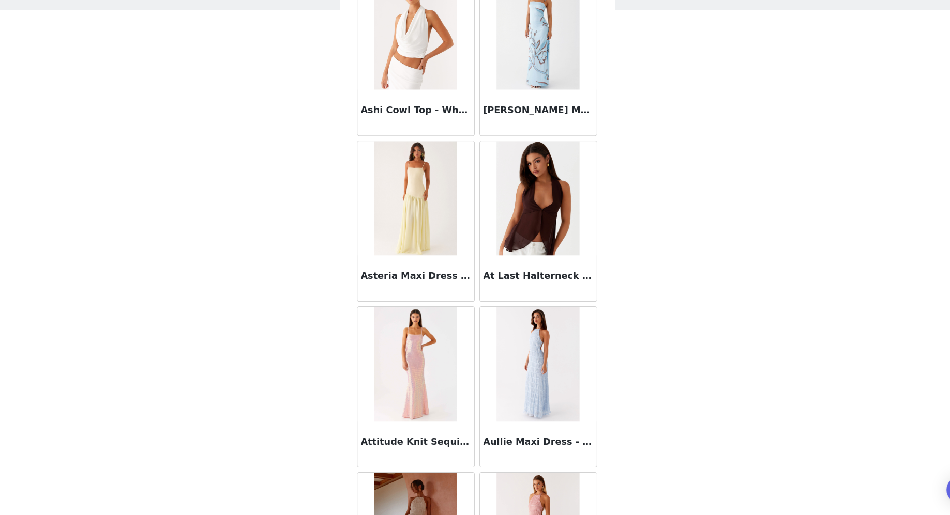
scroll to position [5548, 0]
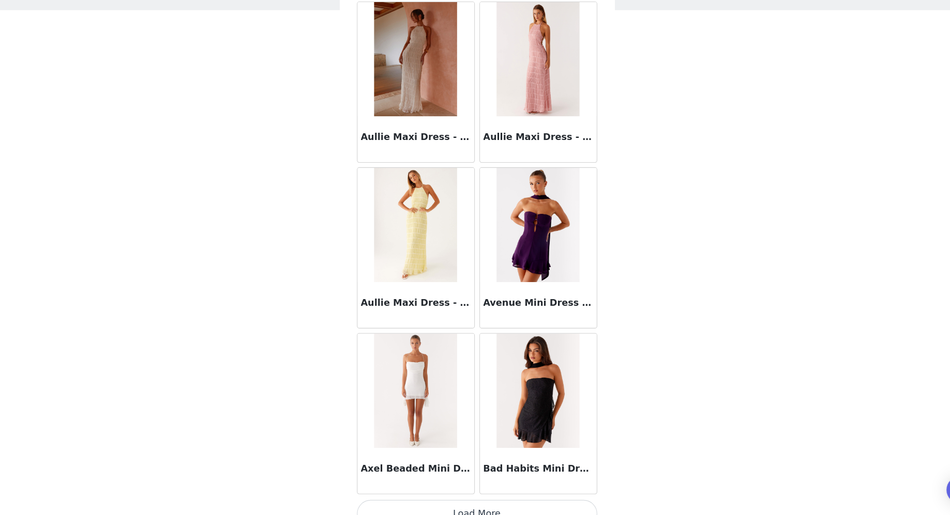
click at [427, 412] on button "Load More" at bounding box center [475, 514] width 217 height 25
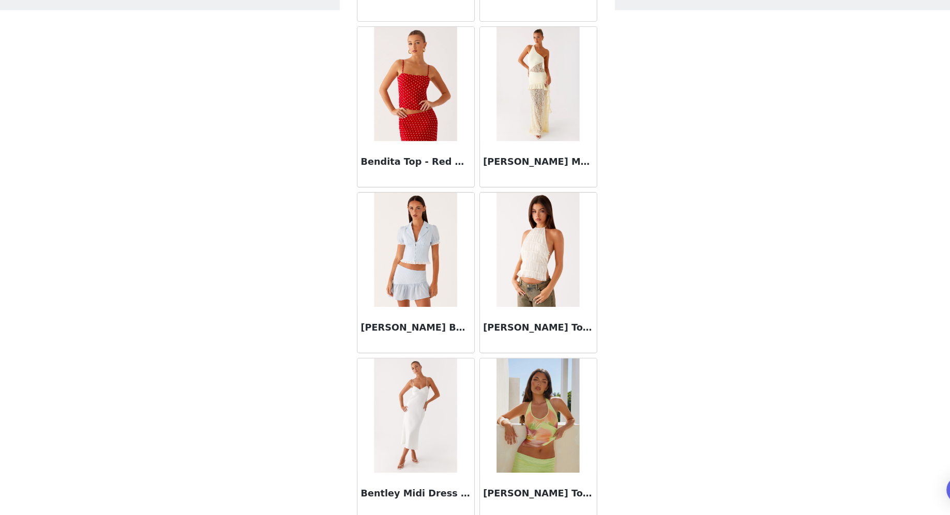
scroll to position [7043, 0]
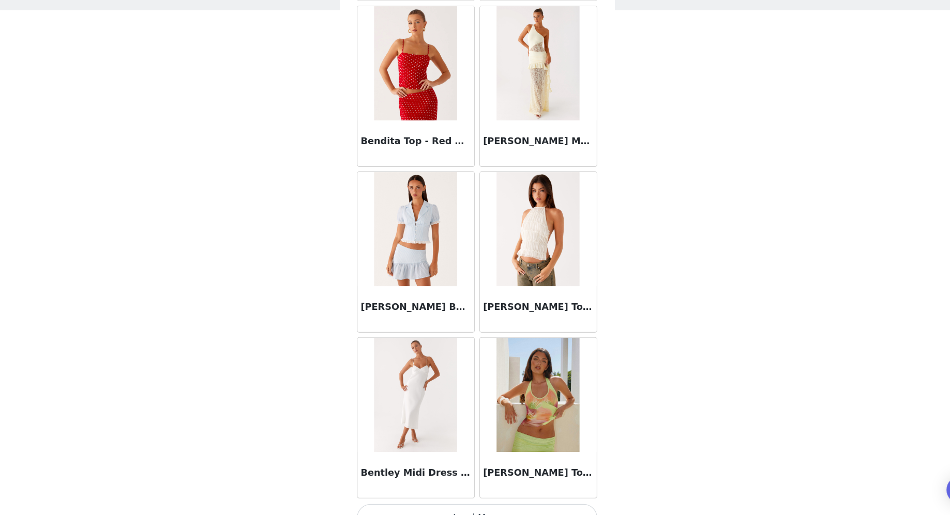
click at [423, 412] on button "Load More" at bounding box center [475, 518] width 217 height 25
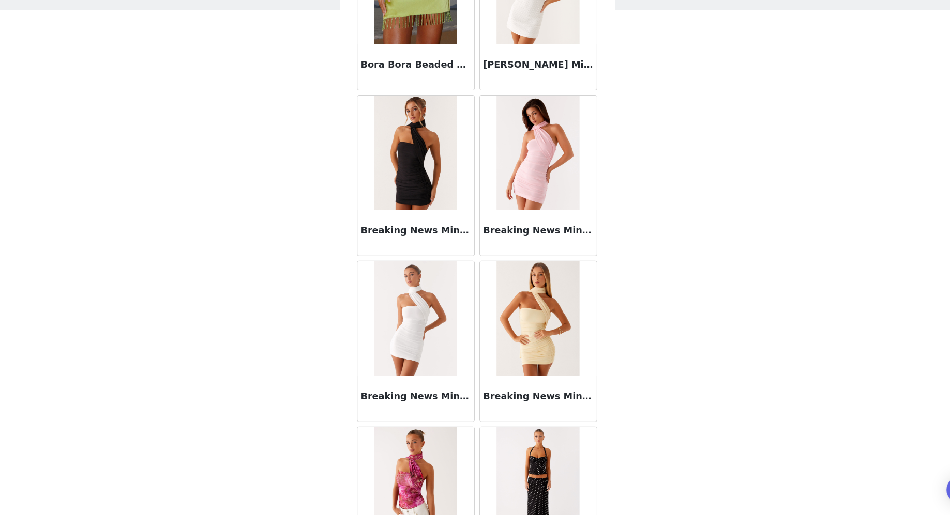
scroll to position [8468, 0]
